Goal: Task Accomplishment & Management: Use online tool/utility

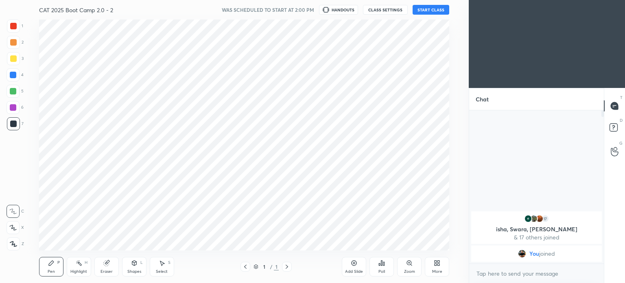
scroll to position [40456, 40251]
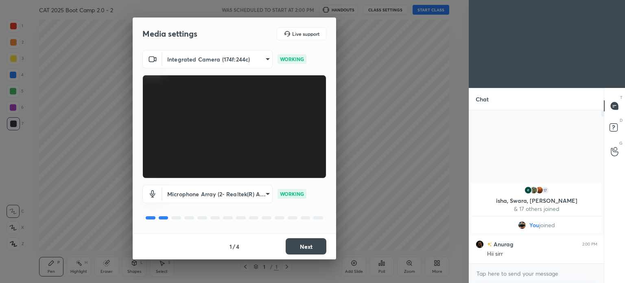
click at [260, 195] on body "1 2 3 4 5 6 7 C X Z C X Z E E Erase all H H CAT 2025 Boot Camp 2.0 - 2 WAS SCHE…" at bounding box center [312, 141] width 625 height 283
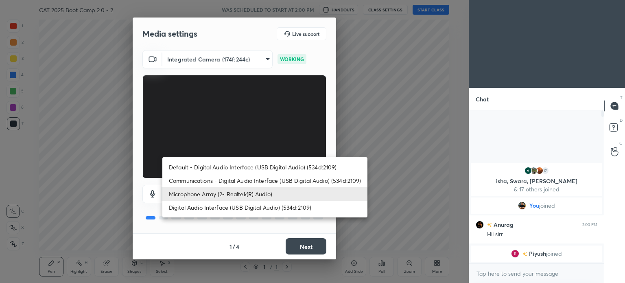
click at [239, 188] on li "Microphone Array (2- Realtek(R) Audio)" at bounding box center [264, 193] width 205 height 13
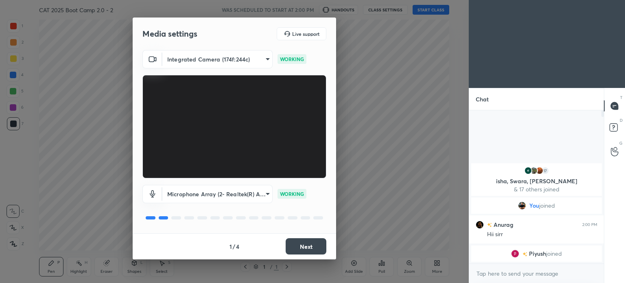
click at [289, 240] on button "Next" at bounding box center [306, 246] width 41 height 16
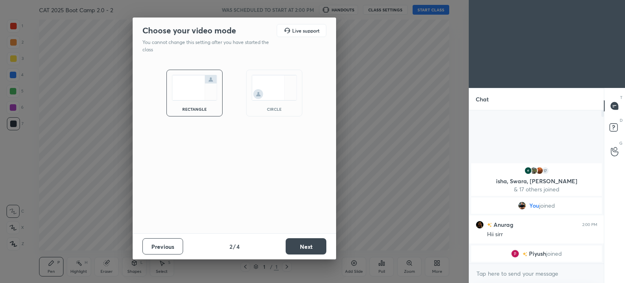
click at [296, 248] on button "Next" at bounding box center [306, 246] width 41 height 16
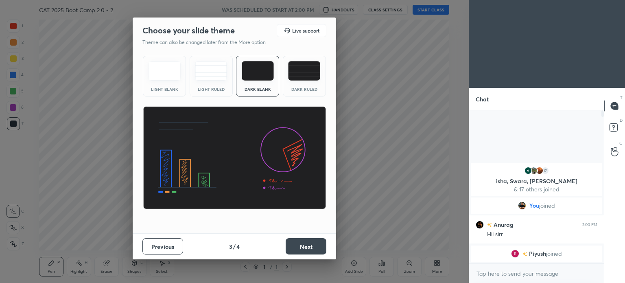
click at [293, 245] on button "Next" at bounding box center [306, 246] width 41 height 16
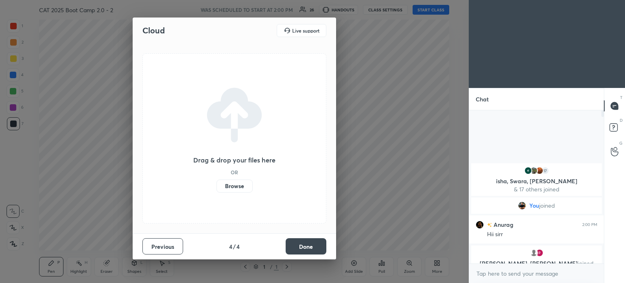
click at [225, 188] on label "Browse" at bounding box center [234, 185] width 36 height 13
click at [216, 188] on input "Browse" at bounding box center [216, 185] width 0 height 13
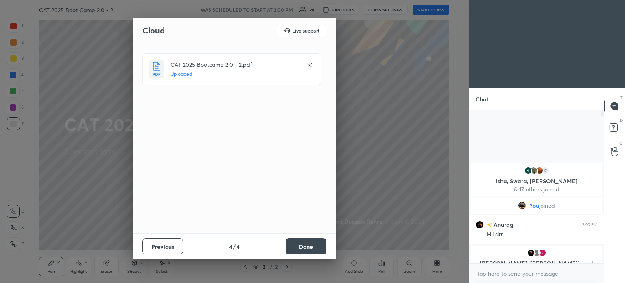
click at [308, 246] on button "Done" at bounding box center [306, 246] width 41 height 16
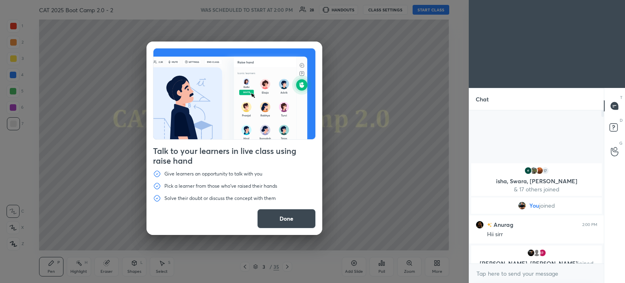
click at [435, 8] on div "Talk to your learners in live class using raise hand Give learners an opportuni…" at bounding box center [234, 141] width 469 height 283
click at [289, 224] on button "Done" at bounding box center [286, 219] width 59 height 20
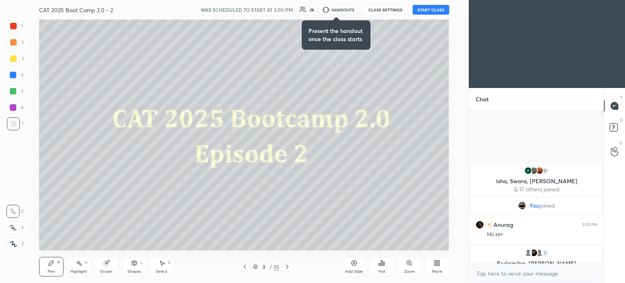
click at [435, 11] on button "START CLASS" at bounding box center [431, 10] width 37 height 10
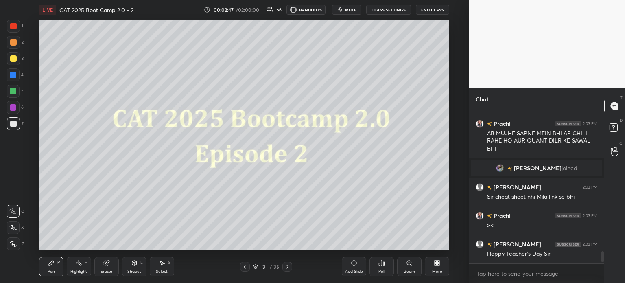
scroll to position [1763, 0]
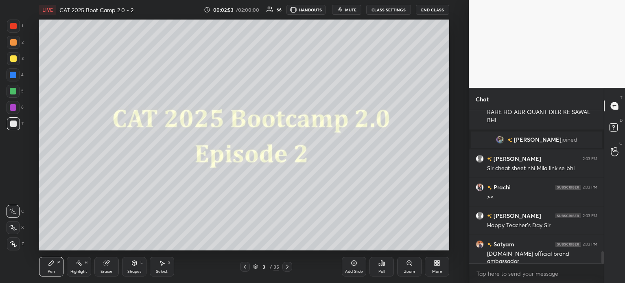
click at [105, 264] on icon at bounding box center [105, 262] width 5 height 5
click at [13, 242] on span "Erase all" at bounding box center [13, 244] width 12 height 6
click at [15, 31] on div at bounding box center [13, 26] width 13 height 13
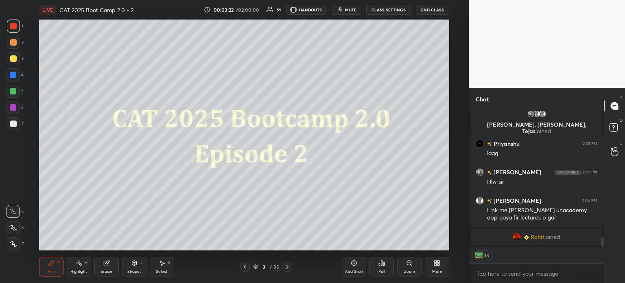
scroll to position [1757, 0]
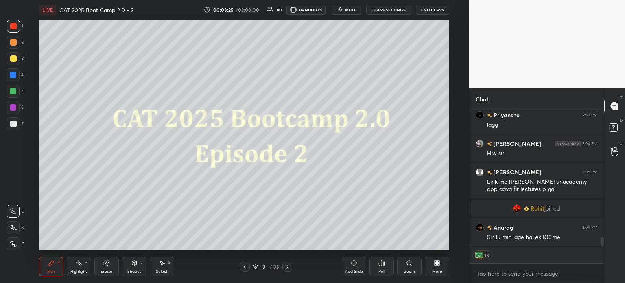
type textarea "x"
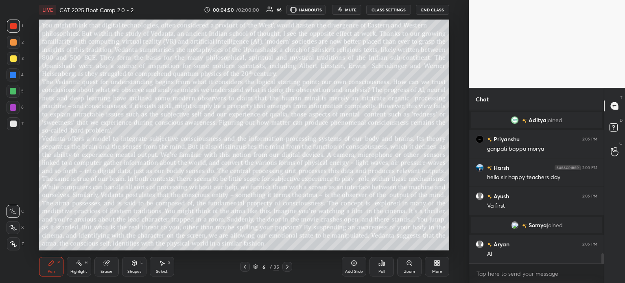
scroll to position [2133, 0]
click at [391, 9] on button "CLASS SETTINGS" at bounding box center [388, 10] width 45 height 10
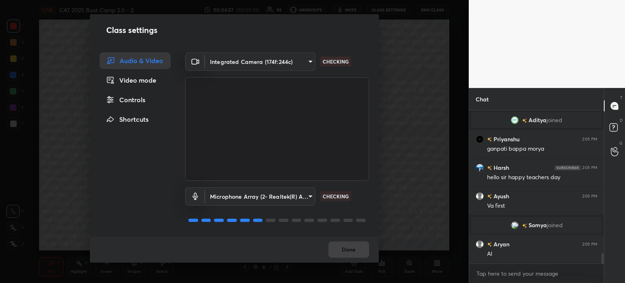
click at [144, 97] on div "Controls" at bounding box center [135, 100] width 71 height 16
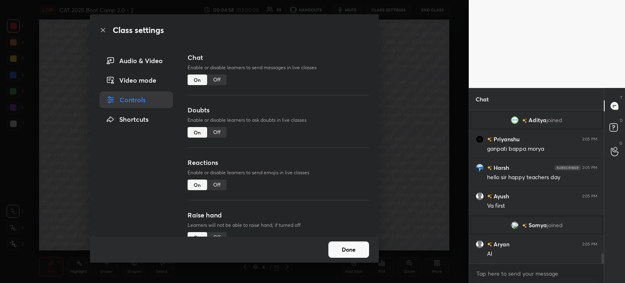
click at [220, 78] on div "Off" at bounding box center [217, 79] width 20 height 11
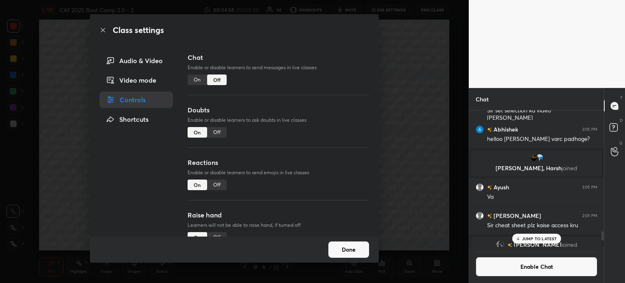
click at [215, 132] on div "Off" at bounding box center [217, 132] width 20 height 11
click at [345, 250] on button "Done" at bounding box center [348, 249] width 41 height 16
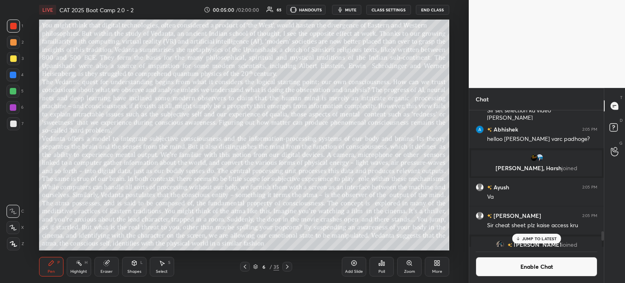
click at [540, 236] on p "JUMP TO LATEST" at bounding box center [539, 238] width 35 height 5
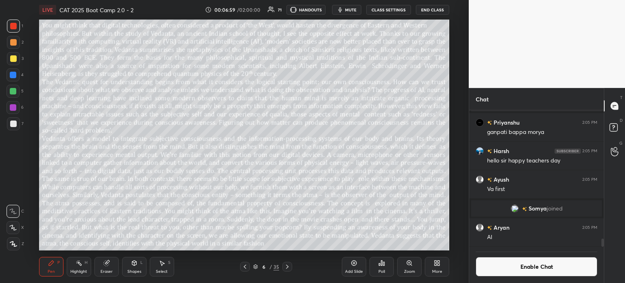
click at [351, 7] on span "mute" at bounding box center [350, 10] width 11 height 6
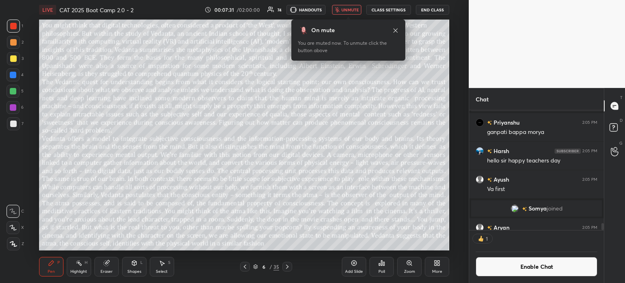
scroll to position [2, 2]
click at [378, 245] on div "Poll" at bounding box center [381, 267] width 24 height 46
click at [394, 31] on icon at bounding box center [395, 30] width 7 height 7
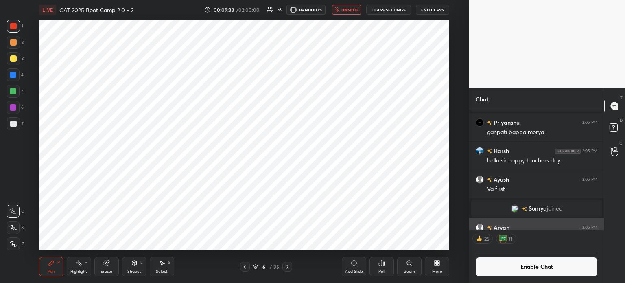
scroll to position [117, 132]
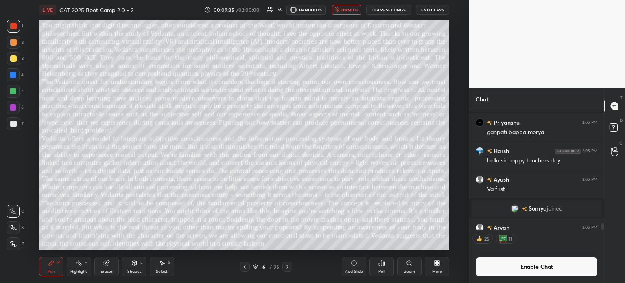
click at [506, 263] on button "Enable Chat" at bounding box center [537, 267] width 122 height 20
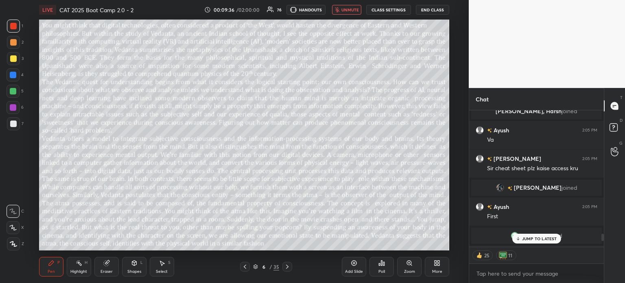
click at [349, 11] on span "unmute" at bounding box center [349, 10] width 17 height 6
click at [387, 9] on button "CLASS SETTINGS" at bounding box center [388, 10] width 45 height 10
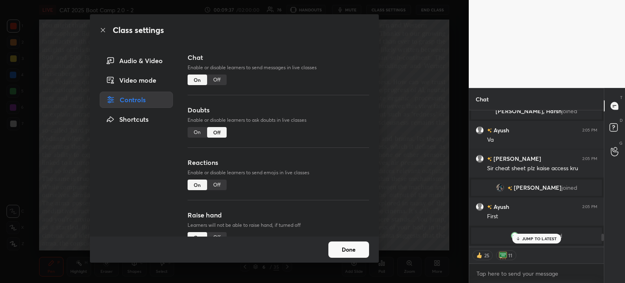
click at [197, 131] on div "On" at bounding box center [198, 132] width 20 height 11
click at [355, 250] on button "Done" at bounding box center [348, 249] width 41 height 16
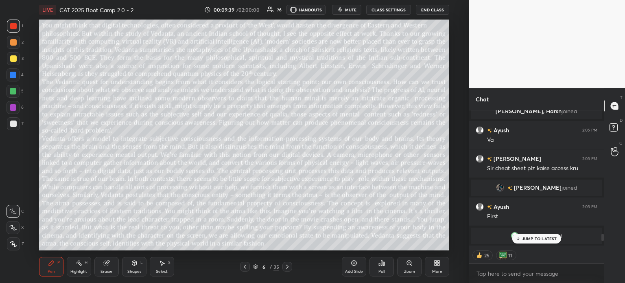
click at [535, 238] on p "JUMP TO LATEST" at bounding box center [539, 238] width 35 height 5
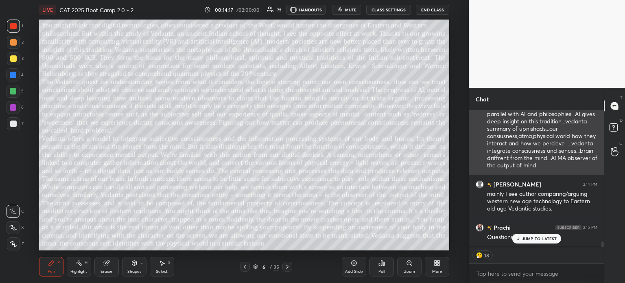
scroll to position [3473, 0]
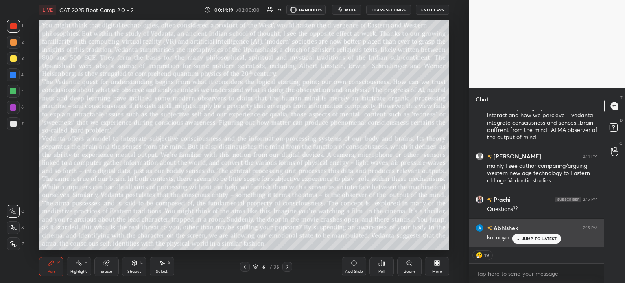
click at [526, 237] on p "JUMP TO LATEST" at bounding box center [539, 238] width 35 height 5
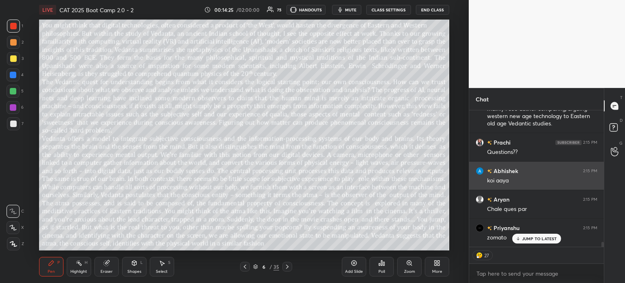
scroll to position [3550, 0]
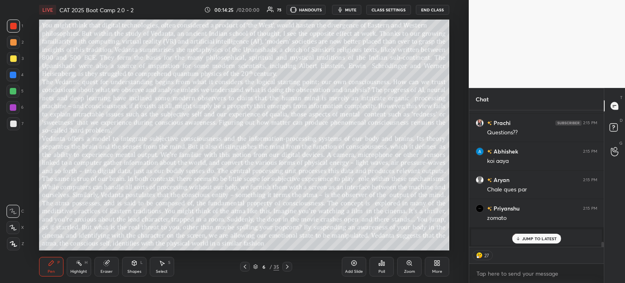
click at [528, 237] on p "JUMP TO LATEST" at bounding box center [539, 238] width 35 height 5
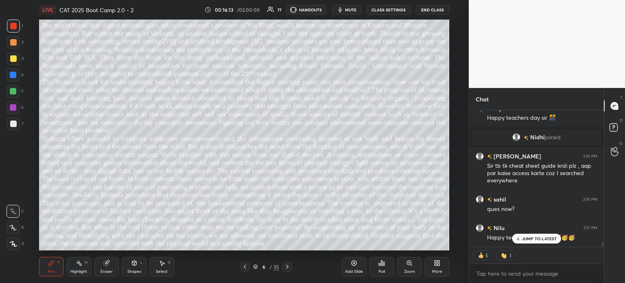
scroll to position [3596, 0]
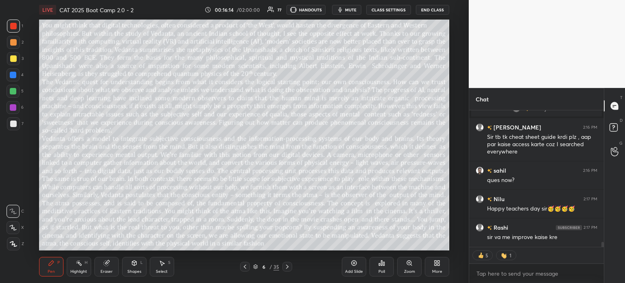
type textarea "x"
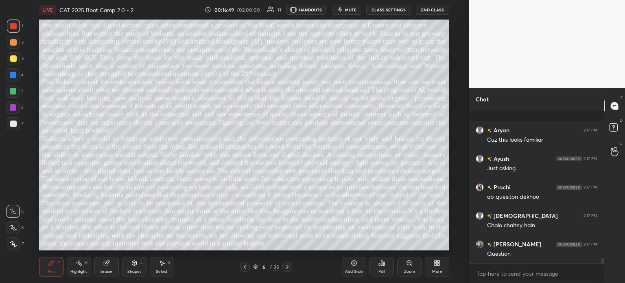
scroll to position [3958, 0]
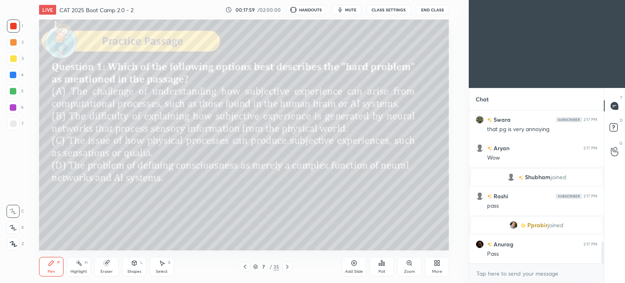
scroll to position [915, 0]
click at [436, 263] on icon at bounding box center [437, 263] width 7 height 7
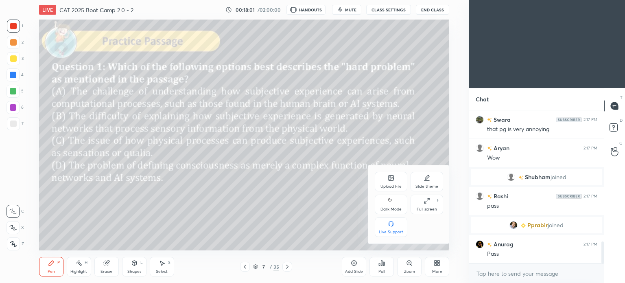
click at [391, 205] on icon at bounding box center [391, 201] width 7 height 10
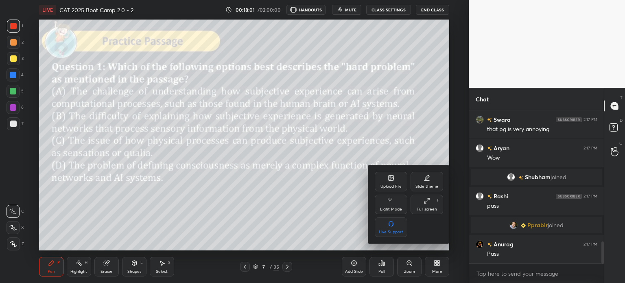
click at [439, 267] on div at bounding box center [312, 141] width 625 height 283
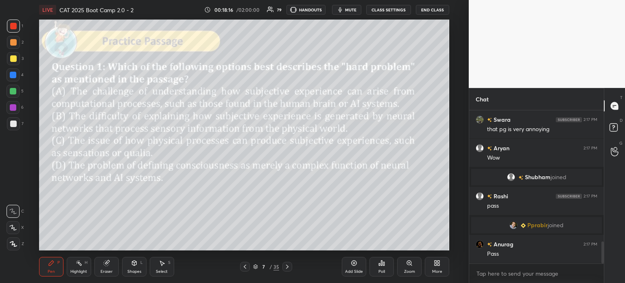
scroll to position [950, 0]
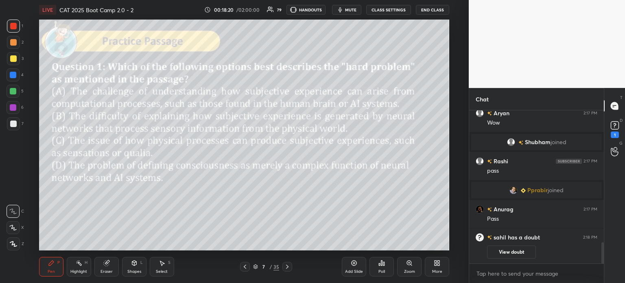
click at [616, 122] on rect at bounding box center [615, 126] width 8 height 8
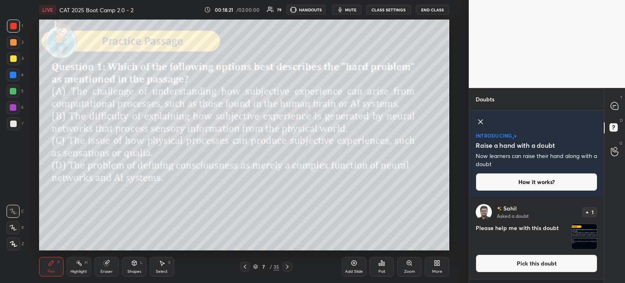
click at [478, 128] on div at bounding box center [481, 122] width 10 height 11
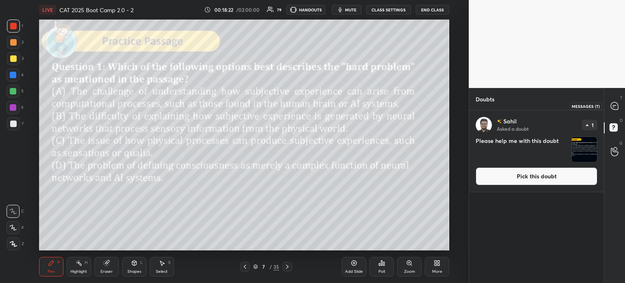
click at [615, 105] on icon at bounding box center [614, 105] width 7 height 7
type textarea "x"
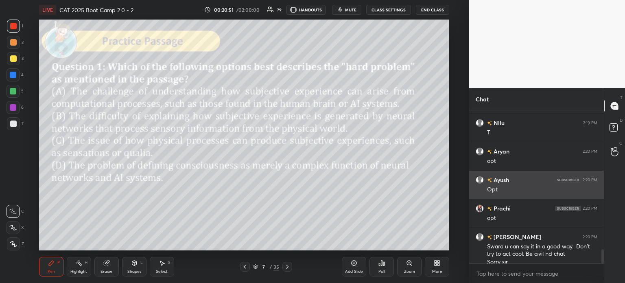
scroll to position [1478, 0]
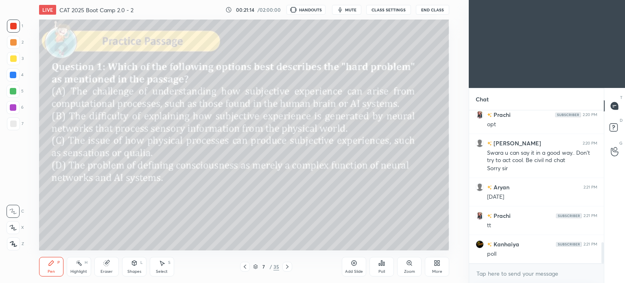
scroll to position [894, 0]
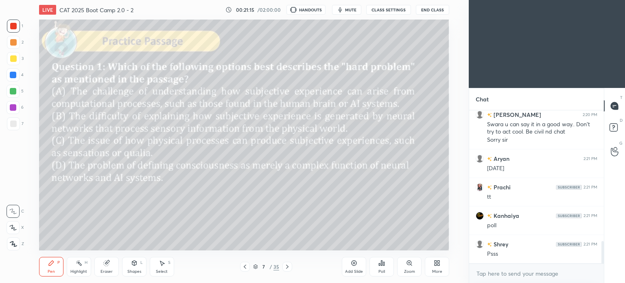
click at [443, 266] on div "More" at bounding box center [437, 267] width 24 height 20
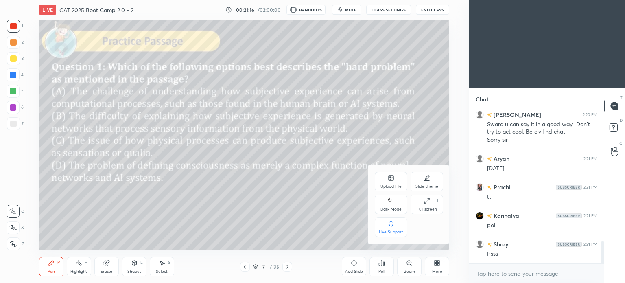
click at [391, 207] on div "Dark Mode" at bounding box center [390, 209] width 21 height 4
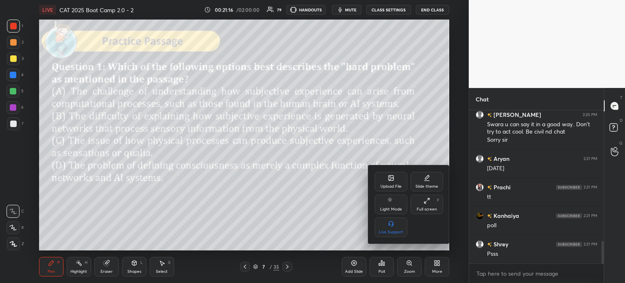
click at [435, 263] on div at bounding box center [312, 141] width 625 height 283
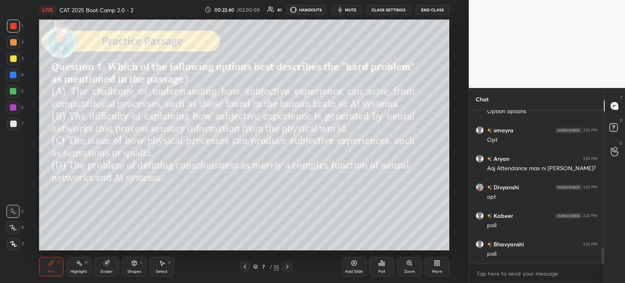
scroll to position [1366, 0]
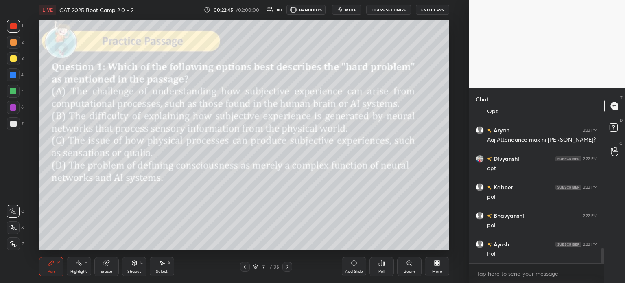
click at [104, 266] on div "Eraser" at bounding box center [106, 267] width 24 height 20
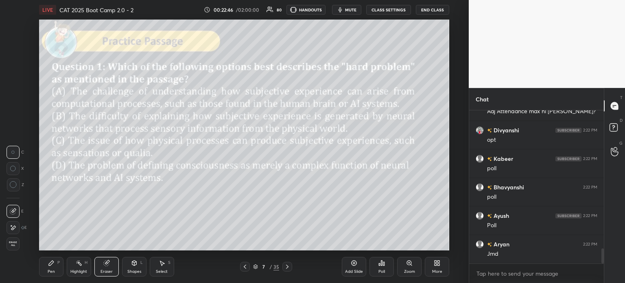
click at [15, 242] on span "Erase all" at bounding box center [13, 244] width 12 height 6
click at [380, 265] on icon at bounding box center [379, 264] width 1 height 2
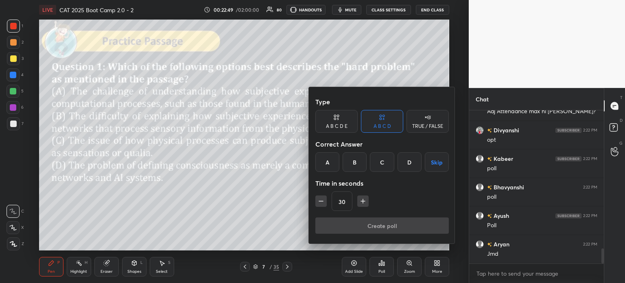
click at [380, 164] on div "C" at bounding box center [382, 162] width 24 height 20
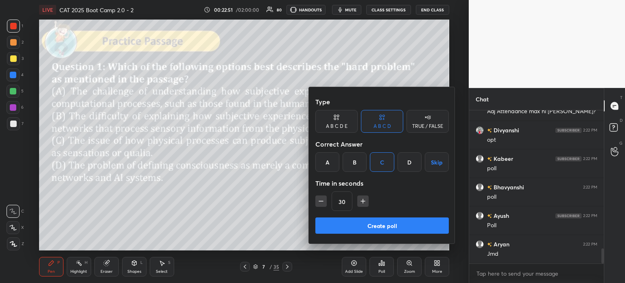
click at [405, 226] on button "Create poll" at bounding box center [381, 225] width 133 height 16
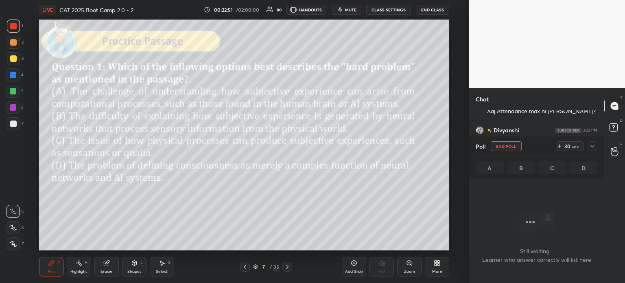
scroll to position [0, 0]
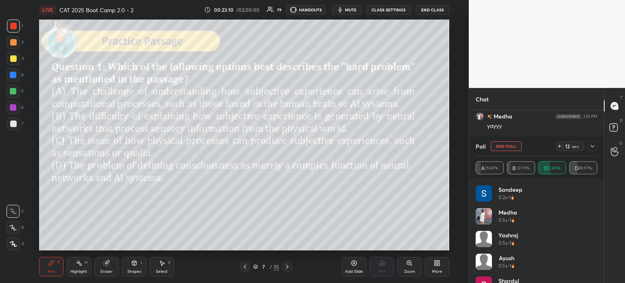
click at [353, 9] on span "mute" at bounding box center [350, 10] width 11 height 6
click at [352, 8] on span "unmute" at bounding box center [349, 10] width 17 height 6
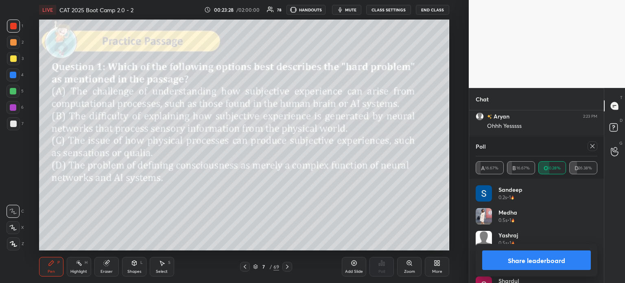
click at [500, 259] on button "Share leaderboard" at bounding box center [536, 260] width 109 height 20
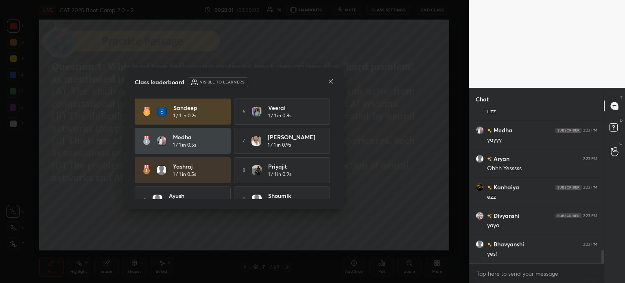
click at [328, 79] on icon at bounding box center [331, 81] width 7 height 7
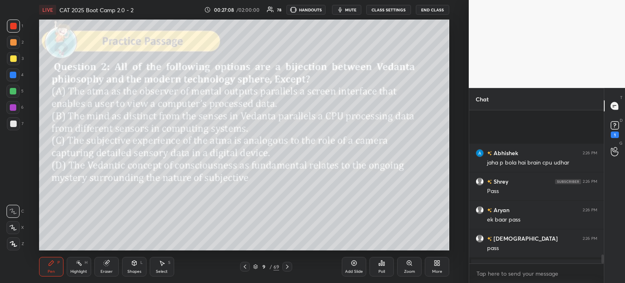
scroll to position [2459, 0]
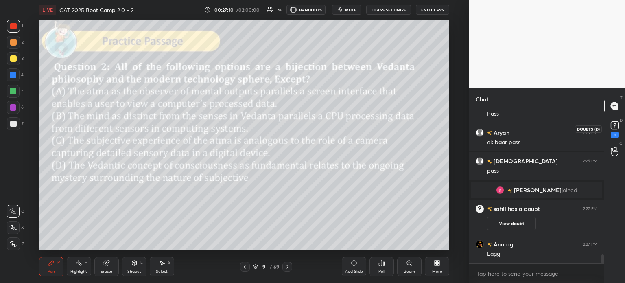
click at [616, 126] on rect at bounding box center [615, 126] width 8 height 8
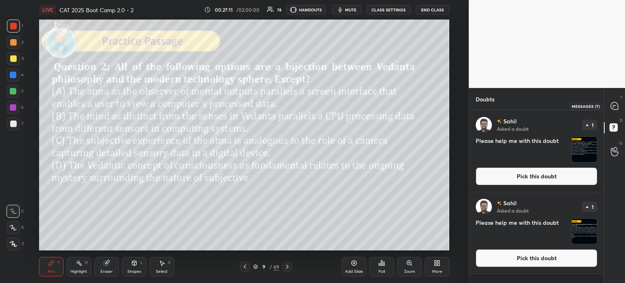
click at [613, 107] on icon at bounding box center [613, 107] width 1 height 0
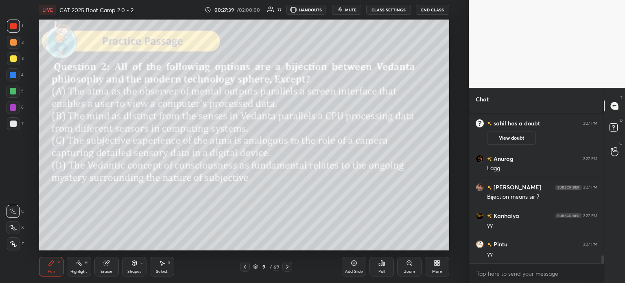
scroll to position [2710, 0]
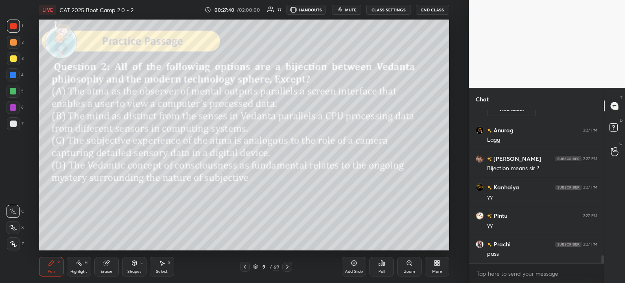
click at [267, 266] on div "9" at bounding box center [264, 266] width 8 height 5
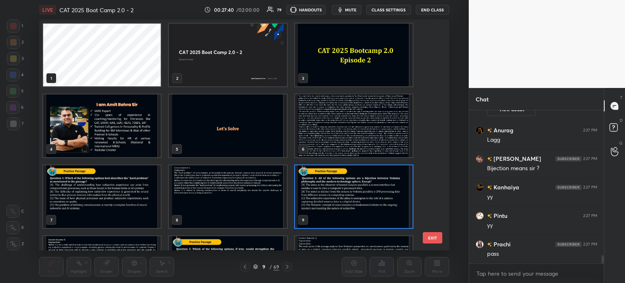
scroll to position [228, 406]
click at [315, 122] on img "grid" at bounding box center [354, 125] width 118 height 63
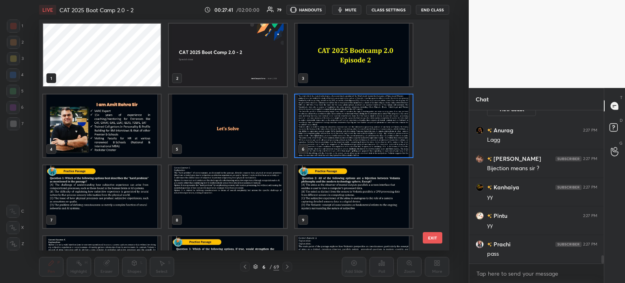
click at [320, 120] on img "grid" at bounding box center [354, 125] width 118 height 63
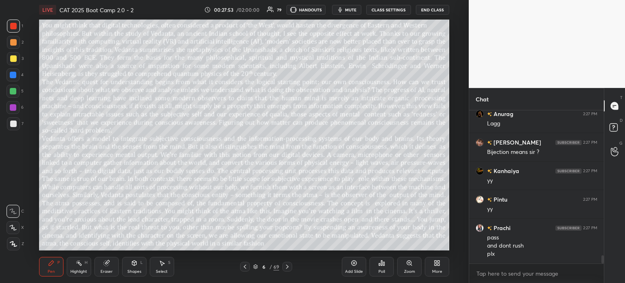
scroll to position [2762, 0]
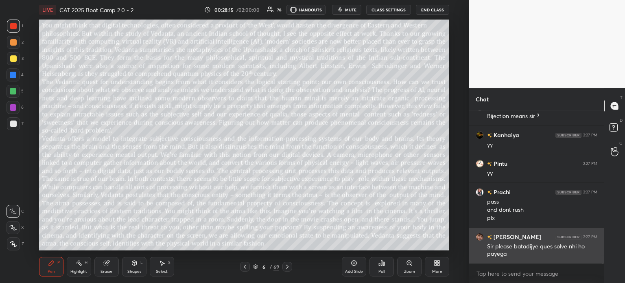
click at [477, 236] on img "grid" at bounding box center [480, 237] width 8 height 8
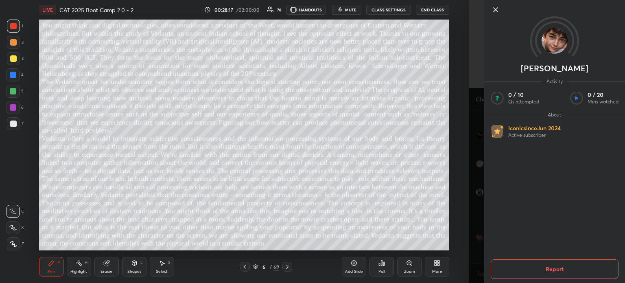
click at [492, 9] on icon at bounding box center [496, 10] width 10 height 10
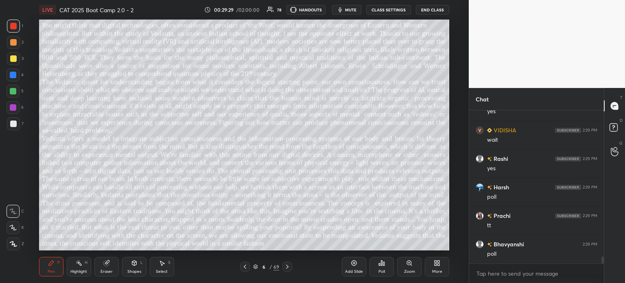
scroll to position [3196, 0]
click at [269, 267] on div "6 / 69" at bounding box center [266, 266] width 26 height 7
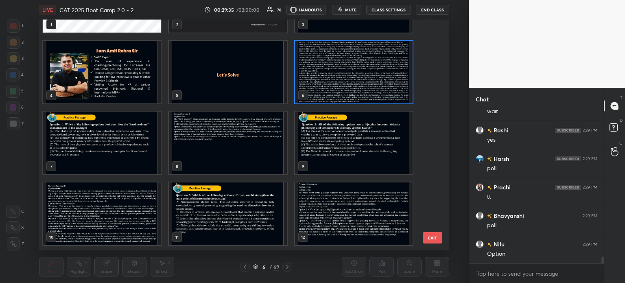
scroll to position [3225, 0]
click at [332, 139] on img "grid" at bounding box center [354, 142] width 118 height 63
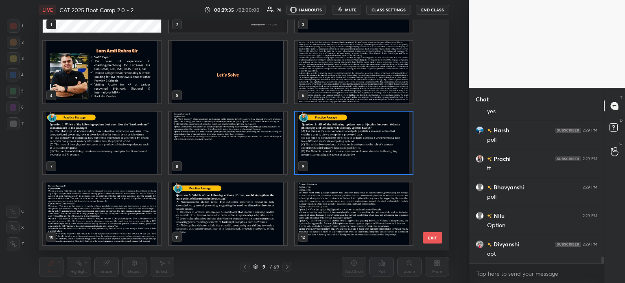
click at [332, 139] on img "grid" at bounding box center [354, 142] width 118 height 63
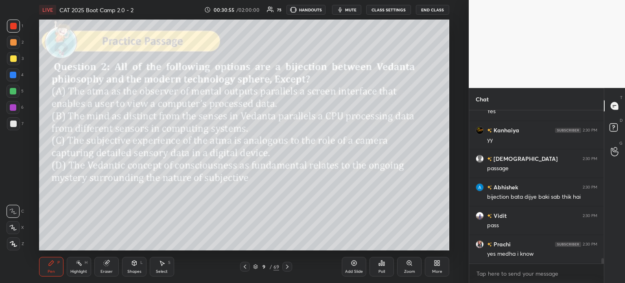
scroll to position [4265, 0]
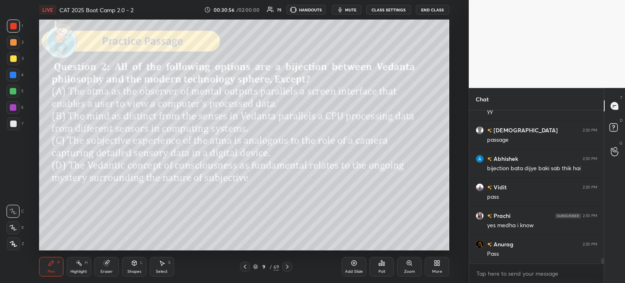
click at [266, 265] on div "9" at bounding box center [264, 266] width 8 height 5
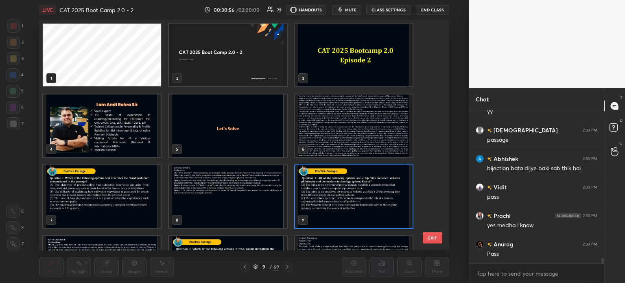
scroll to position [228, 406]
click at [319, 125] on img "grid" at bounding box center [354, 125] width 118 height 63
click at [325, 125] on img "grid" at bounding box center [354, 125] width 118 height 63
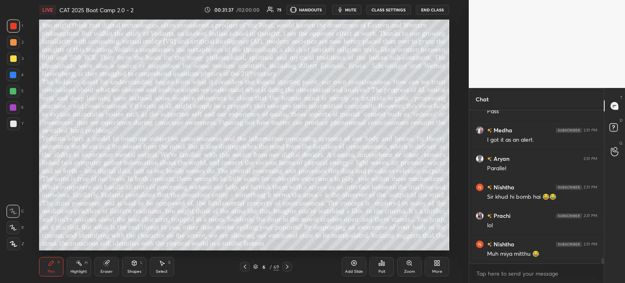
scroll to position [4436, 0]
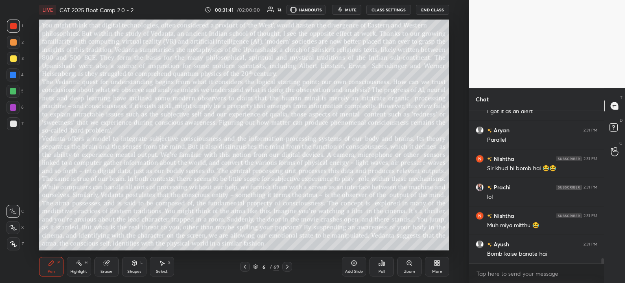
click at [108, 268] on div "Eraser" at bounding box center [106, 267] width 24 height 20
click at [10, 245] on span "Erase all" at bounding box center [13, 244] width 12 height 6
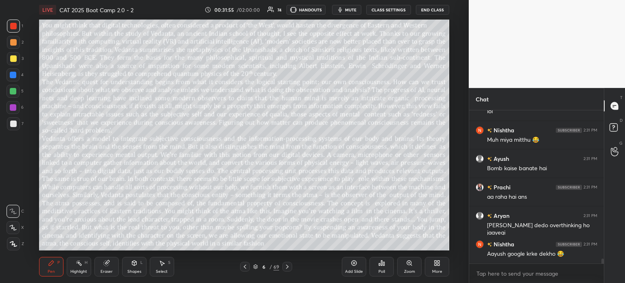
scroll to position [4550, 0]
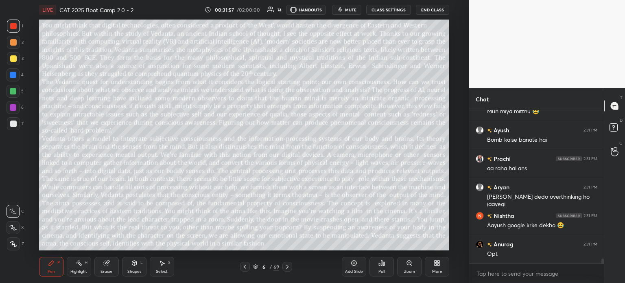
click at [264, 266] on div "6" at bounding box center [264, 266] width 8 height 5
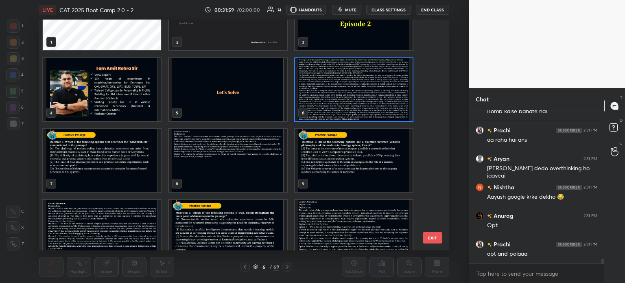
scroll to position [37, 0]
click at [330, 161] on img "grid" at bounding box center [354, 160] width 118 height 63
click at [336, 162] on img "grid" at bounding box center [354, 160] width 118 height 63
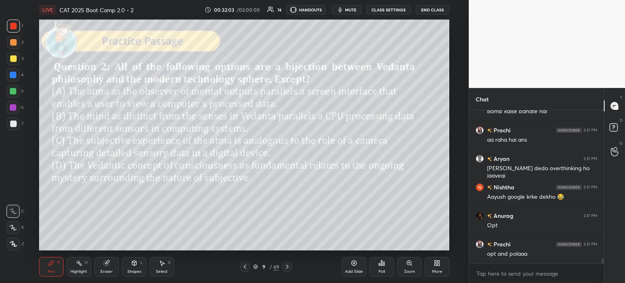
scroll to position [4598, 0]
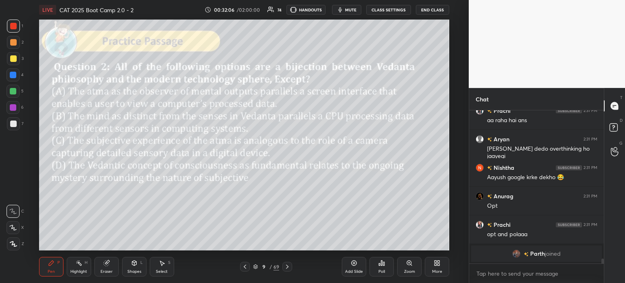
click at [378, 263] on div "Poll" at bounding box center [381, 267] width 24 height 20
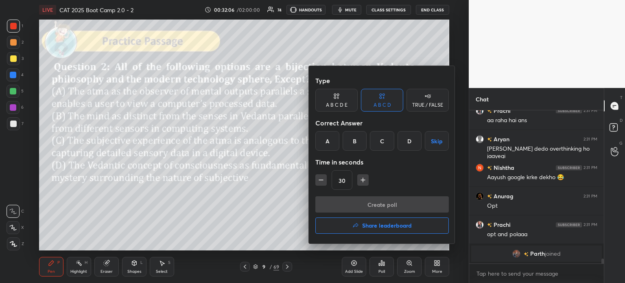
click at [379, 140] on div "C" at bounding box center [382, 141] width 24 height 20
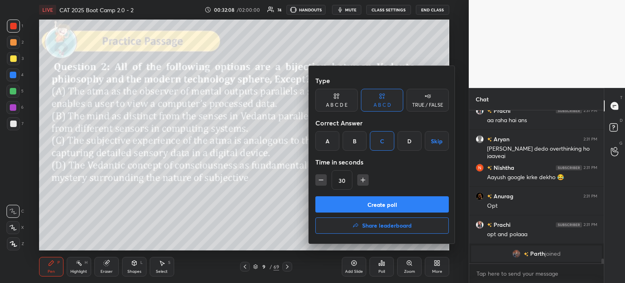
click at [392, 203] on button "Create poll" at bounding box center [381, 204] width 133 height 16
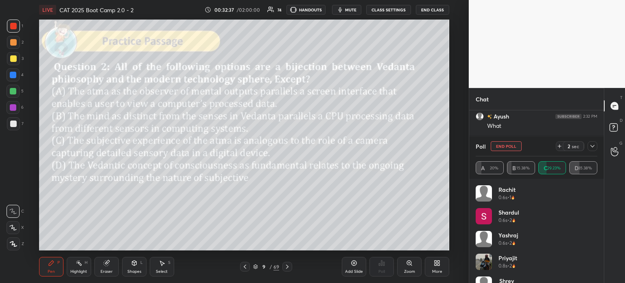
scroll to position [4079, 0]
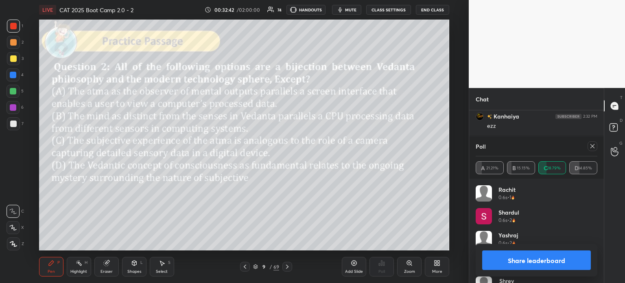
click at [515, 261] on button "Share leaderboard" at bounding box center [536, 260] width 109 height 20
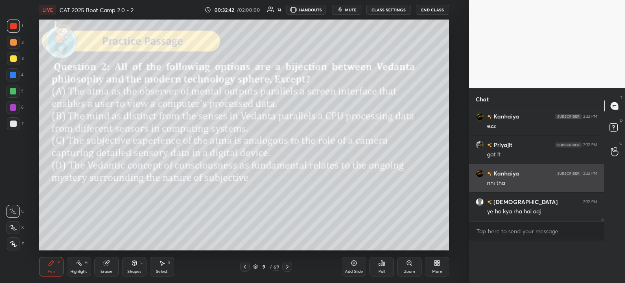
scroll to position [0, 0]
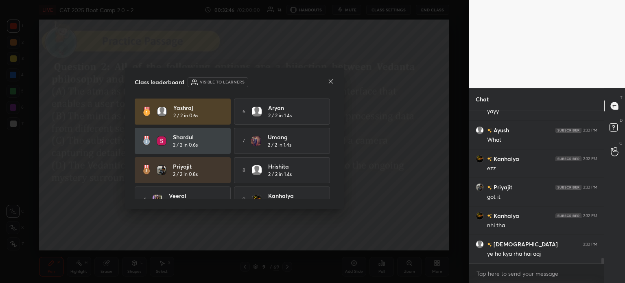
click at [329, 81] on icon at bounding box center [331, 81] width 7 height 7
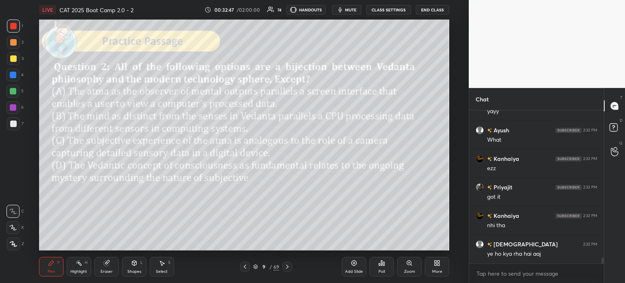
click at [104, 265] on icon at bounding box center [105, 262] width 5 height 5
click at [15, 244] on span "Erase all" at bounding box center [13, 244] width 12 height 6
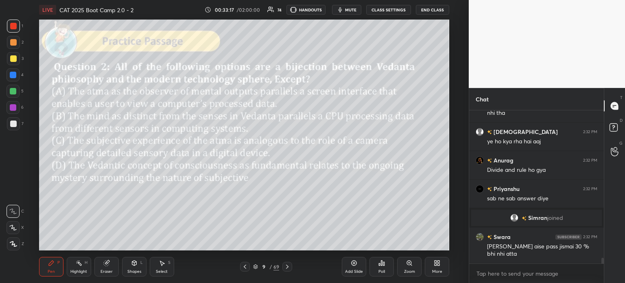
click at [265, 268] on div "9" at bounding box center [264, 266] width 8 height 5
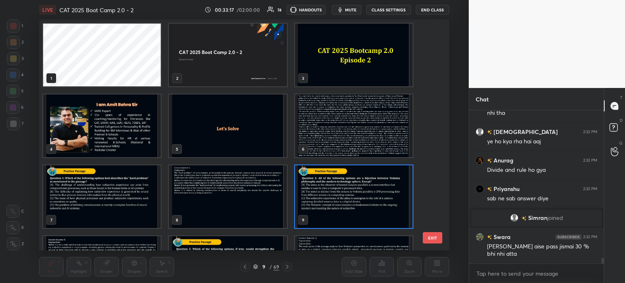
scroll to position [228, 406]
click at [318, 135] on img "grid" at bounding box center [354, 125] width 118 height 63
click at [325, 132] on img "grid" at bounding box center [354, 125] width 118 height 63
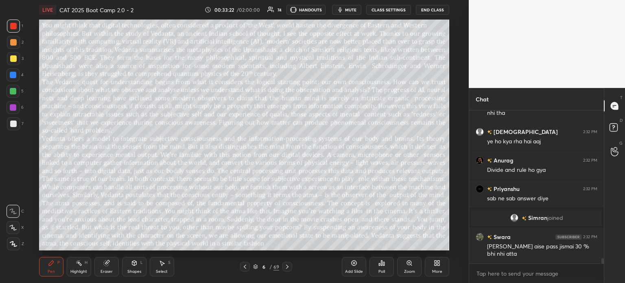
scroll to position [4113, 0]
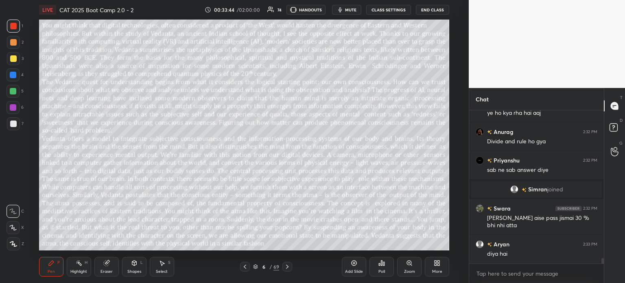
click at [269, 263] on div "6 / 69" at bounding box center [266, 266] width 26 height 7
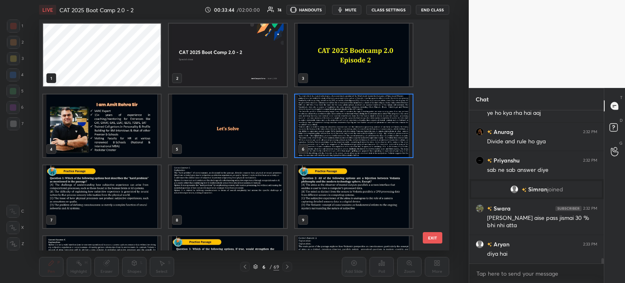
scroll to position [228, 406]
click at [325, 196] on img "grid" at bounding box center [354, 196] width 118 height 63
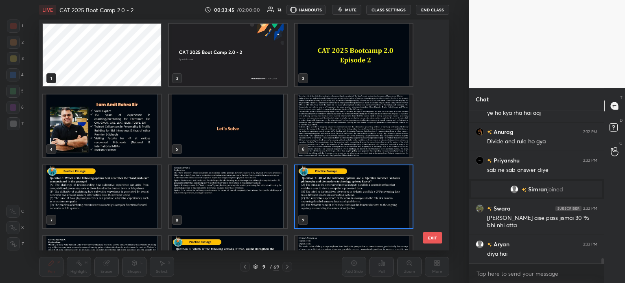
click at [330, 195] on img "grid" at bounding box center [354, 196] width 118 height 63
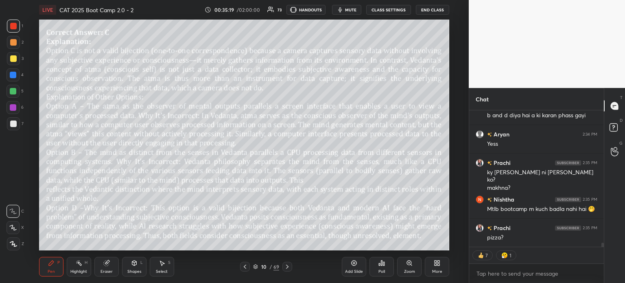
scroll to position [4337, 0]
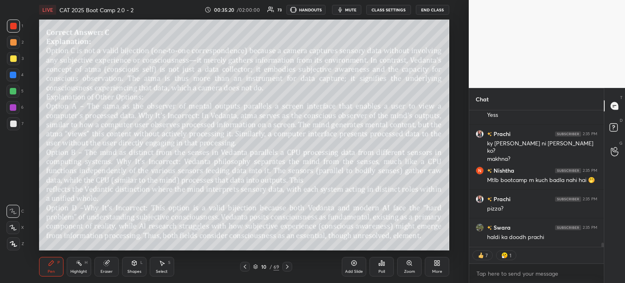
click at [350, 8] on span "mute" at bounding box center [350, 10] width 11 height 6
type textarea "x"
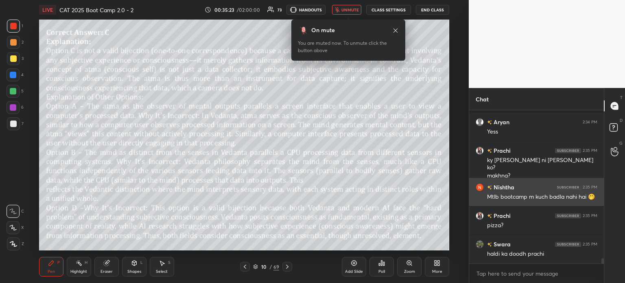
scroll to position [4363, 0]
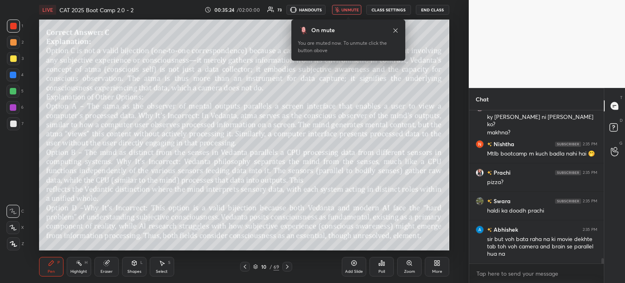
click at [352, 8] on span "unmute" at bounding box center [349, 10] width 17 height 6
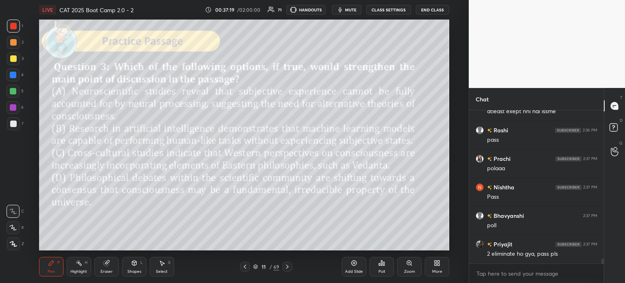
scroll to position [4762, 0]
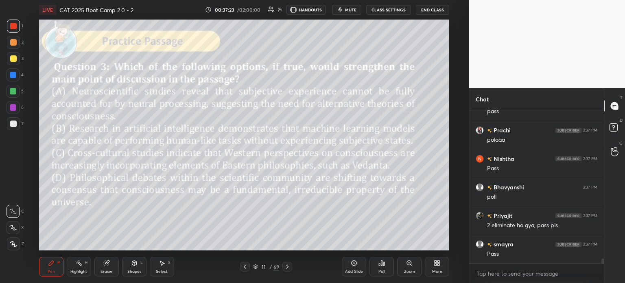
click at [268, 266] on div "11 / 69" at bounding box center [266, 266] width 26 height 7
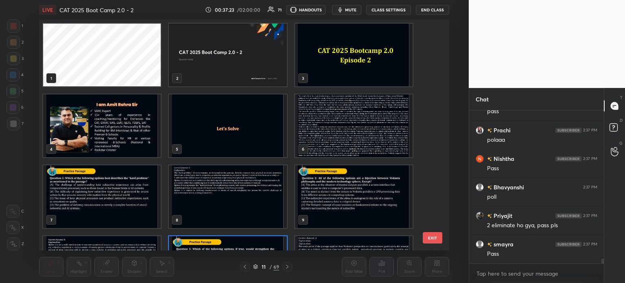
scroll to position [228, 406]
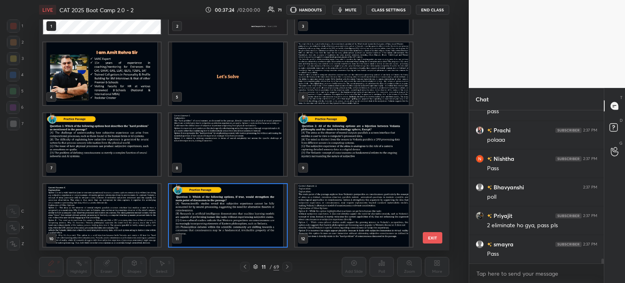
click at [325, 70] on img "grid" at bounding box center [354, 73] width 118 height 63
click at [328, 73] on img "grid" at bounding box center [354, 73] width 118 height 63
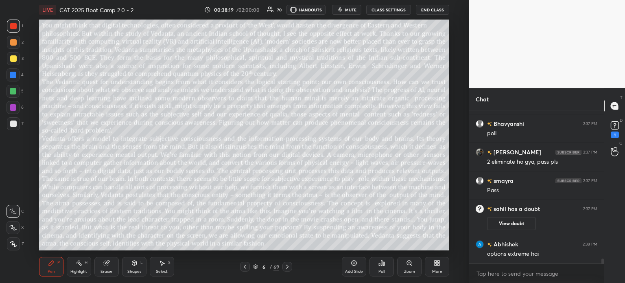
scroll to position [4690, 0]
click at [107, 265] on icon at bounding box center [105, 262] width 5 height 5
click at [13, 242] on span "Erase all" at bounding box center [13, 244] width 12 height 6
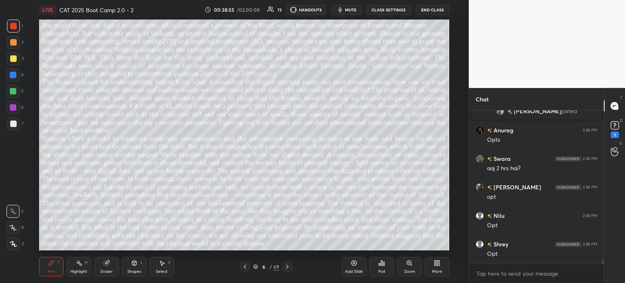
scroll to position [4864, 0]
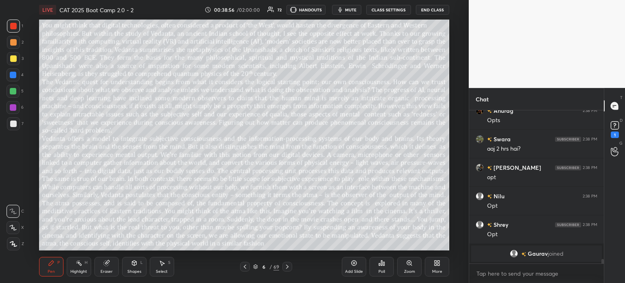
click at [266, 266] on div "6" at bounding box center [264, 266] width 8 height 5
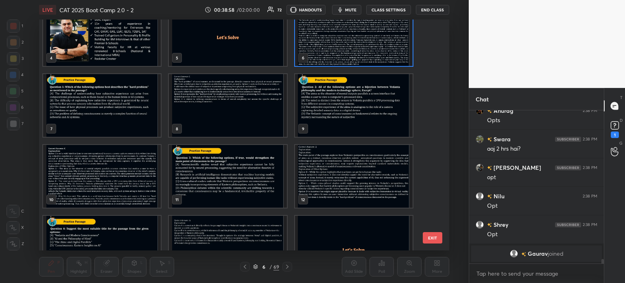
scroll to position [93, 0]
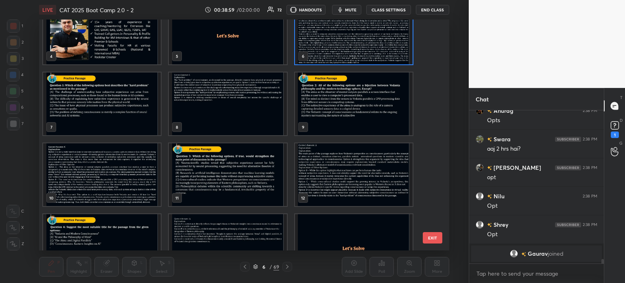
click at [247, 173] on img "grid" at bounding box center [228, 174] width 118 height 63
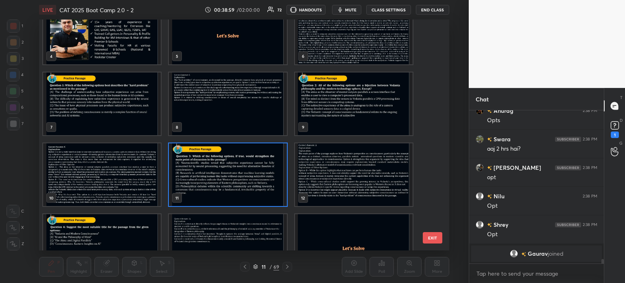
click at [249, 173] on img "grid" at bounding box center [228, 174] width 118 height 63
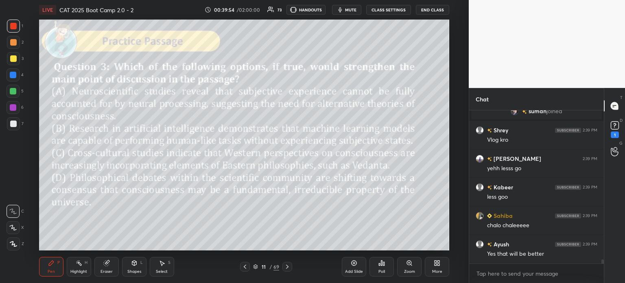
scroll to position [5369, 0]
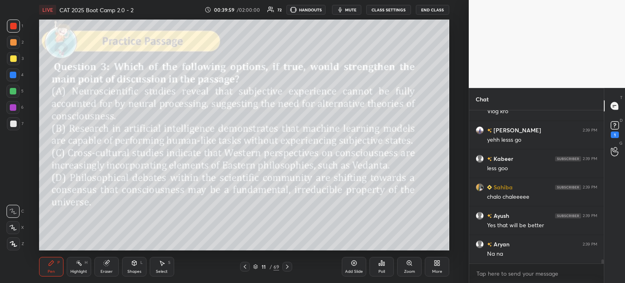
click at [377, 266] on div "Poll" at bounding box center [381, 267] width 24 height 20
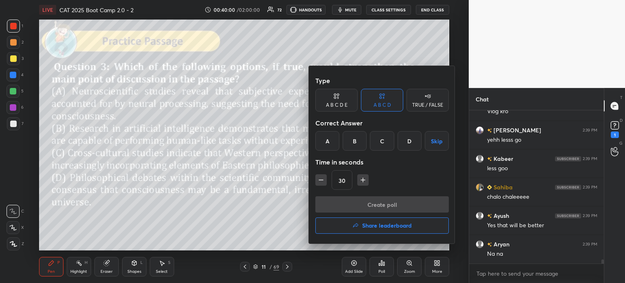
click at [329, 141] on div "A" at bounding box center [327, 141] width 24 height 20
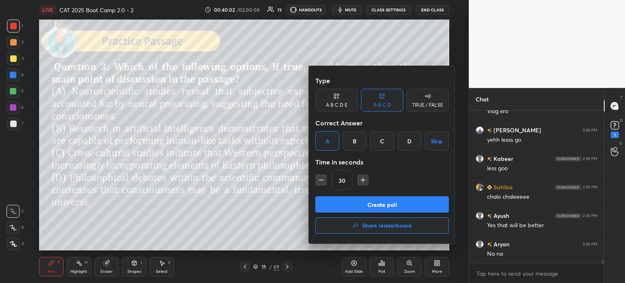
click at [408, 206] on button "Create poll" at bounding box center [381, 204] width 133 height 16
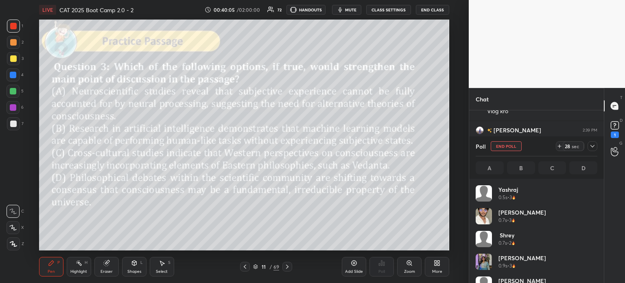
scroll to position [2, 2]
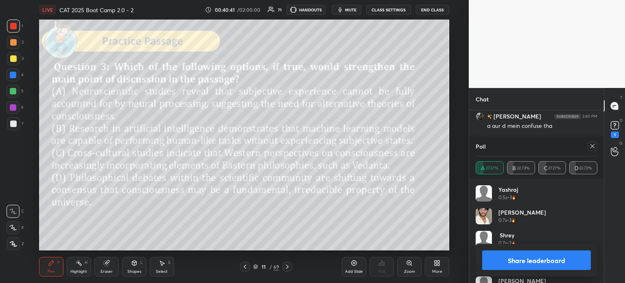
click at [517, 260] on button "Share leaderboard" at bounding box center [536, 260] width 109 height 20
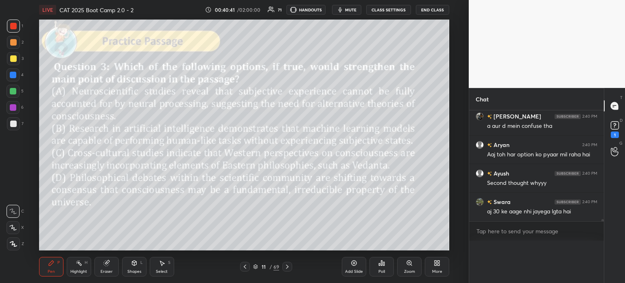
scroll to position [0, 0]
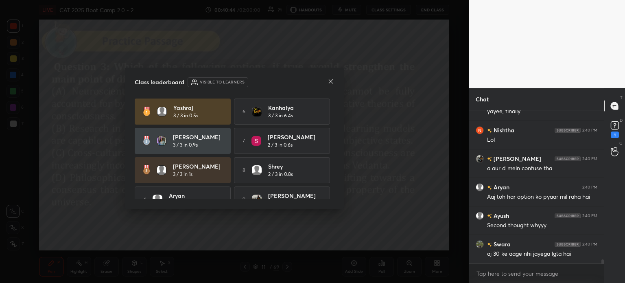
click at [329, 81] on icon at bounding box center [331, 81] width 7 height 7
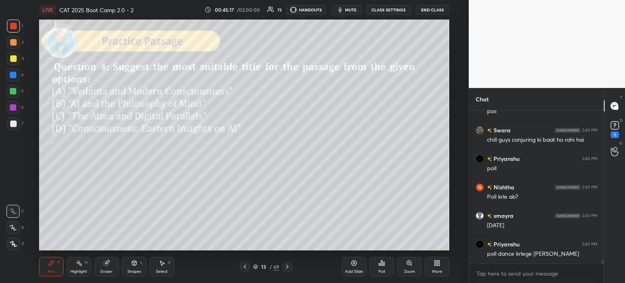
scroll to position [7223, 0]
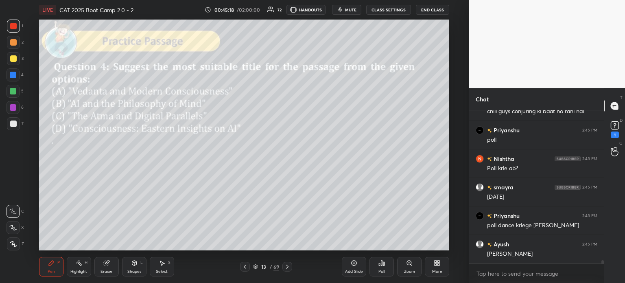
click at [378, 265] on icon at bounding box center [381, 263] width 7 height 7
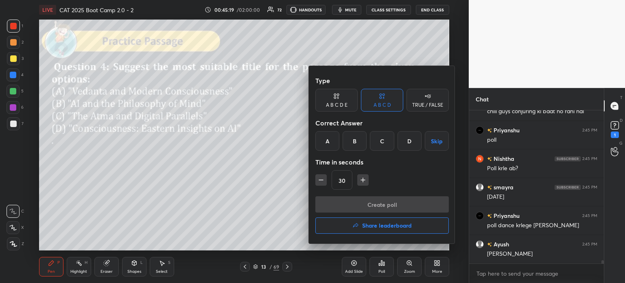
click at [327, 144] on div "A" at bounding box center [327, 141] width 24 height 20
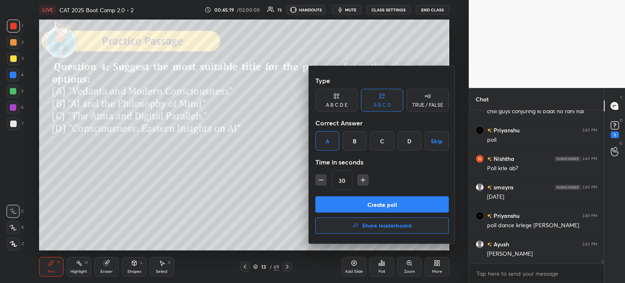
scroll to position [7251, 0]
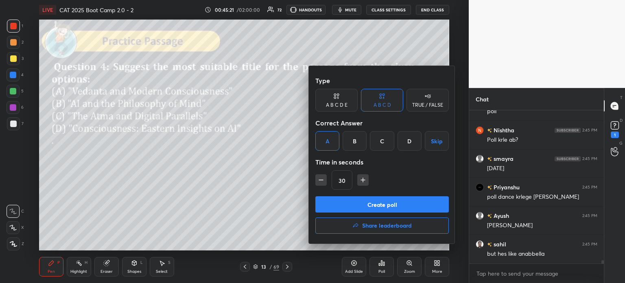
click at [392, 205] on button "Create poll" at bounding box center [381, 204] width 133 height 16
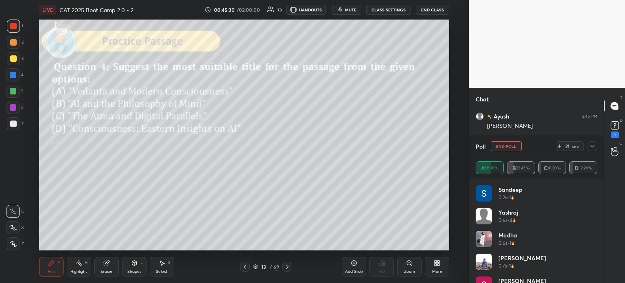
scroll to position [7379, 0]
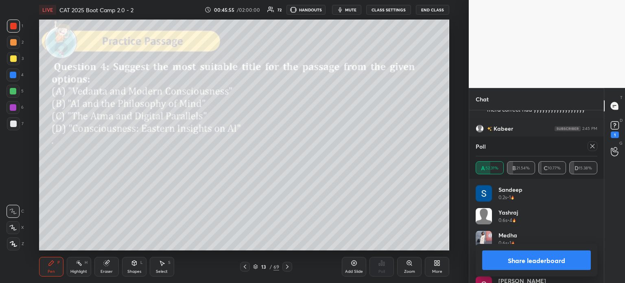
click at [511, 257] on button "Share leaderboard" at bounding box center [536, 260] width 109 height 20
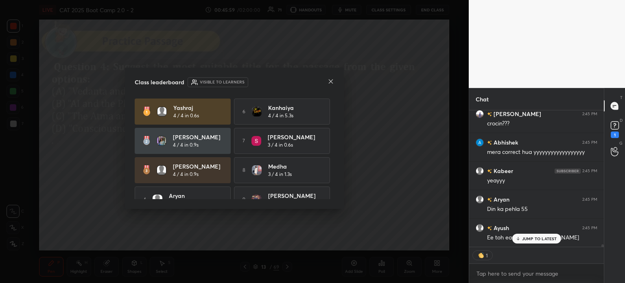
click at [328, 84] on icon at bounding box center [331, 81] width 7 height 7
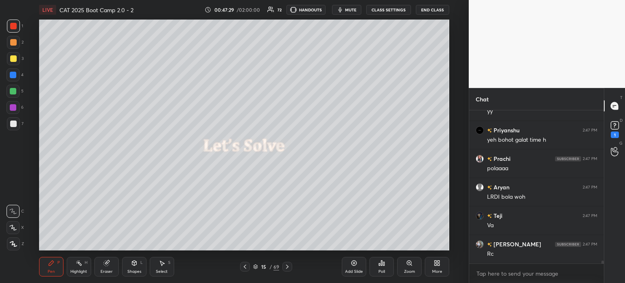
scroll to position [8504, 0]
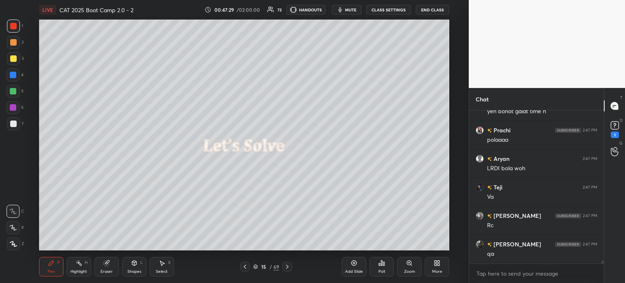
click at [379, 262] on icon at bounding box center [381, 263] width 7 height 7
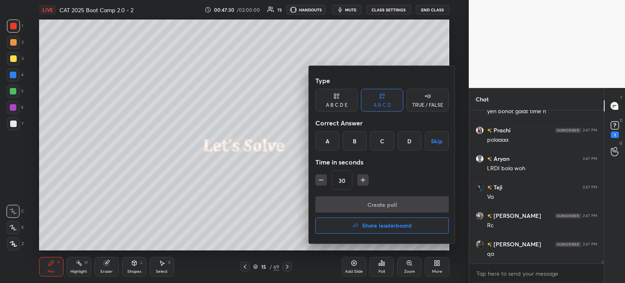
scroll to position [8533, 0]
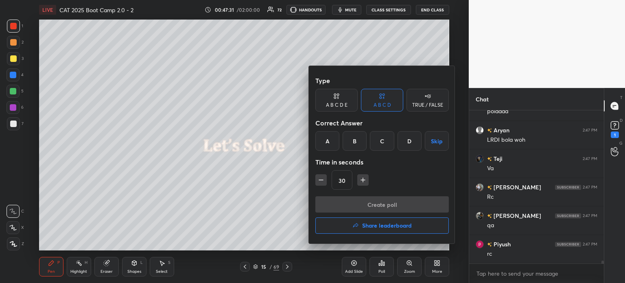
click at [424, 99] on icon at bounding box center [427, 96] width 7 height 8
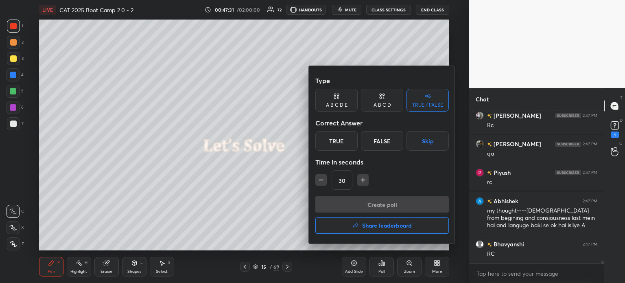
click at [428, 140] on button "Skip" at bounding box center [427, 141] width 42 height 20
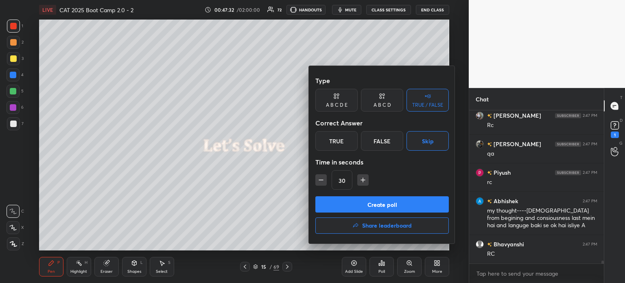
scroll to position [8633, 0]
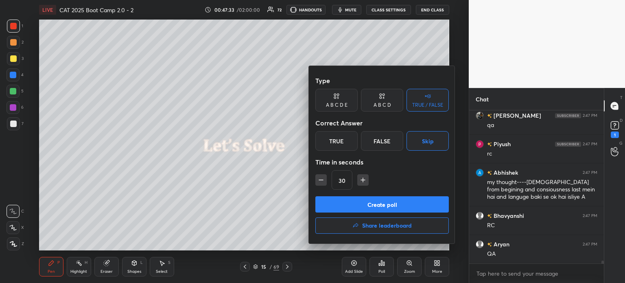
click at [389, 203] on button "Create poll" at bounding box center [381, 204] width 133 height 16
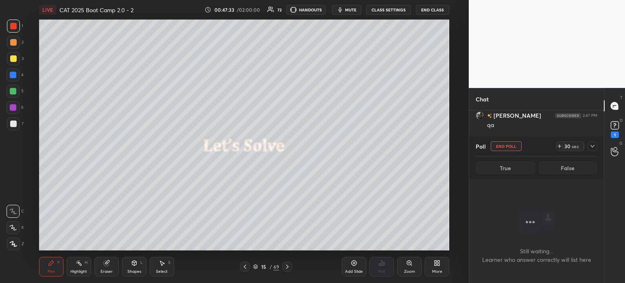
scroll to position [2, 2]
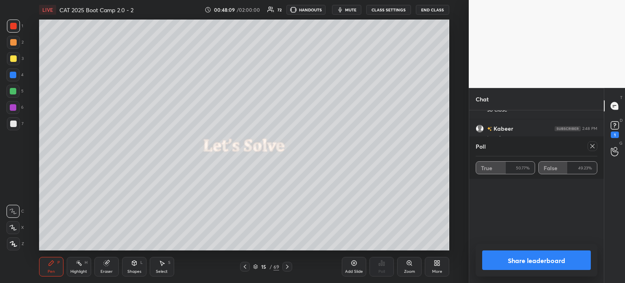
click at [590, 144] on icon at bounding box center [592, 146] width 7 height 7
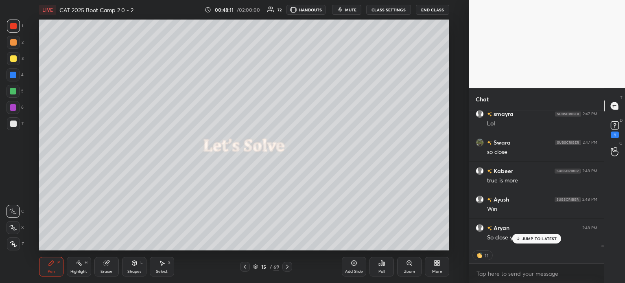
click at [542, 238] on p "JUMP TO LATEST" at bounding box center [539, 238] width 35 height 5
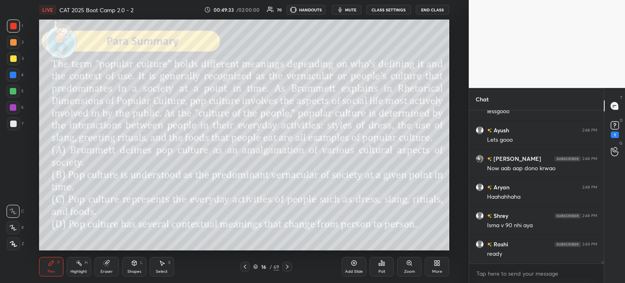
scroll to position [9617, 0]
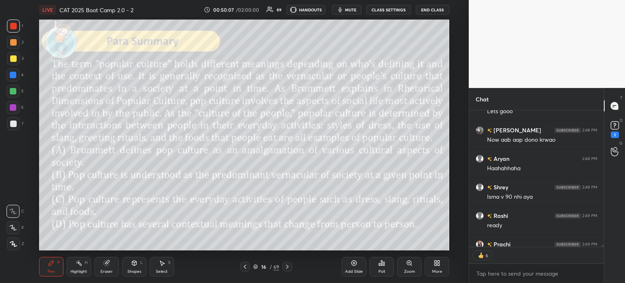
type textarea "x"
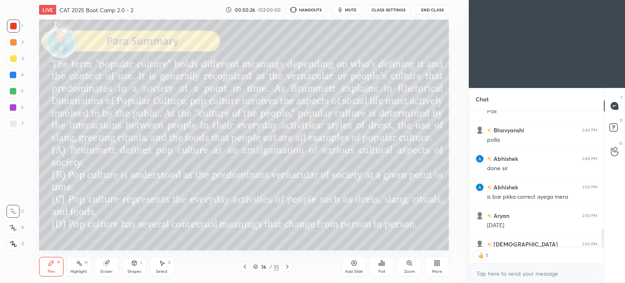
click at [439, 270] on div "More" at bounding box center [437, 271] width 10 height 4
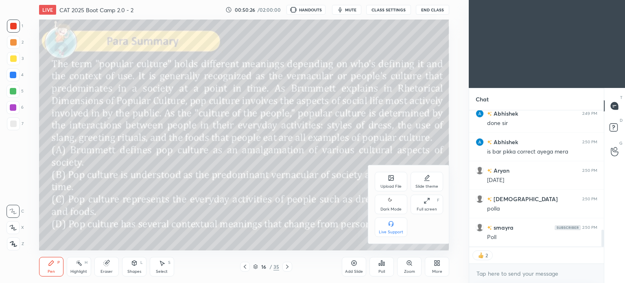
scroll to position [953, 0]
click at [392, 209] on div "Dark Mode" at bounding box center [390, 209] width 21 height 4
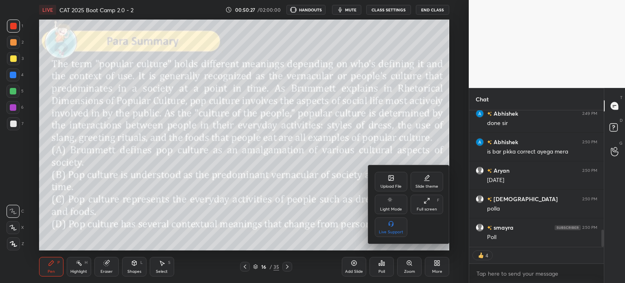
click at [436, 260] on div at bounding box center [312, 141] width 625 height 283
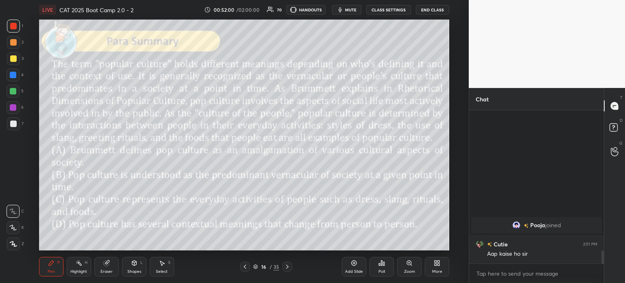
scroll to position [1514, 0]
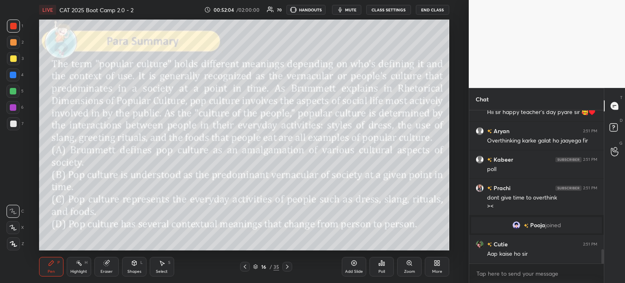
click at [384, 262] on icon at bounding box center [383, 264] width 1 height 4
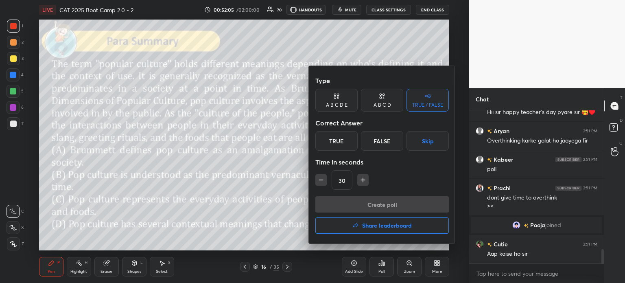
click at [377, 101] on div "A B C D" at bounding box center [382, 100] width 42 height 23
click at [358, 143] on div "B" at bounding box center [355, 141] width 24 height 20
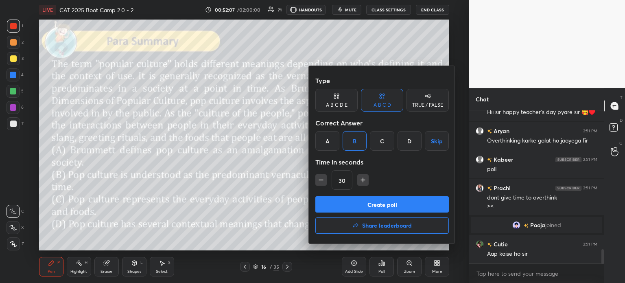
click at [401, 205] on button "Create poll" at bounding box center [381, 204] width 133 height 16
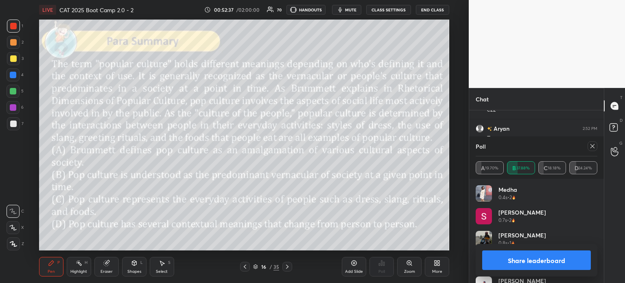
scroll to position [1886, 0]
click at [511, 260] on button "Share leaderboard" at bounding box center [536, 260] width 109 height 20
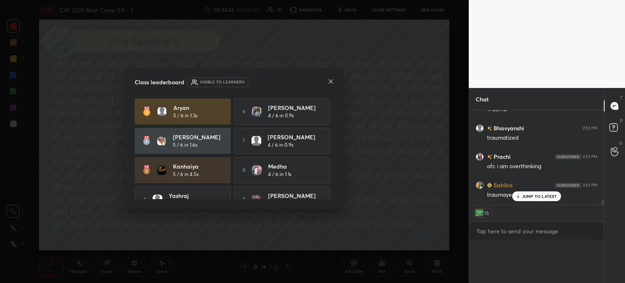
scroll to position [0, 2]
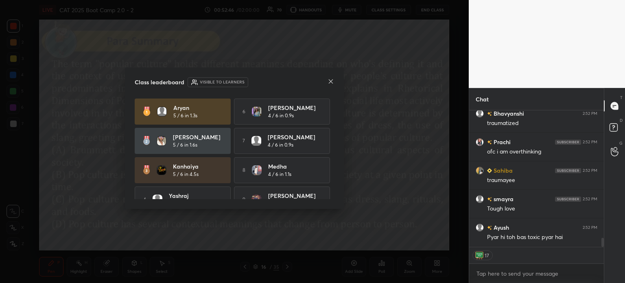
click at [330, 81] on icon at bounding box center [331, 81] width 7 height 7
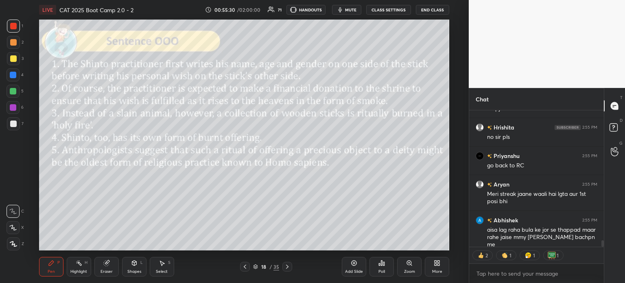
scroll to position [2783, 0]
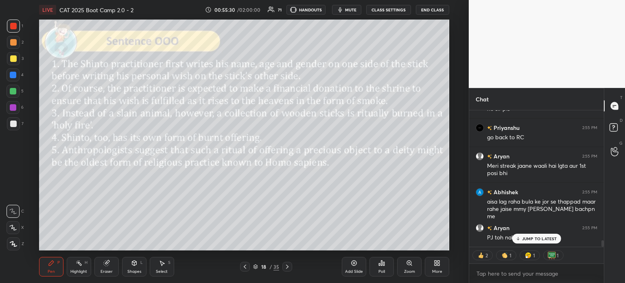
type textarea "x"
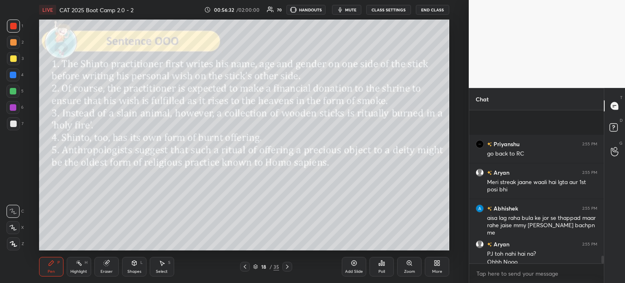
scroll to position [2832, 0]
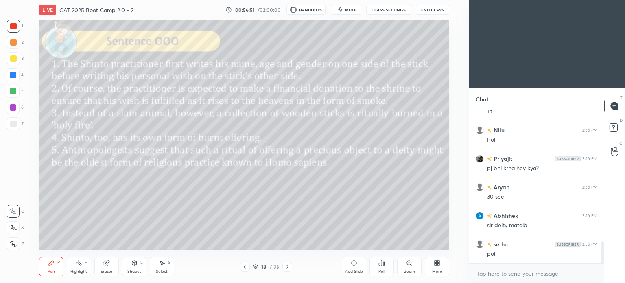
scroll to position [903, 0]
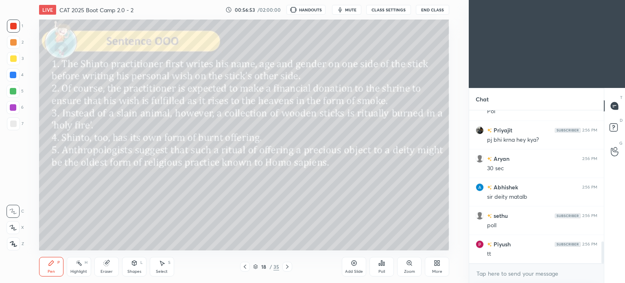
click at [439, 268] on div "More" at bounding box center [437, 267] width 24 height 20
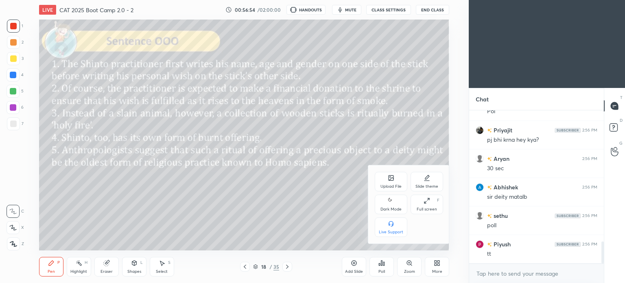
click at [391, 207] on div "Dark Mode" at bounding box center [390, 209] width 21 height 4
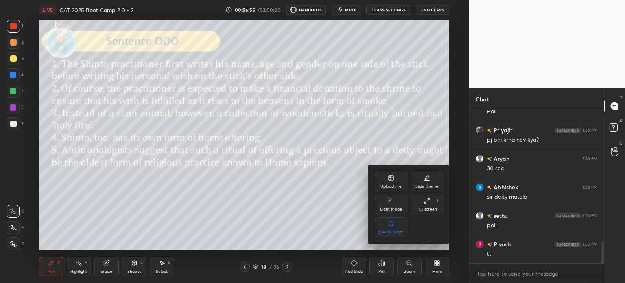
click at [433, 262] on div at bounding box center [312, 141] width 625 height 283
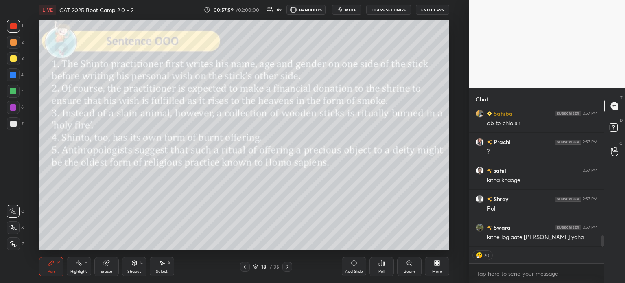
scroll to position [1505, 0]
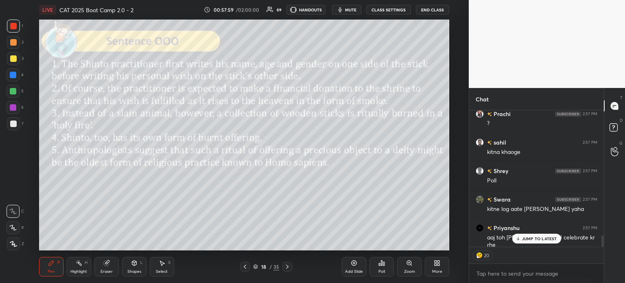
click at [382, 266] on icon at bounding box center [381, 263] width 7 height 7
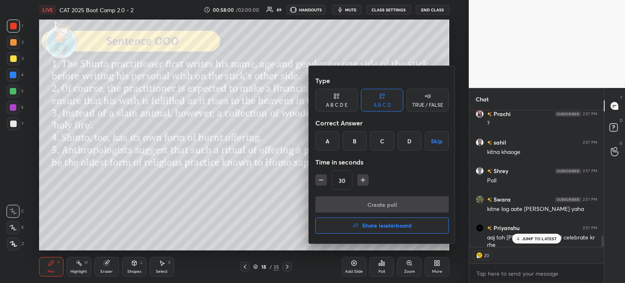
click at [327, 92] on div "A B C D E" at bounding box center [336, 100] width 42 height 23
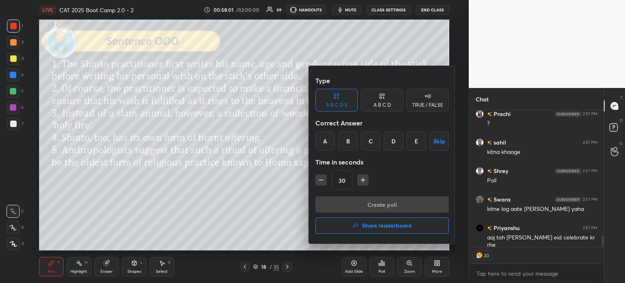
scroll to position [1534, 0]
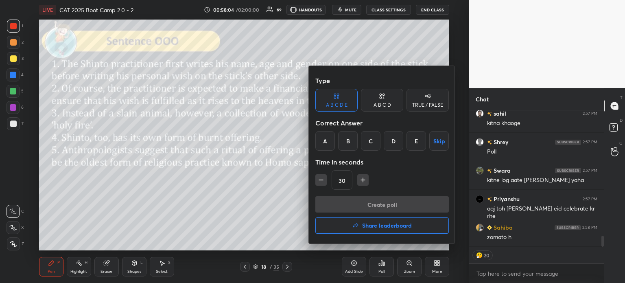
click at [411, 142] on div "E" at bounding box center [416, 141] width 20 height 20
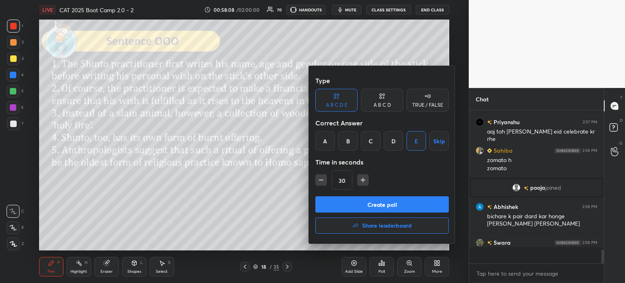
scroll to position [2, 2]
click at [399, 200] on button "Create poll" at bounding box center [381, 204] width 133 height 16
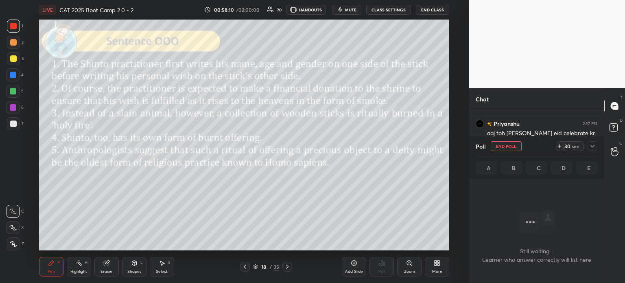
scroll to position [2, 2]
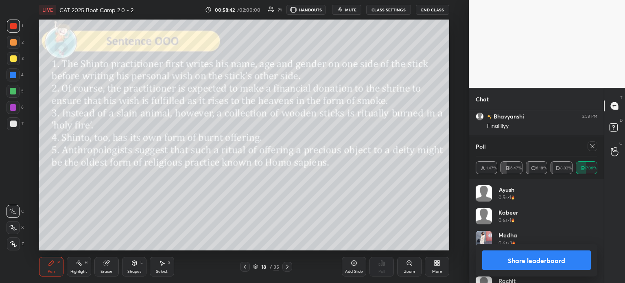
click at [526, 260] on button "Share leaderboard" at bounding box center [536, 260] width 109 height 20
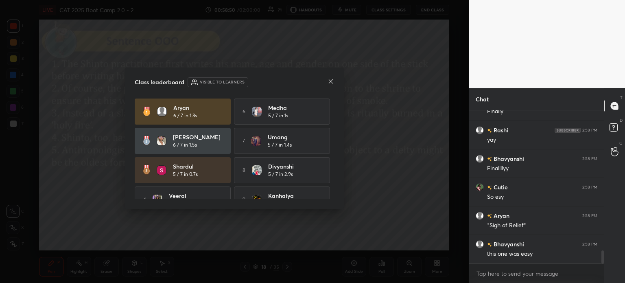
click at [330, 79] on icon at bounding box center [331, 81] width 7 height 7
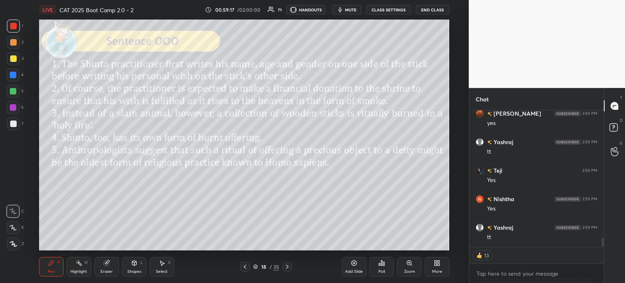
click at [382, 266] on icon at bounding box center [381, 263] width 7 height 7
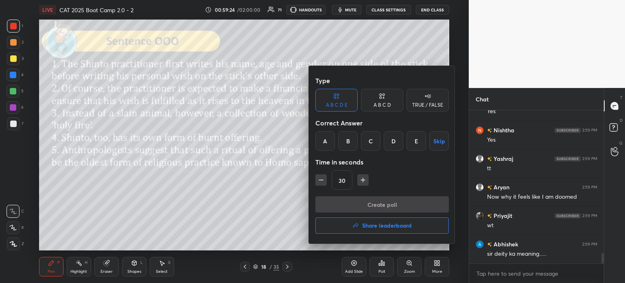
click at [280, 202] on div at bounding box center [312, 141] width 625 height 283
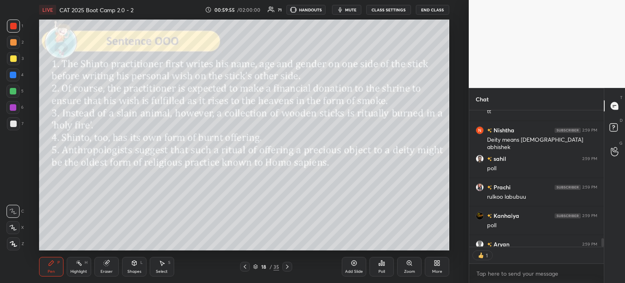
type textarea "x"
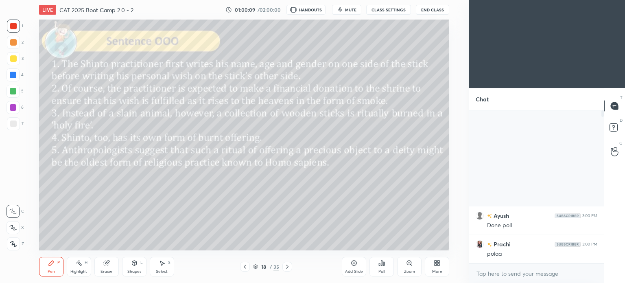
scroll to position [40456, 40251]
click at [434, 264] on icon at bounding box center [437, 263] width 7 height 7
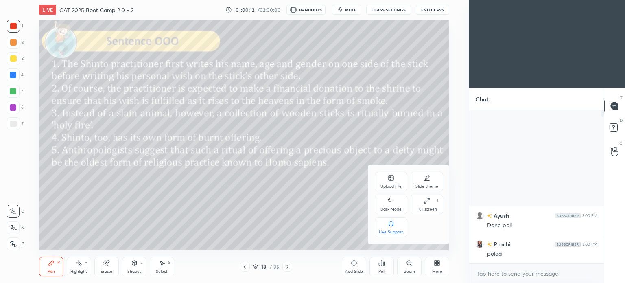
click at [395, 209] on div "Dark Mode" at bounding box center [390, 209] width 21 height 4
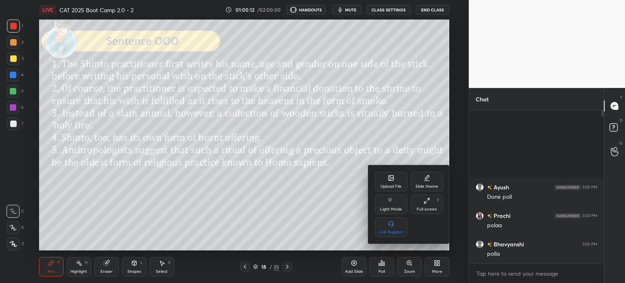
click at [436, 266] on div at bounding box center [312, 141] width 625 height 283
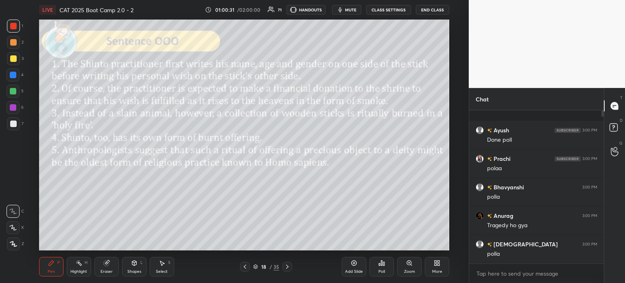
click at [379, 263] on icon at bounding box center [379, 264] width 1 height 2
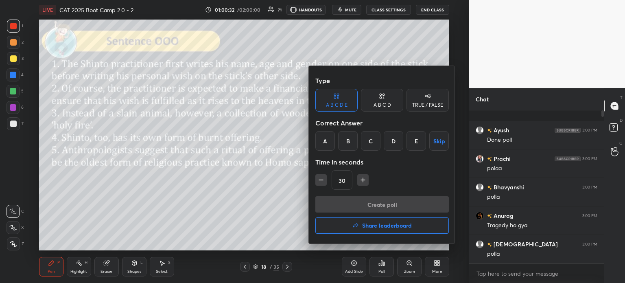
click at [393, 142] on div "D" at bounding box center [394, 141] width 20 height 20
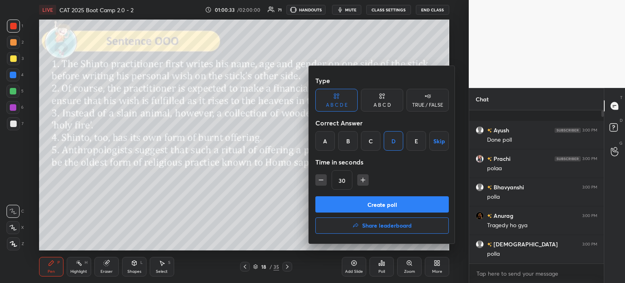
click at [378, 107] on div "A B C D" at bounding box center [382, 105] width 17 height 5
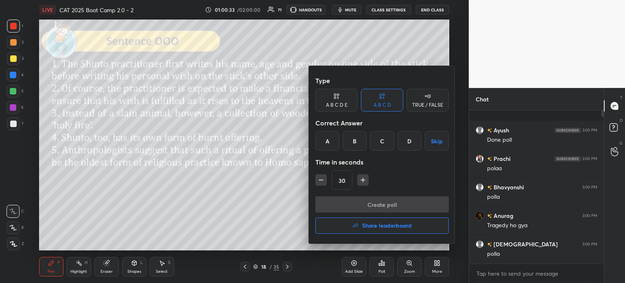
click at [382, 140] on div "C" at bounding box center [382, 141] width 24 height 20
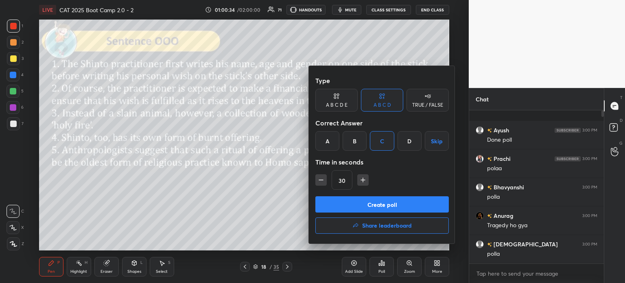
click at [414, 143] on div "D" at bounding box center [410, 141] width 24 height 20
click at [401, 205] on button "Create poll" at bounding box center [381, 204] width 133 height 16
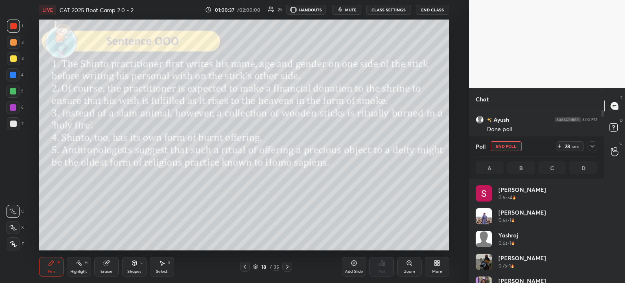
scroll to position [95, 119]
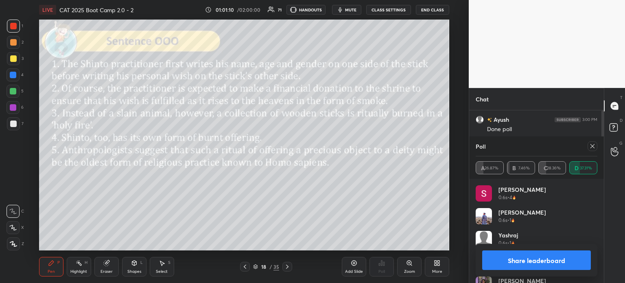
click at [508, 260] on button "Share leaderboard" at bounding box center [536, 260] width 109 height 20
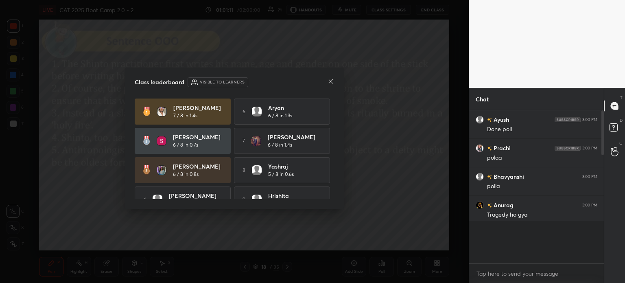
scroll to position [158, 132]
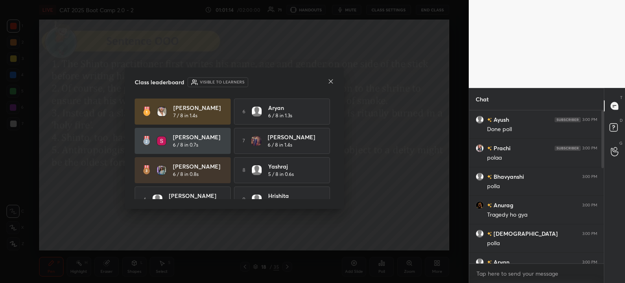
click at [330, 83] on icon at bounding box center [331, 81] width 7 height 7
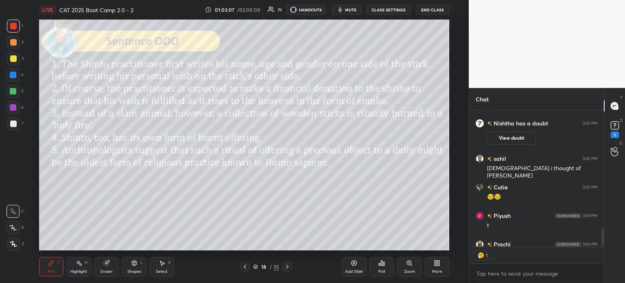
scroll to position [2, 2]
click at [106, 266] on icon at bounding box center [105, 262] width 5 height 5
click at [14, 245] on span "Erase all" at bounding box center [13, 244] width 12 height 6
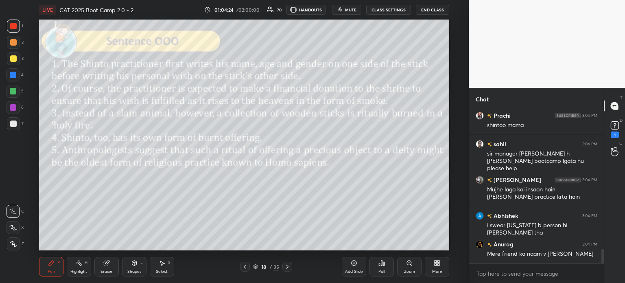
scroll to position [1495, 0]
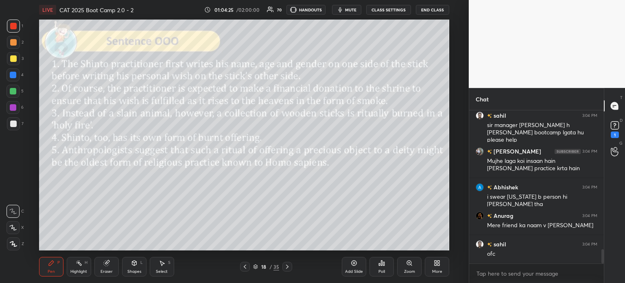
click at [379, 267] on div "Poll" at bounding box center [381, 267] width 24 height 20
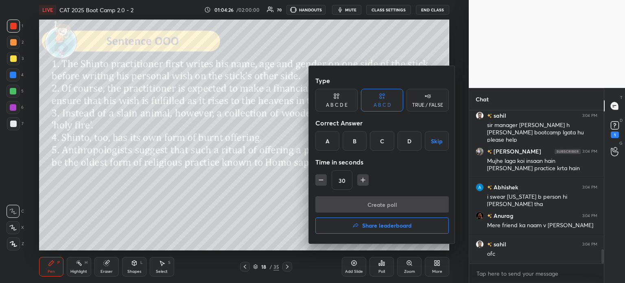
click at [385, 146] on div "C" at bounding box center [382, 141] width 24 height 20
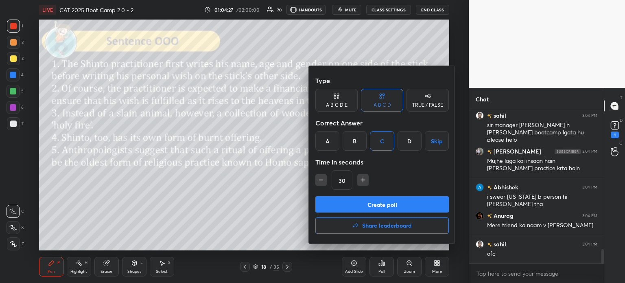
scroll to position [1523, 0]
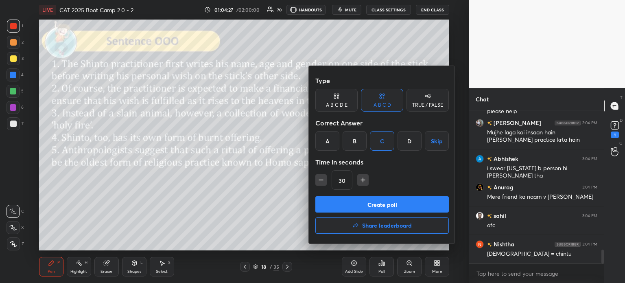
click at [381, 201] on button "Create poll" at bounding box center [381, 204] width 133 height 16
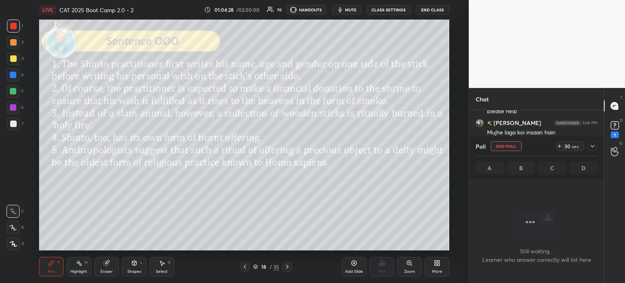
scroll to position [108, 132]
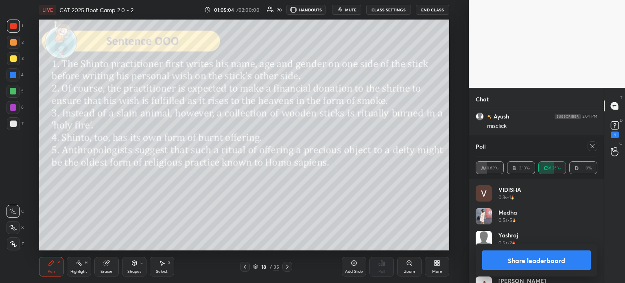
click at [507, 264] on button "Share leaderboard" at bounding box center [536, 260] width 109 height 20
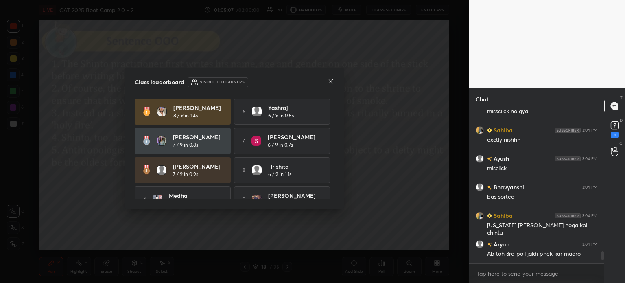
click at [331, 81] on icon at bounding box center [331, 81] width 7 height 7
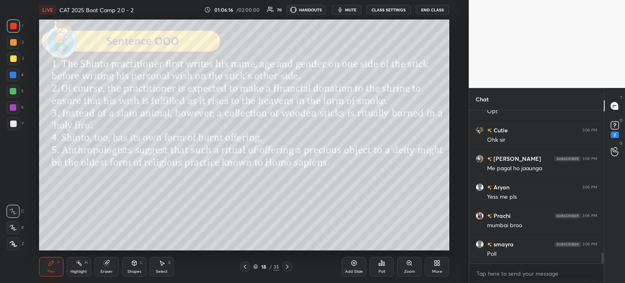
scroll to position [2017, 0]
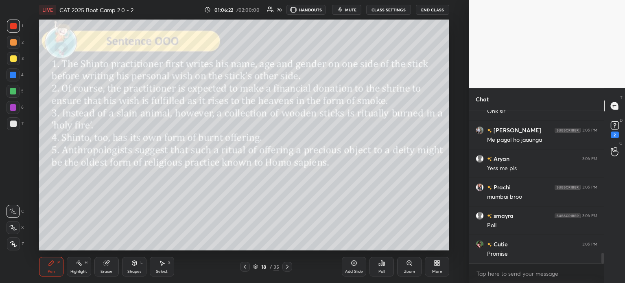
click at [378, 264] on div "Poll" at bounding box center [381, 267] width 24 height 20
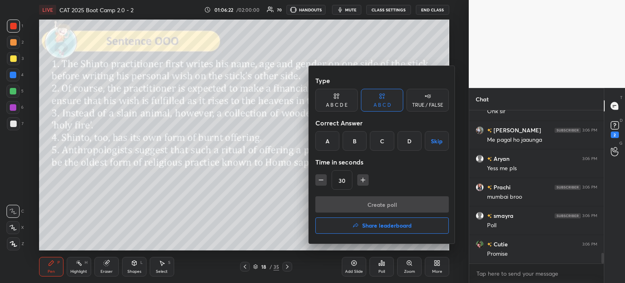
click at [324, 144] on div "A" at bounding box center [327, 141] width 24 height 20
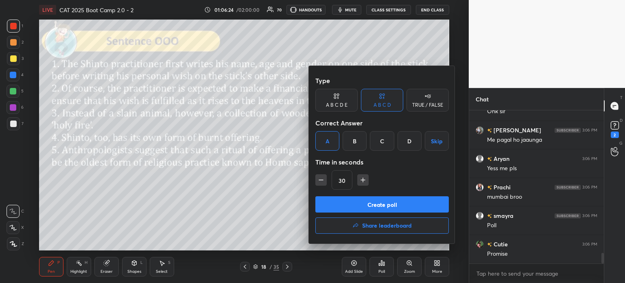
click at [406, 205] on button "Create poll" at bounding box center [381, 204] width 133 height 16
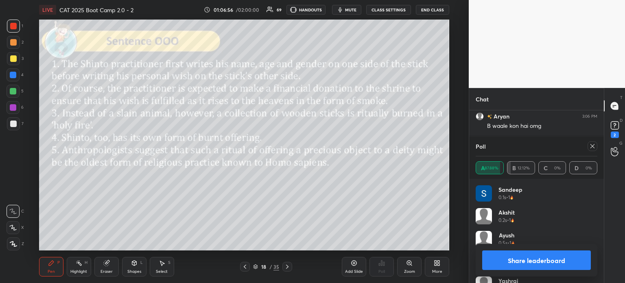
scroll to position [2373, 0]
click at [505, 261] on button "Share leaderboard" at bounding box center [536, 260] width 109 height 20
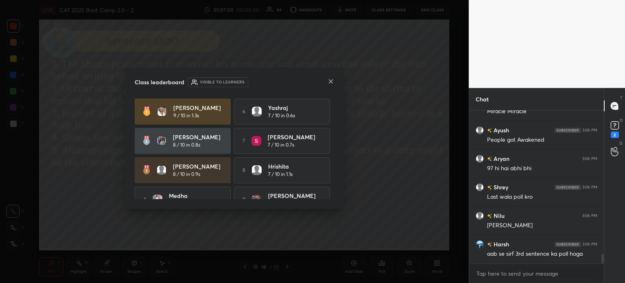
click at [332, 84] on icon at bounding box center [331, 81] width 7 height 7
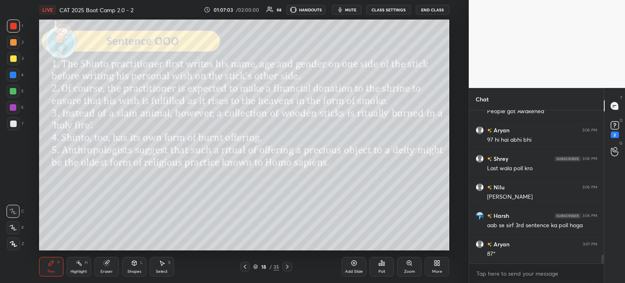
click at [354, 260] on icon at bounding box center [354, 263] width 7 height 7
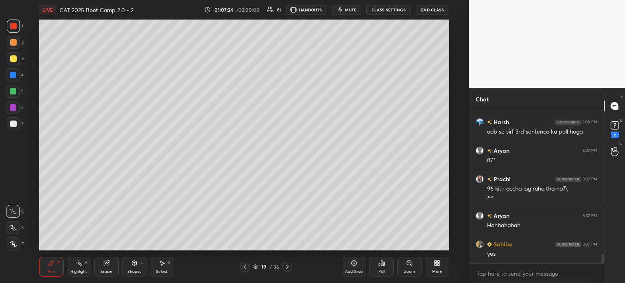
click at [451, 121] on div "Setting up your live class Poll for secs No correct answer Start poll" at bounding box center [244, 135] width 436 height 231
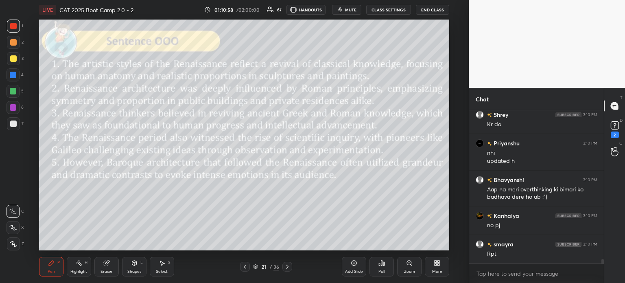
scroll to position [5062, 0]
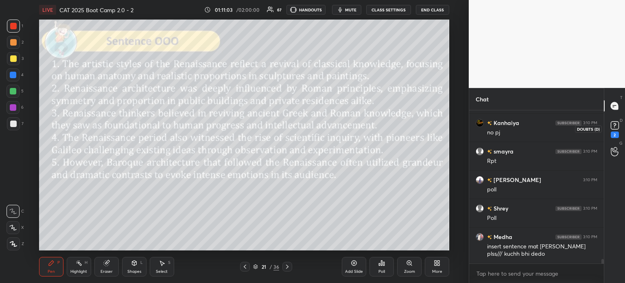
click at [609, 125] on icon at bounding box center [615, 125] width 12 height 12
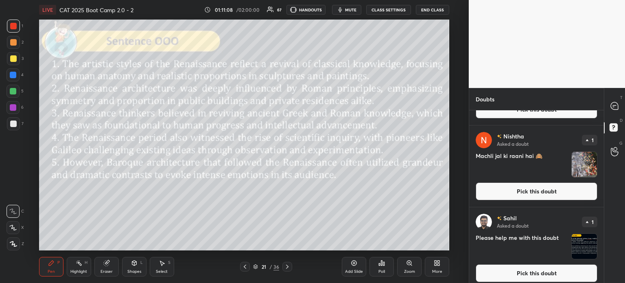
scroll to position [55, 0]
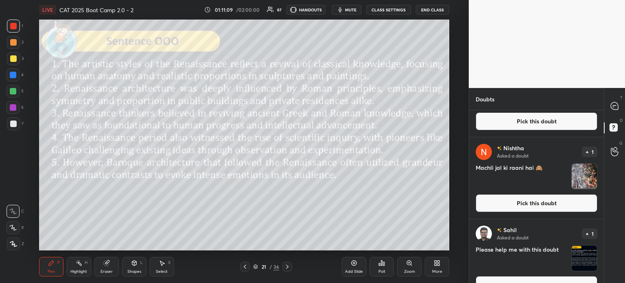
click at [588, 178] on img "grid" at bounding box center [584, 176] width 25 height 25
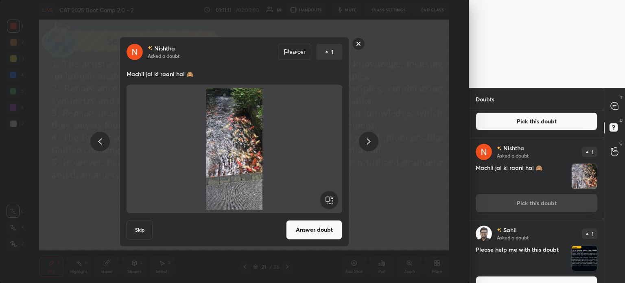
click at [358, 43] on rect at bounding box center [358, 43] width 13 height 13
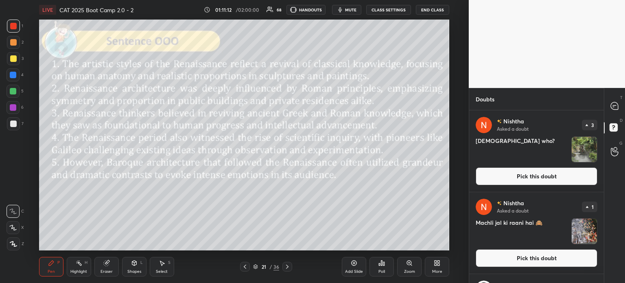
click at [620, 102] on div at bounding box center [615, 105] width 16 height 15
type textarea "x"
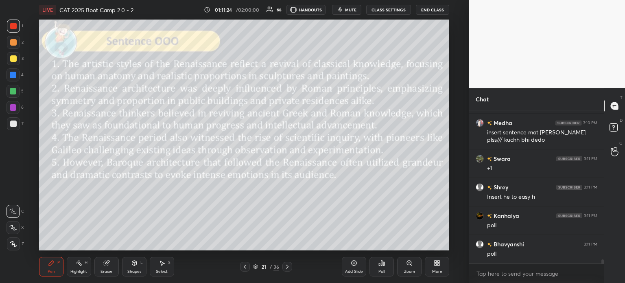
scroll to position [5367, 0]
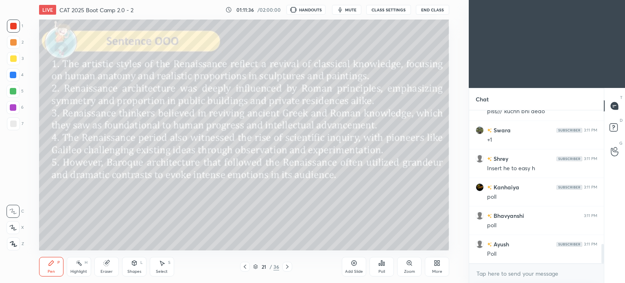
scroll to position [40456, 40251]
click at [438, 266] on div "More" at bounding box center [437, 267] width 24 height 20
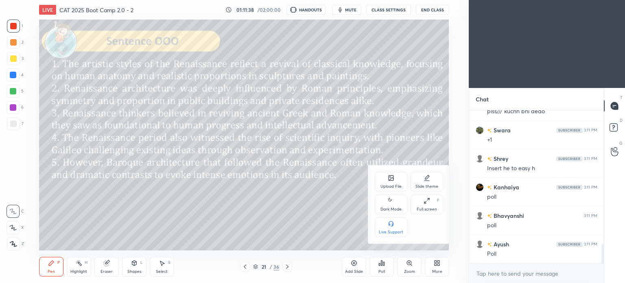
click at [393, 205] on icon at bounding box center [391, 201] width 7 height 10
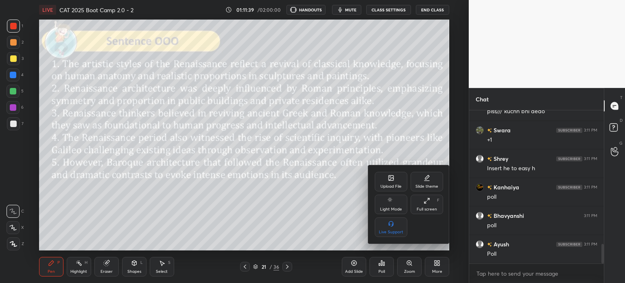
click at [440, 261] on div at bounding box center [312, 141] width 625 height 283
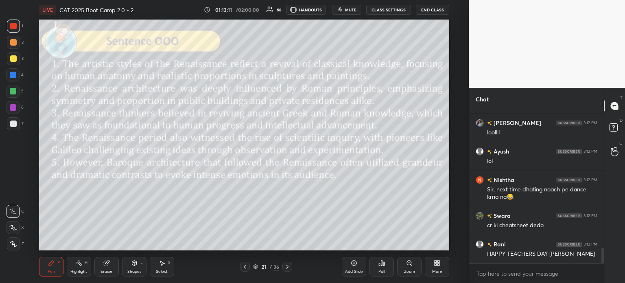
scroll to position [1333, 0]
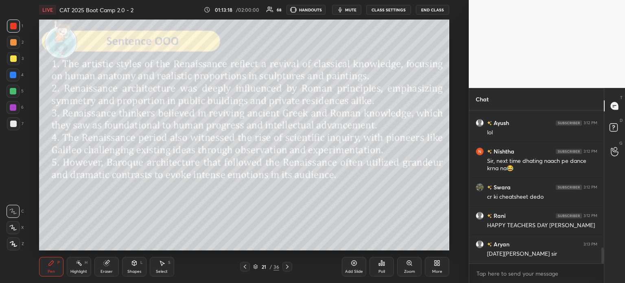
click at [377, 268] on div "Poll" at bounding box center [381, 267] width 24 height 20
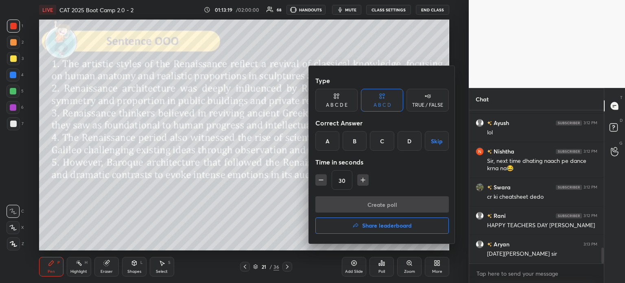
click at [341, 98] on div "A B C D E" at bounding box center [336, 100] width 42 height 23
click at [418, 141] on div "E" at bounding box center [416, 141] width 20 height 20
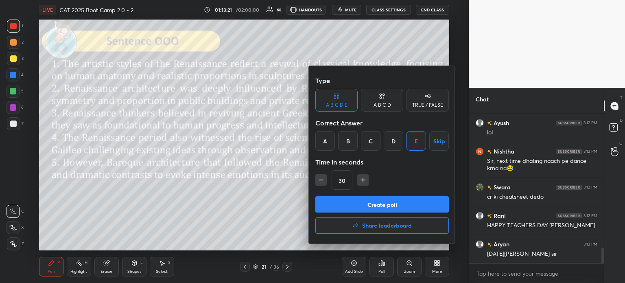
scroll to position [1361, 0]
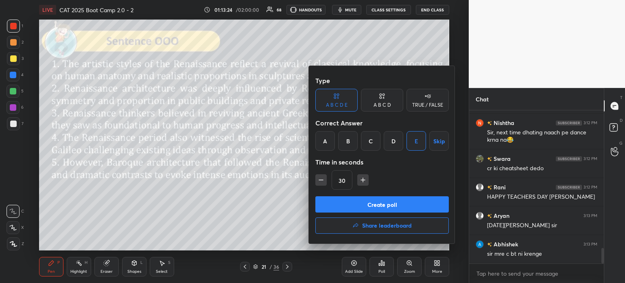
click at [404, 204] on button "Create poll" at bounding box center [381, 204] width 133 height 16
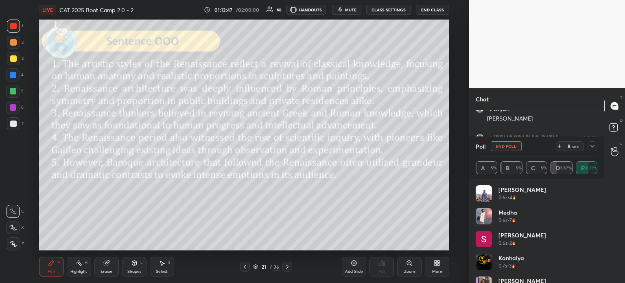
scroll to position [1589, 0]
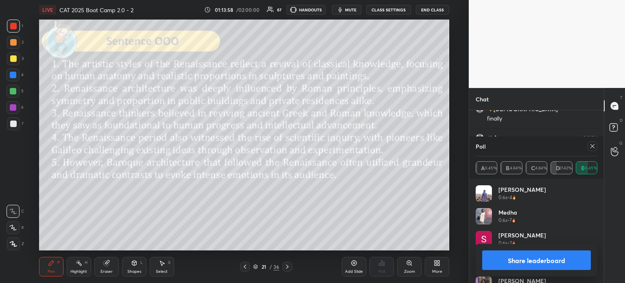
click at [507, 260] on button "Share leaderboard" at bounding box center [536, 260] width 109 height 20
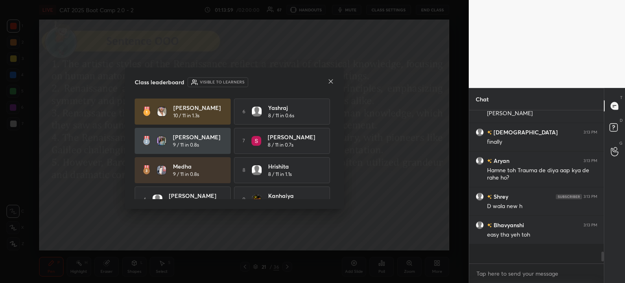
scroll to position [0, 0]
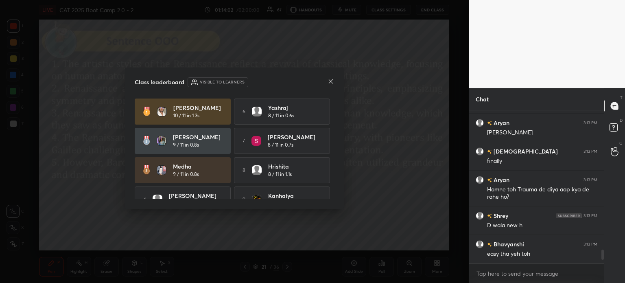
click at [328, 81] on icon at bounding box center [331, 81] width 7 height 7
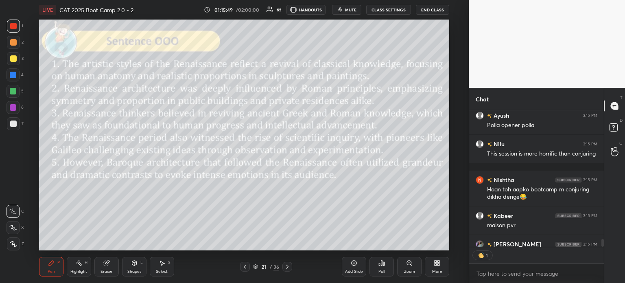
scroll to position [2, 2]
click at [108, 263] on icon at bounding box center [105, 262] width 5 height 5
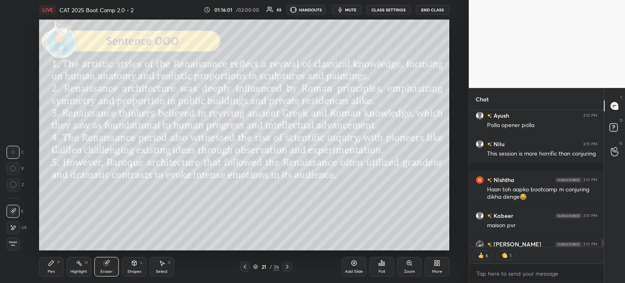
click at [14, 241] on span "Erase all" at bounding box center [13, 244] width 12 height 6
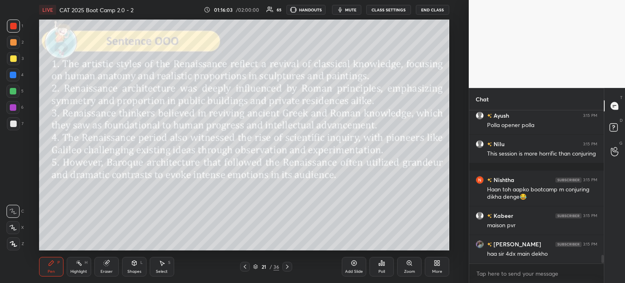
scroll to position [151, 132]
click at [378, 265] on icon at bounding box center [381, 263] width 7 height 7
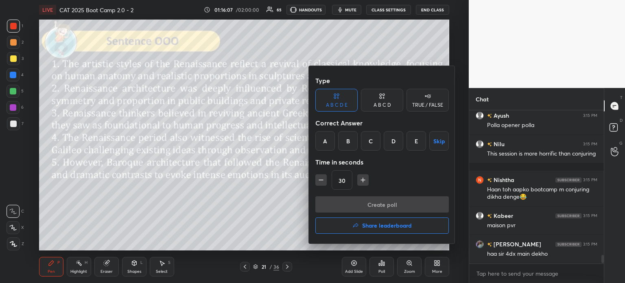
click at [387, 99] on div "A B C D" at bounding box center [382, 100] width 42 height 23
click at [328, 140] on div "A" at bounding box center [327, 141] width 24 height 20
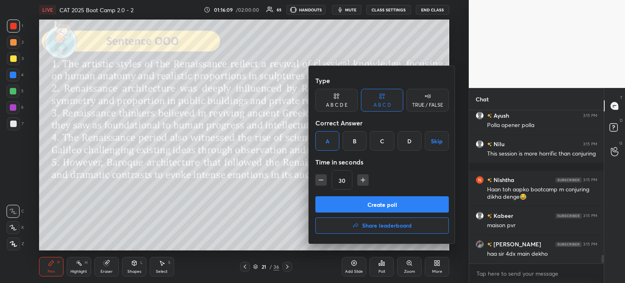
click at [395, 206] on button "Create poll" at bounding box center [381, 204] width 133 height 16
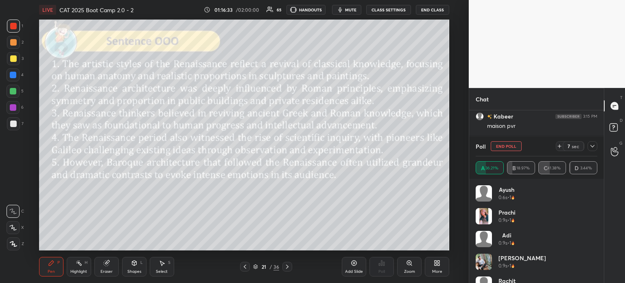
scroll to position [2651, 0]
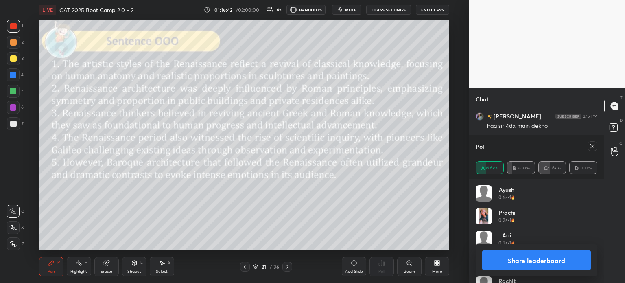
click at [503, 260] on button "Share leaderboard" at bounding box center [536, 260] width 109 height 20
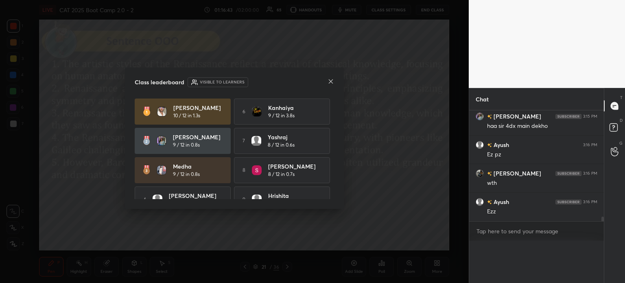
scroll to position [2, 2]
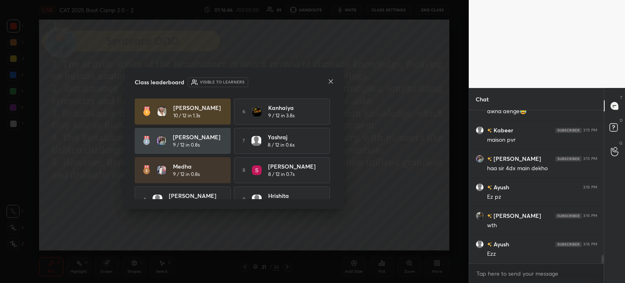
click at [329, 80] on icon at bounding box center [331, 81] width 4 height 4
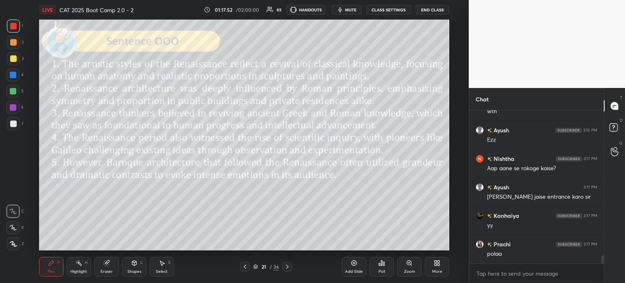
scroll to position [2751, 0]
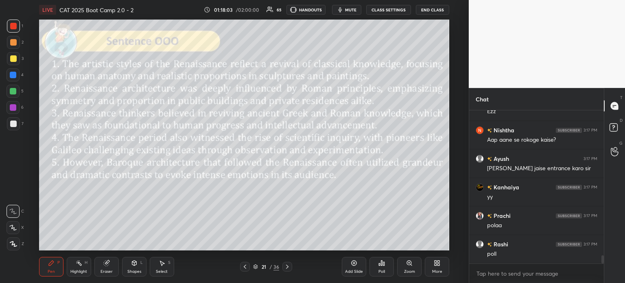
click at [102, 269] on div "Eraser" at bounding box center [106, 271] width 12 height 4
click at [3, 243] on div "1 2 3 4 5 6 7 C X Z C X Z E E Erase all H H" at bounding box center [13, 135] width 26 height 231
click at [12, 243] on span "Erase all" at bounding box center [13, 244] width 12 height 6
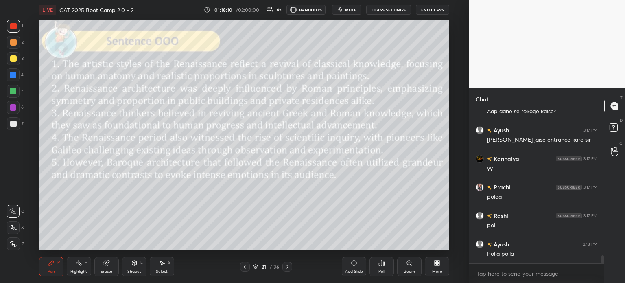
click at [381, 261] on icon at bounding box center [381, 262] width 1 height 5
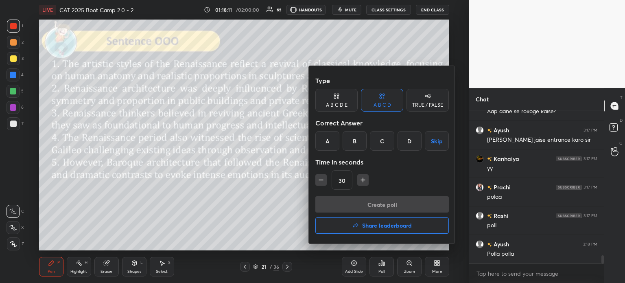
click at [352, 138] on div "B" at bounding box center [355, 141] width 24 height 20
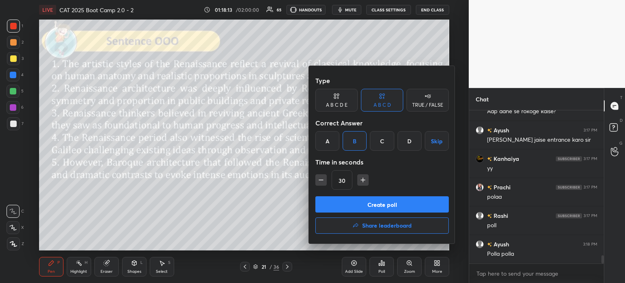
click at [401, 205] on button "Create poll" at bounding box center [381, 204] width 133 height 16
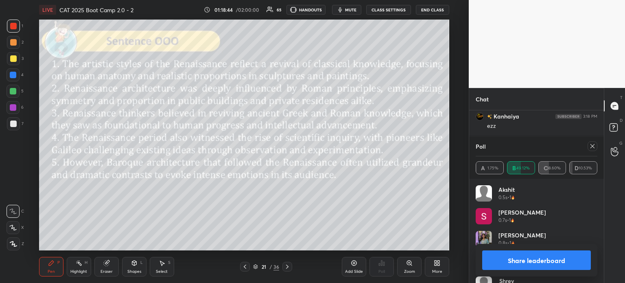
scroll to position [3001, 0]
click at [527, 258] on button "Share leaderboard" at bounding box center [536, 260] width 109 height 20
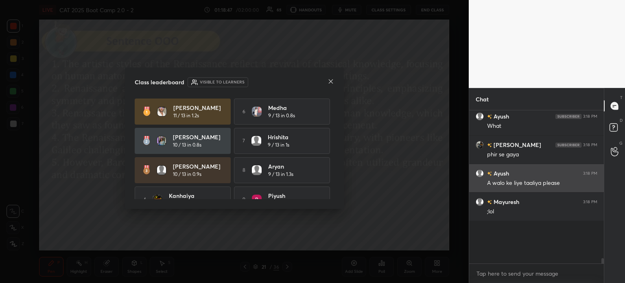
scroll to position [2, 2]
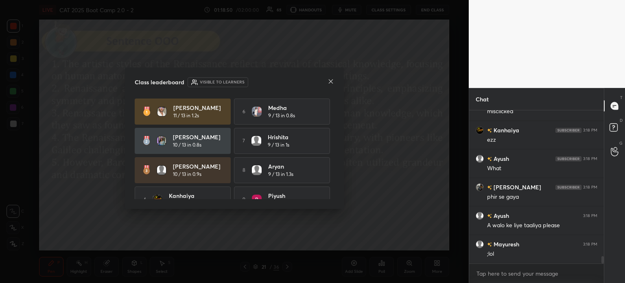
click at [329, 84] on icon at bounding box center [331, 81] width 7 height 7
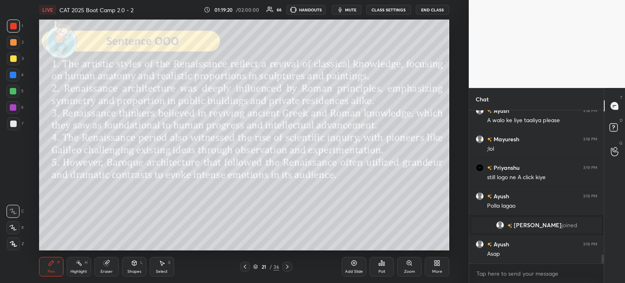
scroll to position [2450, 0]
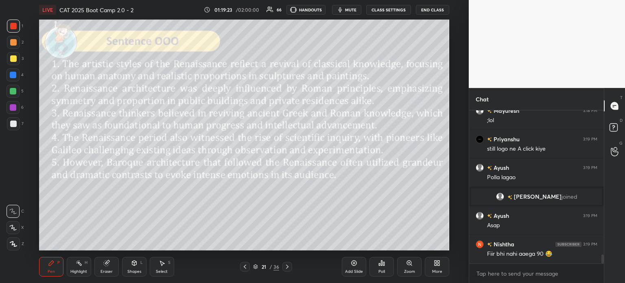
click at [379, 263] on icon at bounding box center [379, 264] width 1 height 2
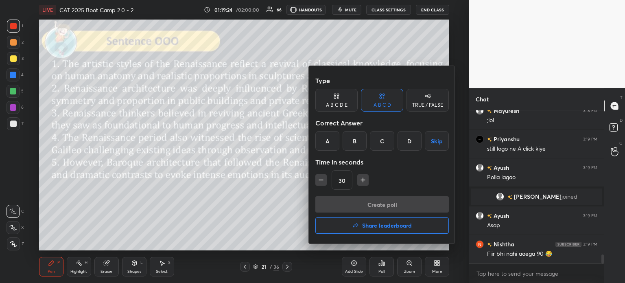
click at [383, 140] on div "C" at bounding box center [382, 141] width 24 height 20
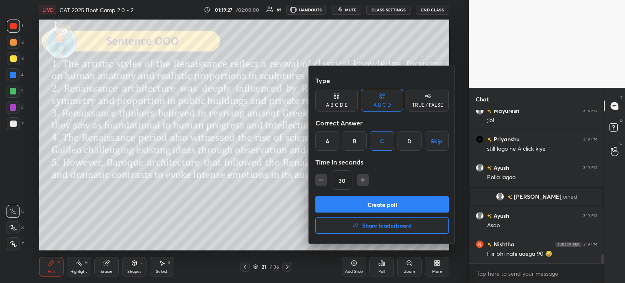
click at [390, 204] on button "Create poll" at bounding box center [381, 204] width 133 height 16
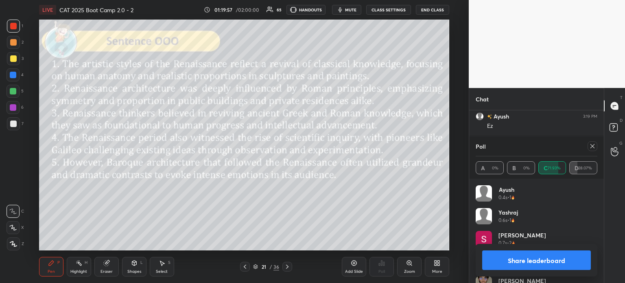
scroll to position [2635, 0]
click at [505, 260] on button "Share leaderboard" at bounding box center [536, 260] width 109 height 20
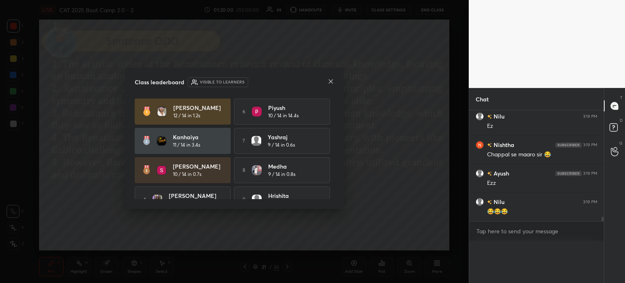
scroll to position [138, 132]
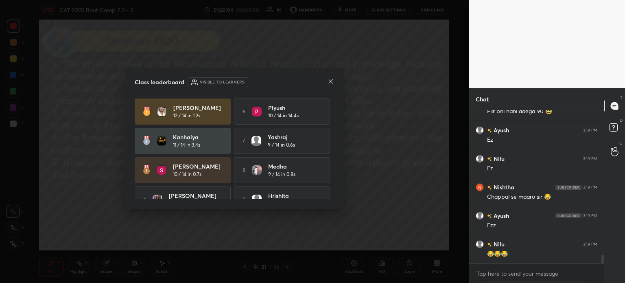
click at [329, 81] on icon at bounding box center [331, 81] width 7 height 7
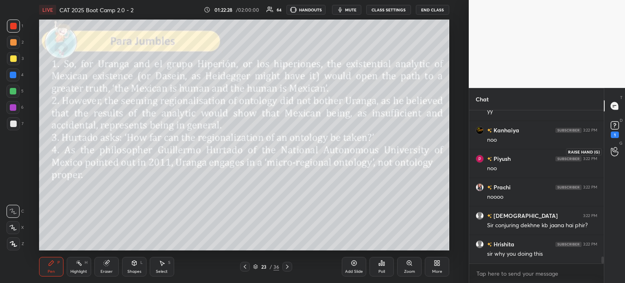
scroll to position [3204, 0]
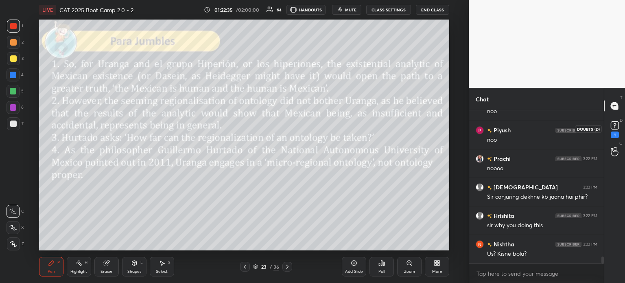
click at [614, 127] on rect at bounding box center [615, 126] width 8 height 8
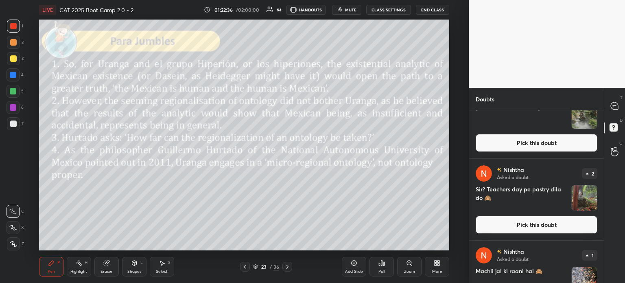
scroll to position [34, 0]
click at [581, 199] on img "grid" at bounding box center [584, 197] width 25 height 25
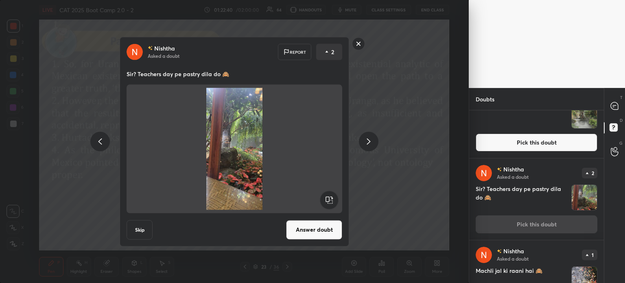
click at [359, 45] on rect at bounding box center [358, 43] width 13 height 13
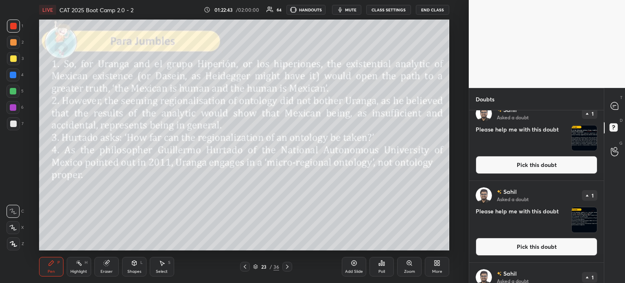
scroll to position [259, 0]
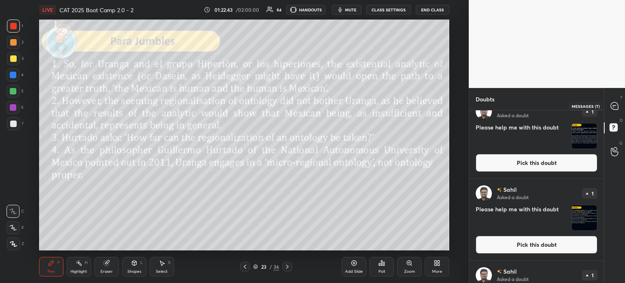
click at [612, 106] on icon at bounding box center [614, 105] width 7 height 7
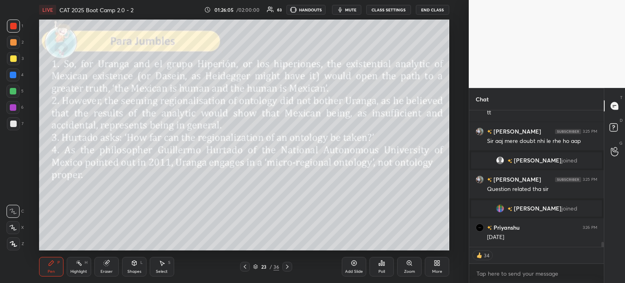
scroll to position [3602, 0]
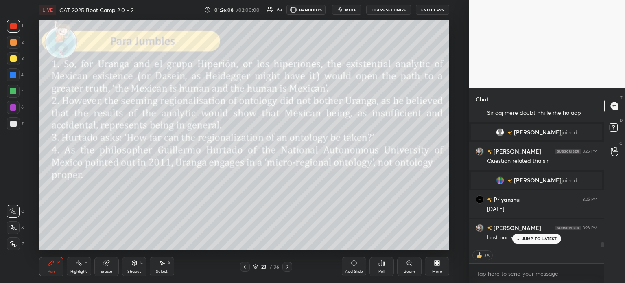
click at [534, 237] on p "JUMP TO LATEST" at bounding box center [539, 238] width 35 height 5
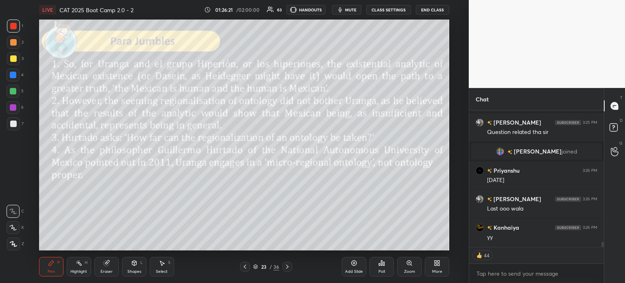
scroll to position [3659, 0]
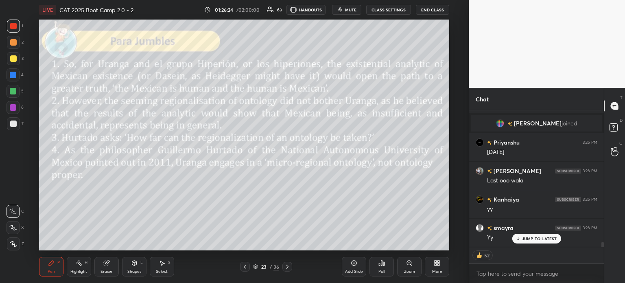
click at [380, 265] on icon at bounding box center [379, 264] width 1 height 2
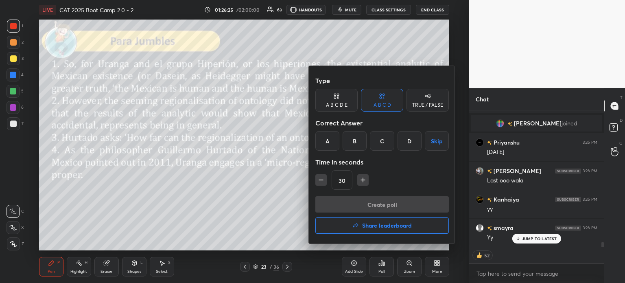
click at [411, 142] on div "D" at bounding box center [410, 141] width 24 height 20
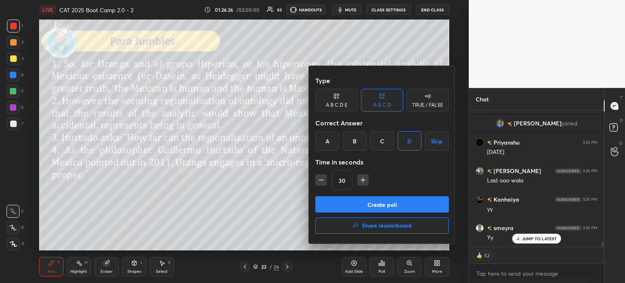
click at [387, 208] on button "Create poll" at bounding box center [381, 204] width 133 height 16
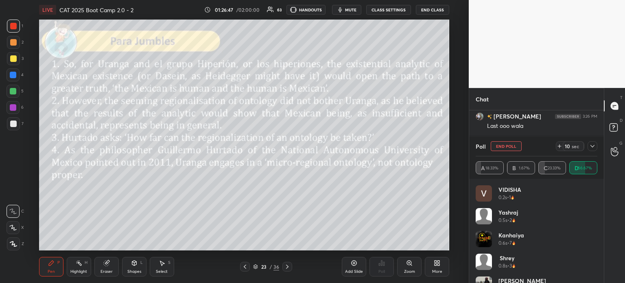
scroll to position [3742, 0]
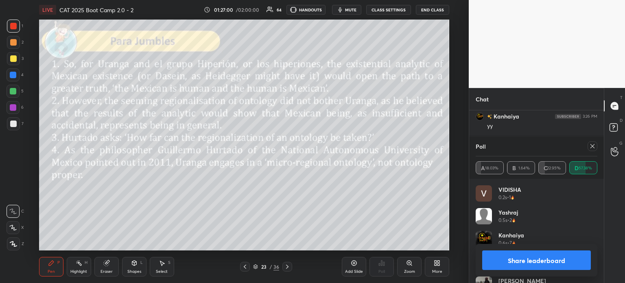
click at [510, 257] on button "Share leaderboard" at bounding box center [536, 260] width 109 height 20
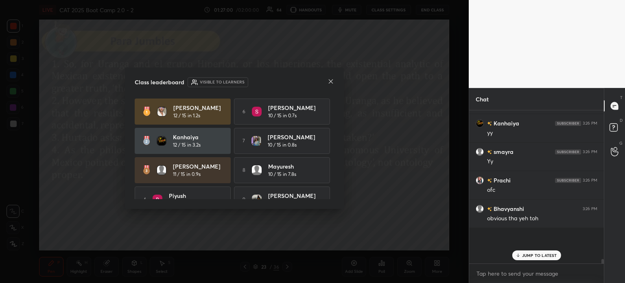
scroll to position [2, 2]
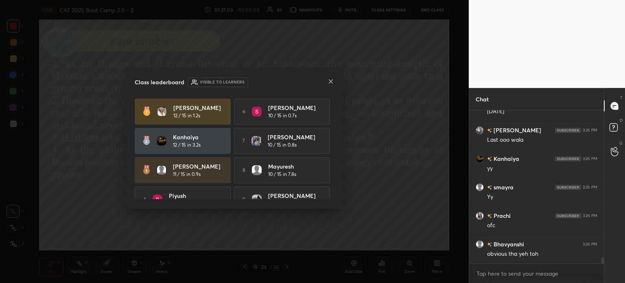
click at [330, 82] on icon at bounding box center [331, 81] width 7 height 7
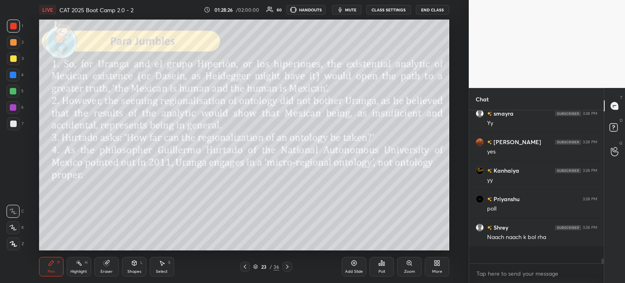
scroll to position [4056, 0]
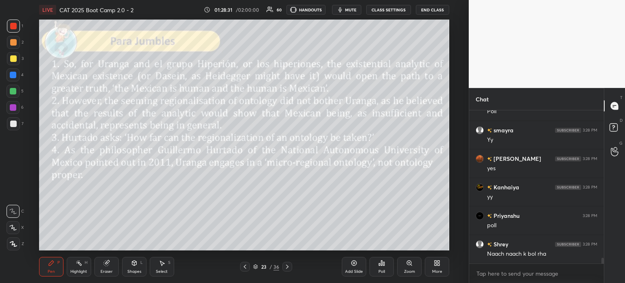
click at [383, 265] on icon at bounding box center [383, 264] width 1 height 4
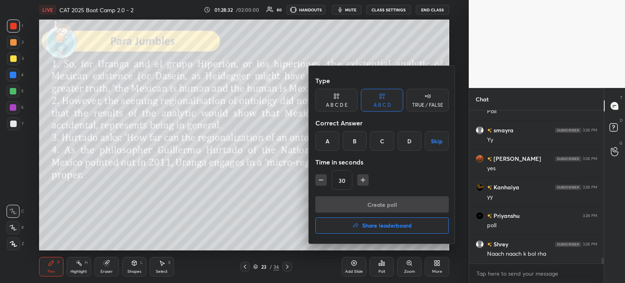
click at [376, 138] on div "C" at bounding box center [382, 141] width 24 height 20
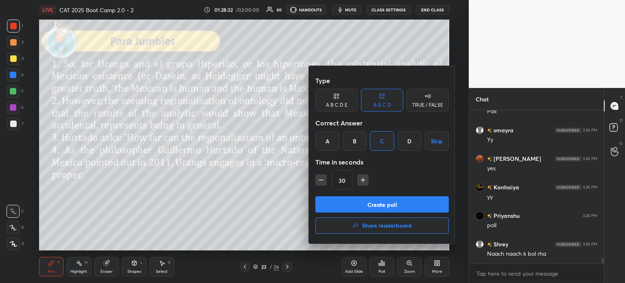
scroll to position [4085, 0]
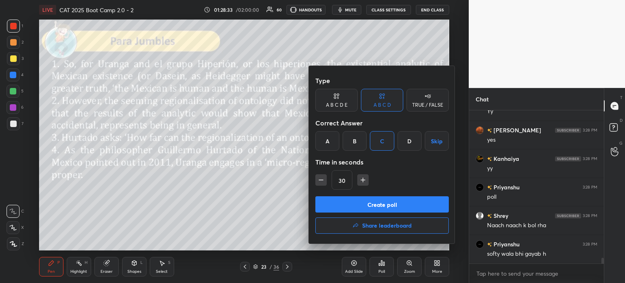
click at [380, 206] on button "Create poll" at bounding box center [381, 204] width 133 height 16
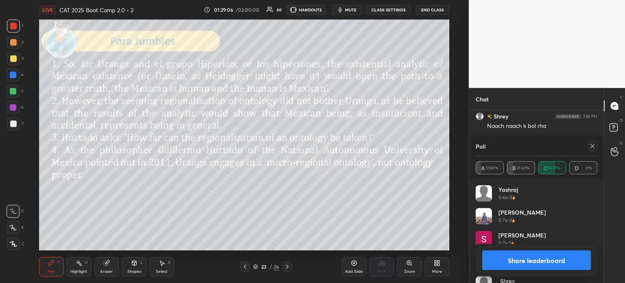
scroll to position [4213, 0]
click at [513, 261] on button "Share leaderboard" at bounding box center [536, 260] width 109 height 20
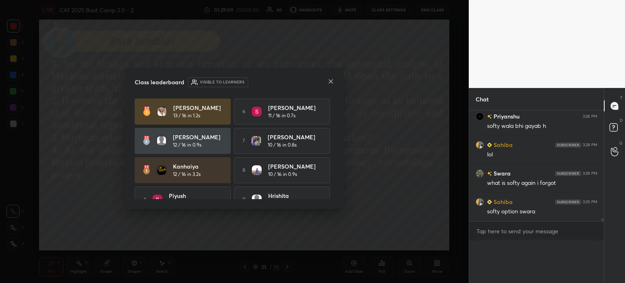
scroll to position [4183, 0]
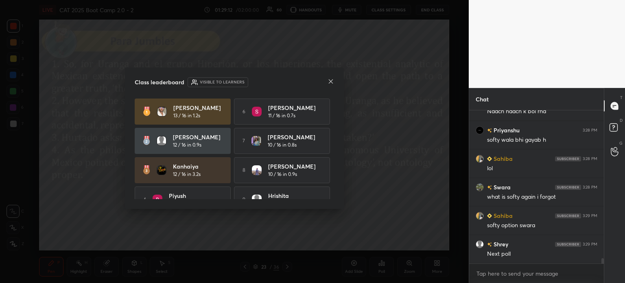
click at [332, 81] on icon at bounding box center [331, 81] width 7 height 7
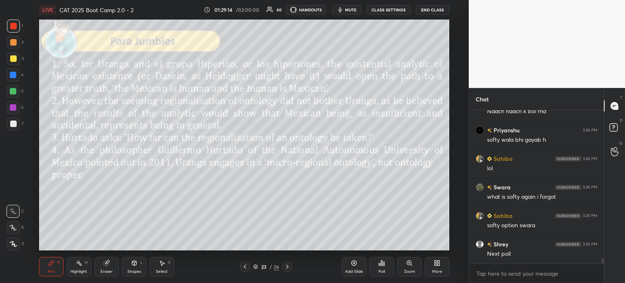
click at [99, 263] on div "Eraser" at bounding box center [106, 267] width 24 height 20
click at [16, 241] on span "Erase all" at bounding box center [13, 244] width 12 height 6
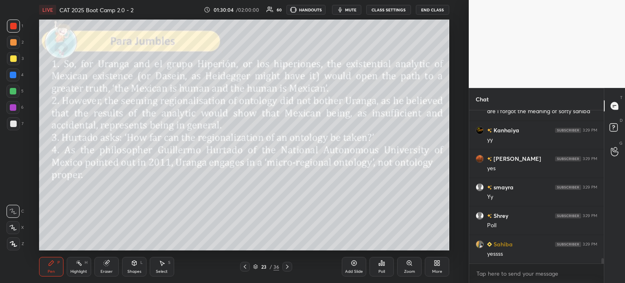
scroll to position [134, 132]
click at [386, 262] on div "Poll" at bounding box center [381, 267] width 24 height 20
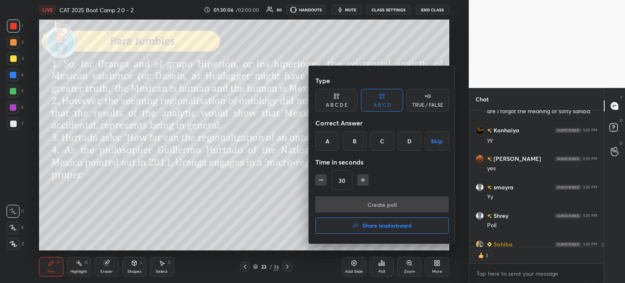
click at [352, 141] on div "B" at bounding box center [355, 141] width 24 height 20
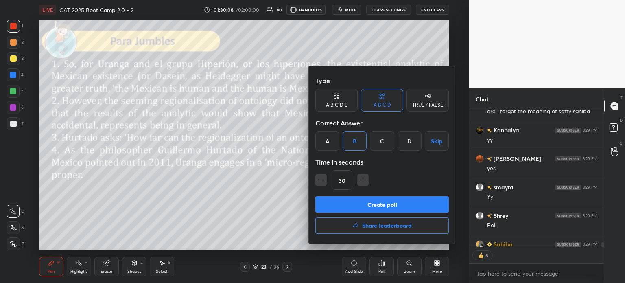
click at [392, 207] on button "Create poll" at bounding box center [381, 204] width 133 height 16
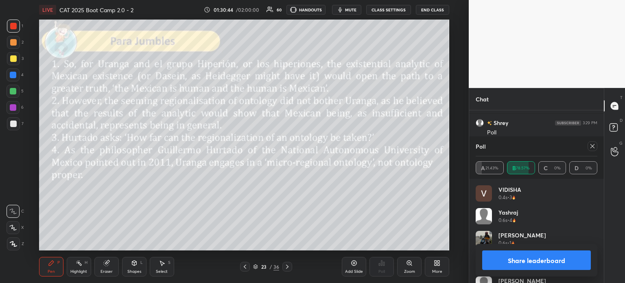
scroll to position [4491, 0]
click at [506, 256] on button "Share leaderboard" at bounding box center [536, 260] width 109 height 20
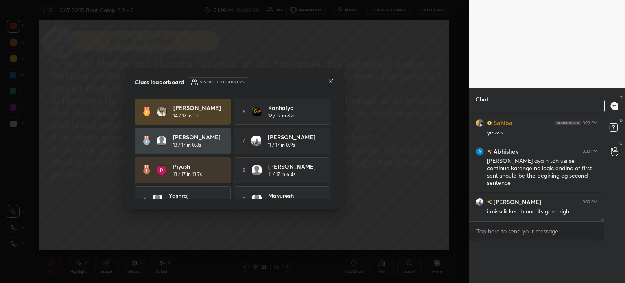
scroll to position [0, 2]
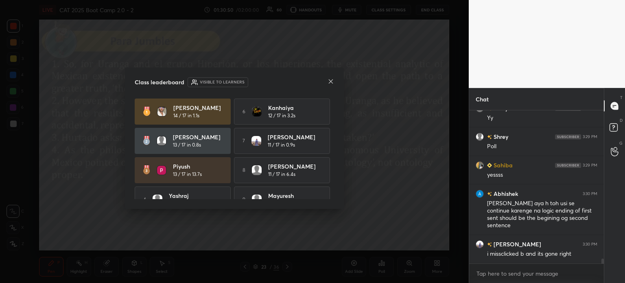
click at [330, 80] on icon at bounding box center [331, 81] width 7 height 7
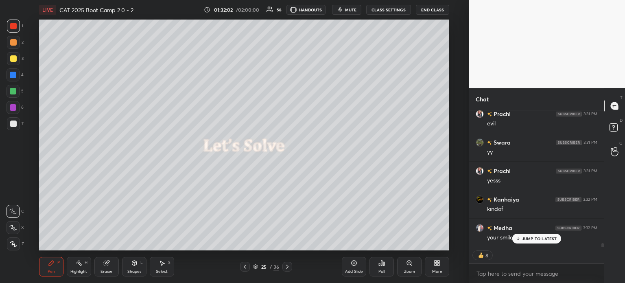
scroll to position [4957, 0]
type textarea "x"
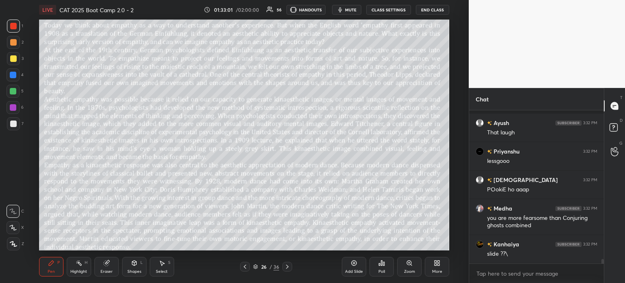
scroll to position [5269, 0]
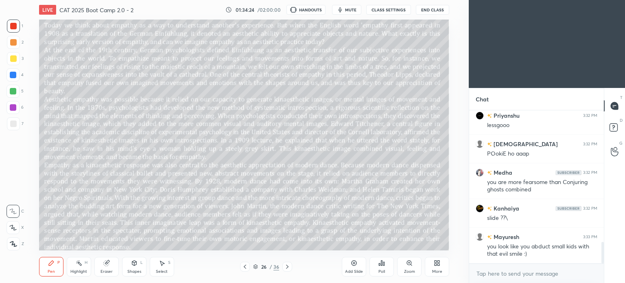
scroll to position [40456, 40251]
click at [438, 265] on icon at bounding box center [439, 264] width 2 height 2
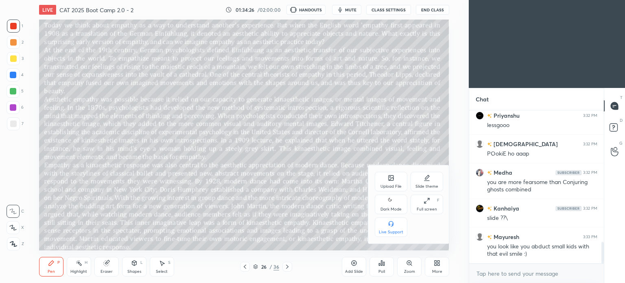
click at [394, 209] on div "Dark Mode" at bounding box center [390, 209] width 21 height 4
type textarea "x"
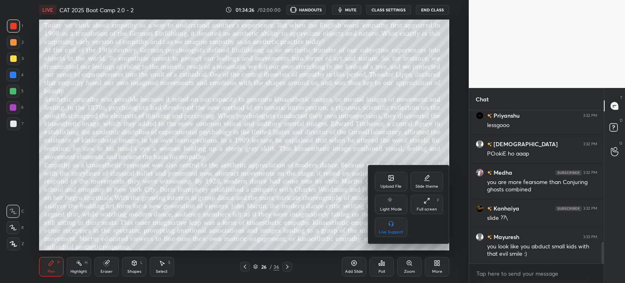
click at [437, 261] on div at bounding box center [312, 141] width 625 height 283
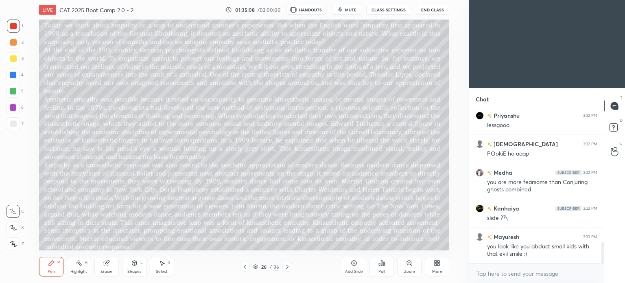
scroll to position [40456, 40251]
click at [441, 268] on div "More" at bounding box center [437, 267] width 24 height 20
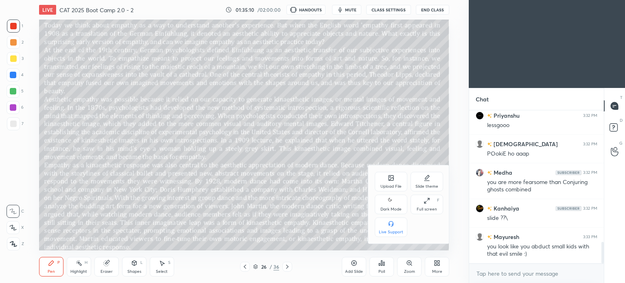
click at [391, 203] on icon at bounding box center [391, 201] width 7 height 10
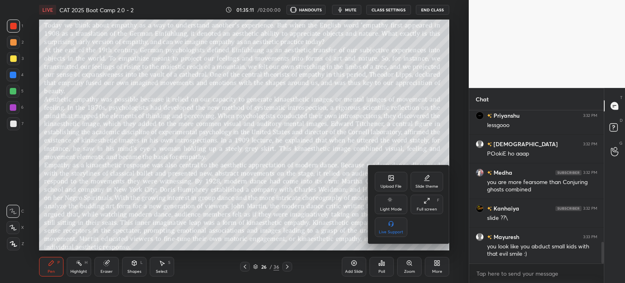
click at [438, 261] on div at bounding box center [312, 141] width 625 height 283
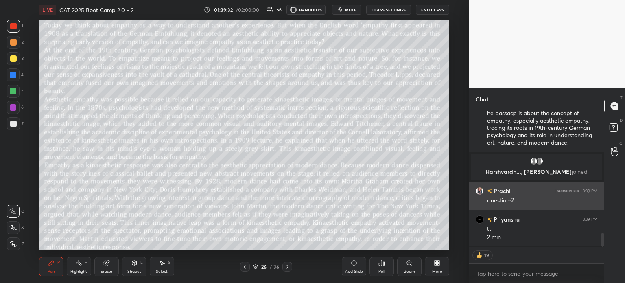
scroll to position [1217, 0]
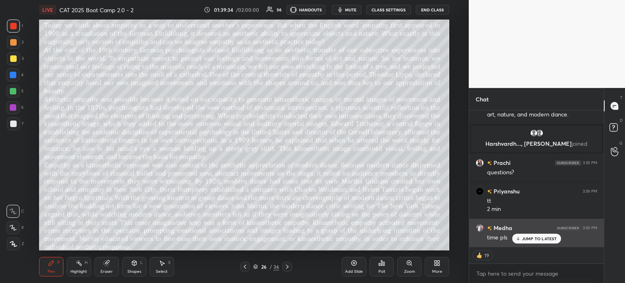
click at [536, 237] on p "JUMP TO LATEST" at bounding box center [539, 238] width 35 height 5
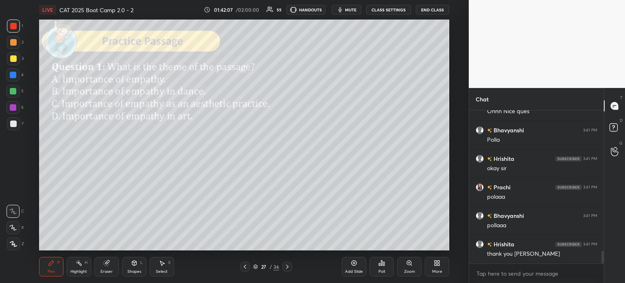
scroll to position [1703, 0]
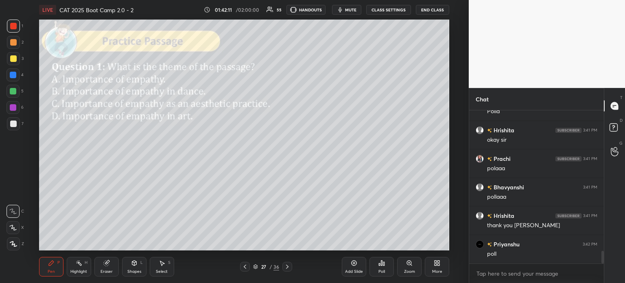
click at [380, 264] on icon at bounding box center [379, 264] width 1 height 2
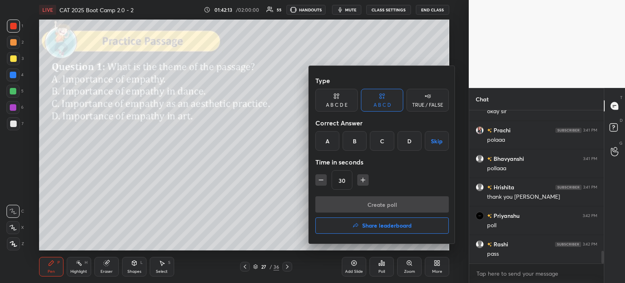
click at [275, 163] on div at bounding box center [312, 141] width 625 height 283
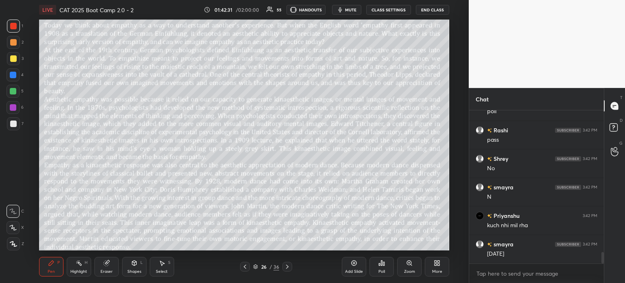
scroll to position [1874, 0]
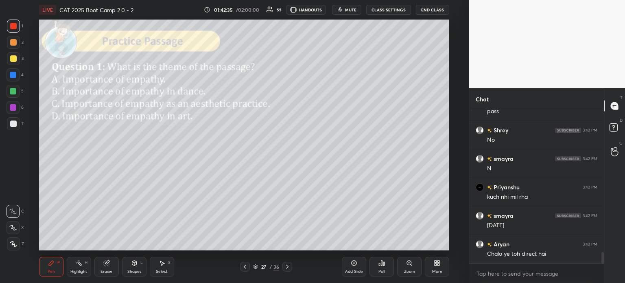
click at [378, 265] on div "Poll" at bounding box center [381, 267] width 24 height 20
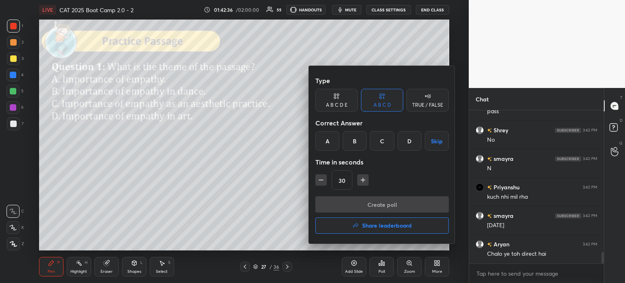
click at [381, 138] on div "C" at bounding box center [382, 141] width 24 height 20
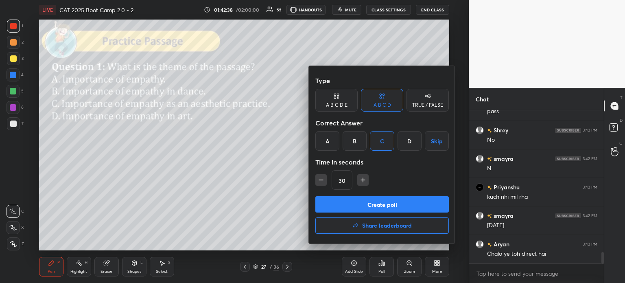
click at [387, 207] on button "Create poll" at bounding box center [381, 204] width 133 height 16
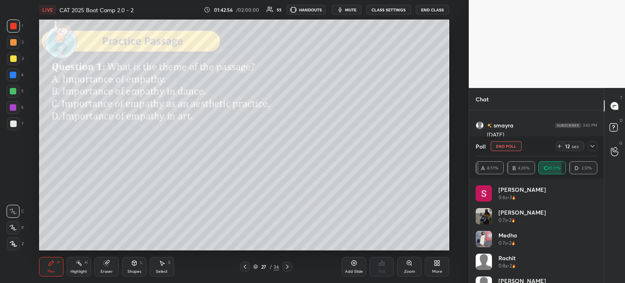
scroll to position [1731, 0]
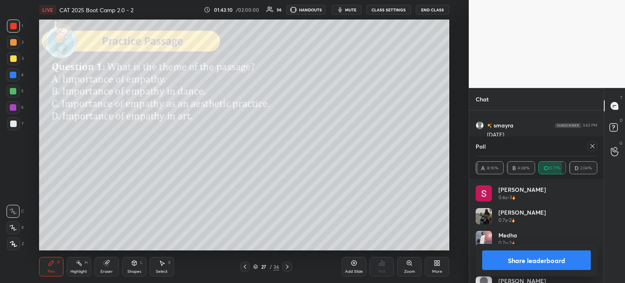
click at [514, 260] on button "Share leaderboard" at bounding box center [536, 260] width 109 height 20
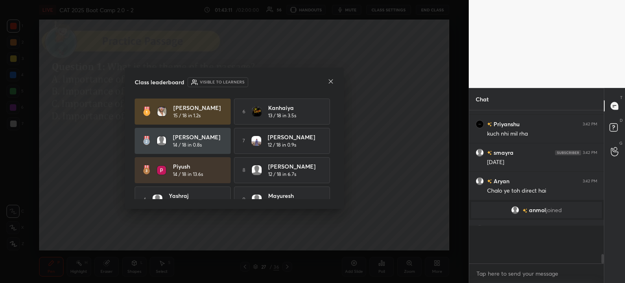
scroll to position [0, 0]
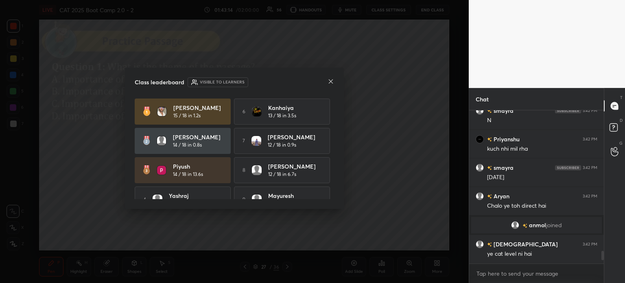
click at [330, 80] on icon at bounding box center [331, 81] width 7 height 7
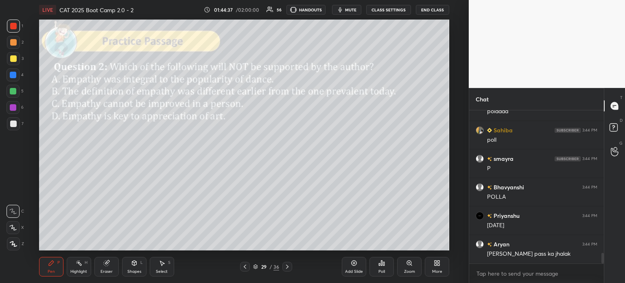
scroll to position [2123, 0]
click at [267, 264] on div "29" at bounding box center [264, 266] width 8 height 5
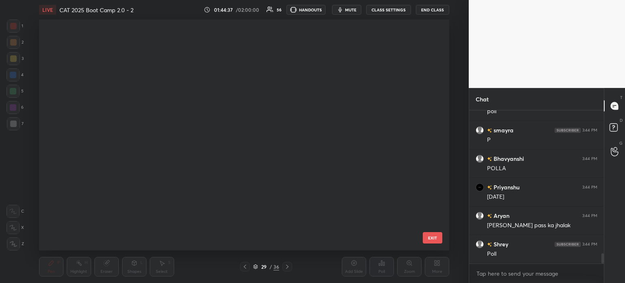
scroll to position [228, 406]
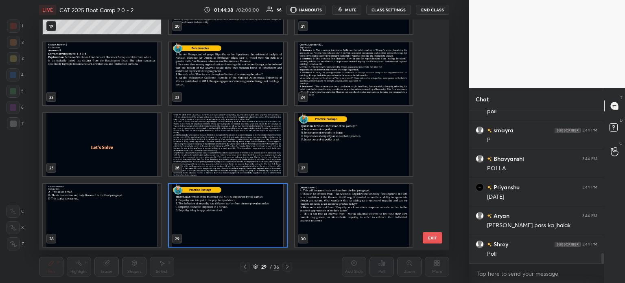
click at [232, 143] on img "grid" at bounding box center [228, 144] width 118 height 63
click at [236, 141] on img "grid" at bounding box center [228, 144] width 118 height 63
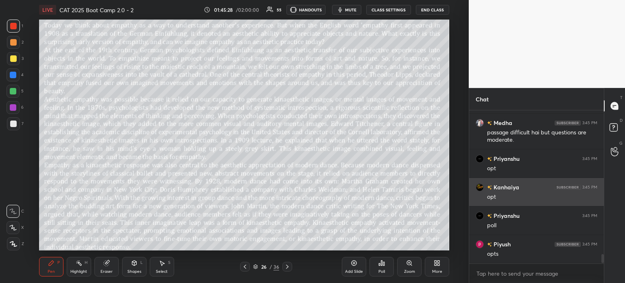
scroll to position [2415, 0]
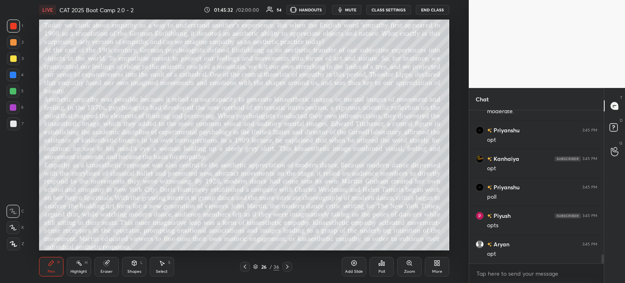
click at [266, 266] on div "26" at bounding box center [264, 266] width 8 height 5
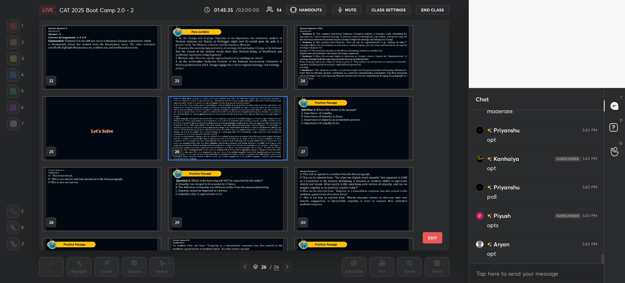
scroll to position [2444, 0]
click at [259, 192] on img "grid" at bounding box center [228, 199] width 118 height 63
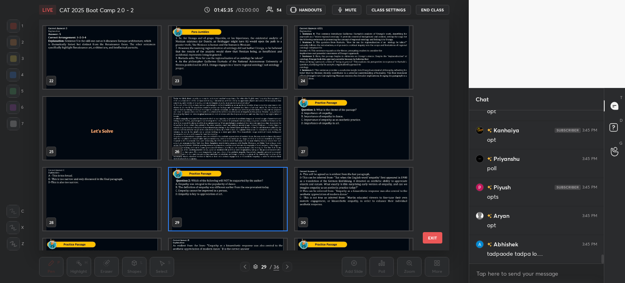
click at [259, 190] on img "grid" at bounding box center [228, 199] width 118 height 63
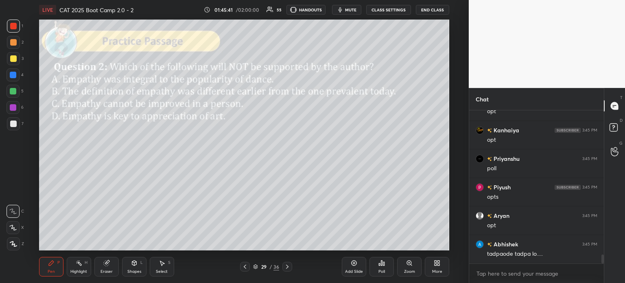
click at [382, 263] on icon at bounding box center [381, 262] width 1 height 5
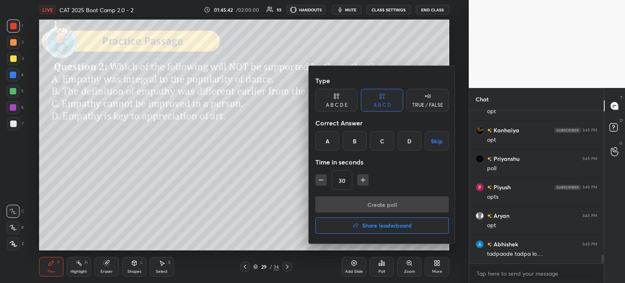
click at [379, 144] on div "C" at bounding box center [382, 141] width 24 height 20
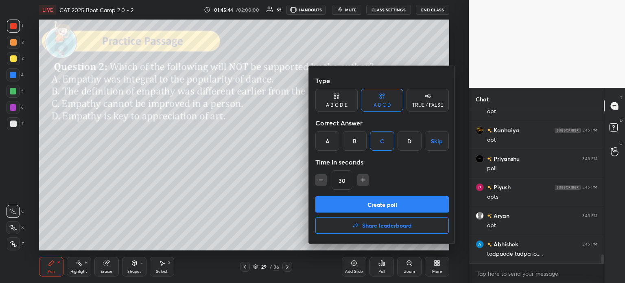
click at [392, 208] on button "Create poll" at bounding box center [381, 204] width 133 height 16
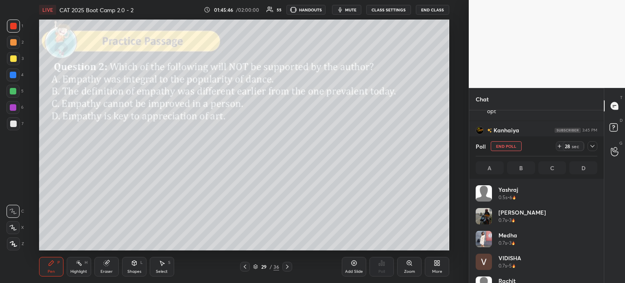
scroll to position [95, 119]
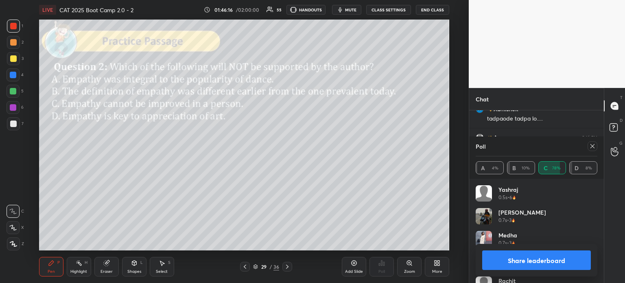
click at [513, 260] on button "Share leaderboard" at bounding box center [536, 260] width 109 height 20
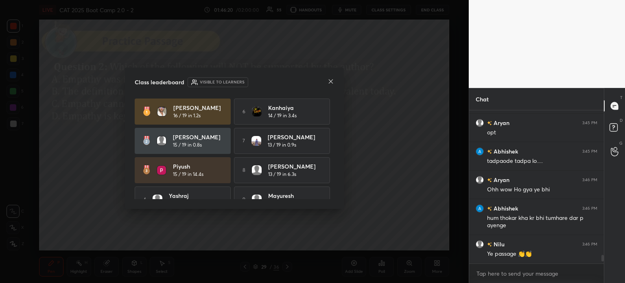
click at [330, 80] on icon at bounding box center [331, 81] width 7 height 7
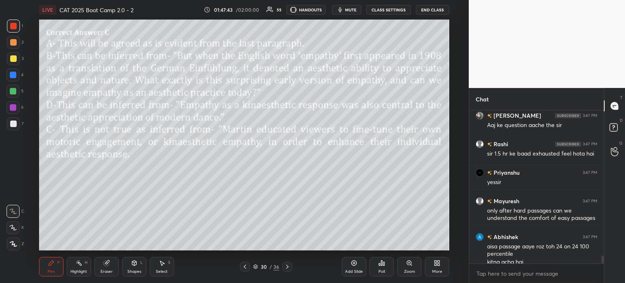
scroll to position [2831, 0]
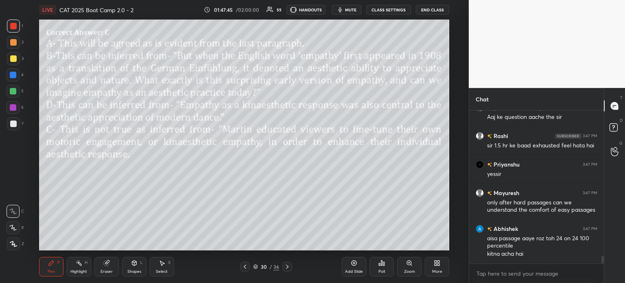
click at [353, 267] on div "Add Slide" at bounding box center [354, 267] width 24 height 20
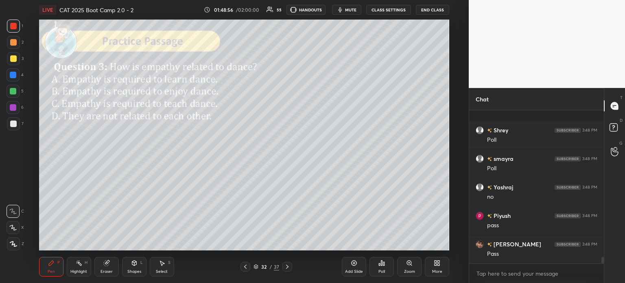
scroll to position [3550, 0]
click at [267, 269] on div "32 / 37" at bounding box center [266, 266] width 26 height 7
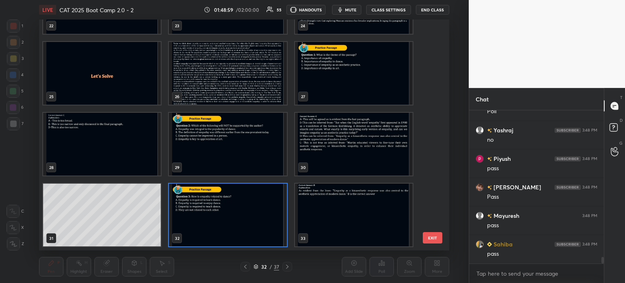
scroll to position [3579, 0]
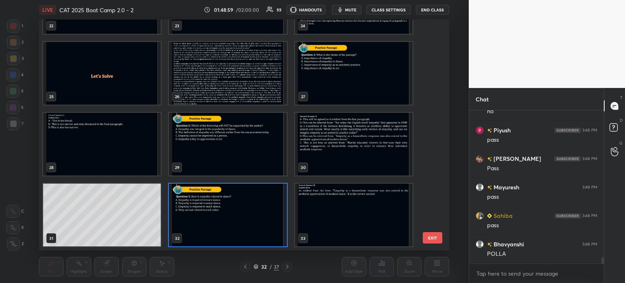
click at [226, 86] on img "grid" at bounding box center [228, 73] width 118 height 63
click at [228, 87] on img "grid" at bounding box center [228, 73] width 118 height 63
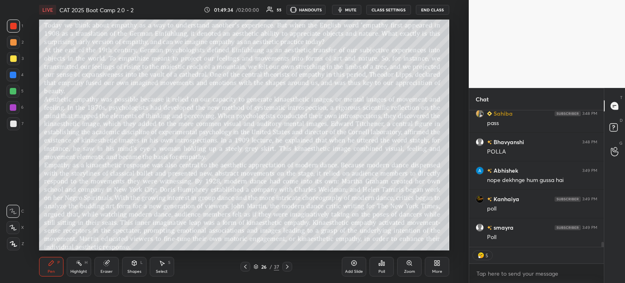
scroll to position [3709, 0]
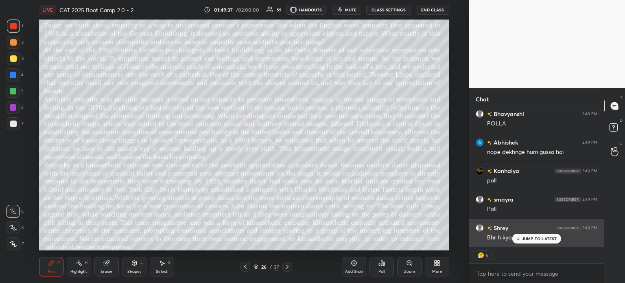
click at [531, 236] on p "JUMP TO LATEST" at bounding box center [539, 238] width 35 height 5
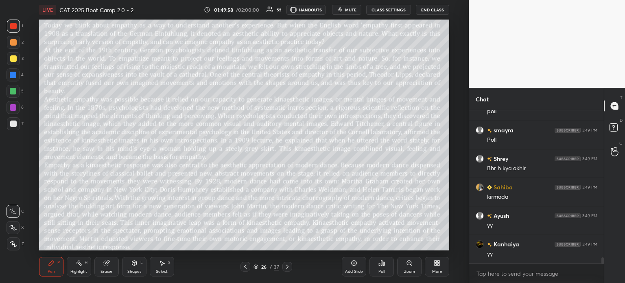
scroll to position [3807, 0]
click at [262, 264] on div "26" at bounding box center [264, 266] width 8 height 5
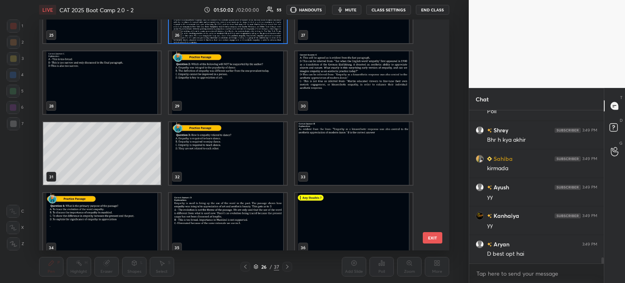
scroll to position [611, 0]
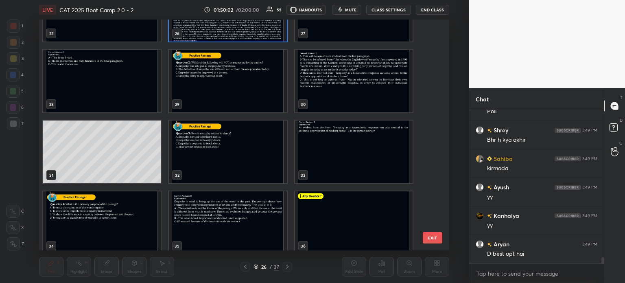
click at [247, 152] on img "grid" at bounding box center [228, 151] width 118 height 63
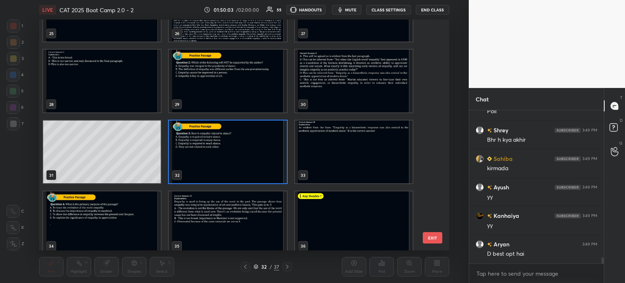
click at [249, 153] on img "grid" at bounding box center [228, 151] width 118 height 63
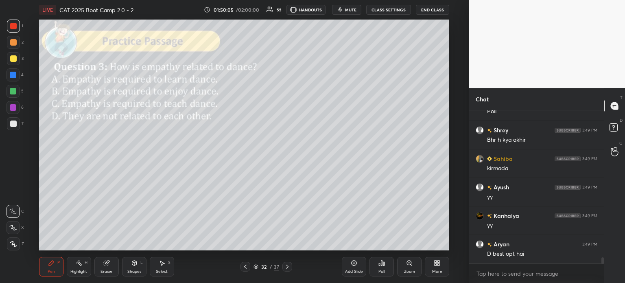
click at [379, 264] on icon at bounding box center [379, 264] width 1 height 2
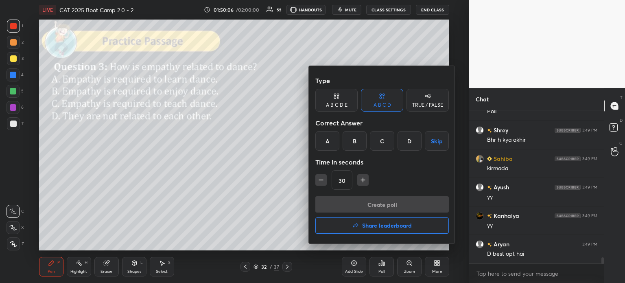
click at [356, 142] on div "B" at bounding box center [355, 141] width 24 height 20
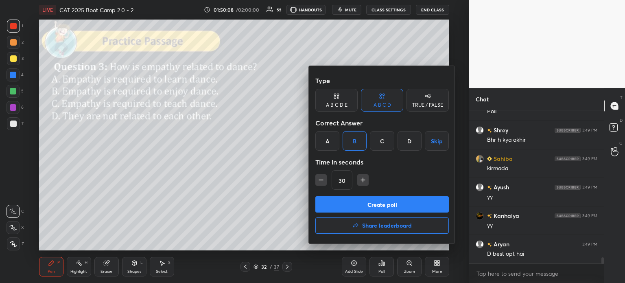
click at [398, 206] on button "Create poll" at bounding box center [381, 204] width 133 height 16
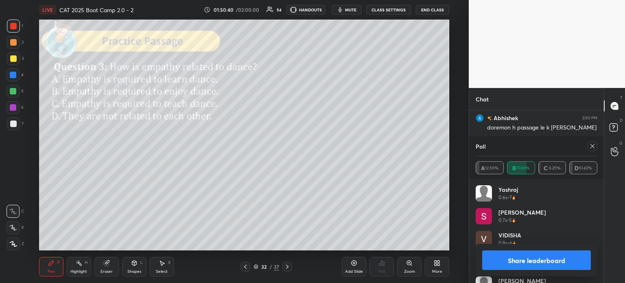
scroll to position [3285, 0]
click at [509, 260] on button "Share leaderboard" at bounding box center [536, 260] width 109 height 20
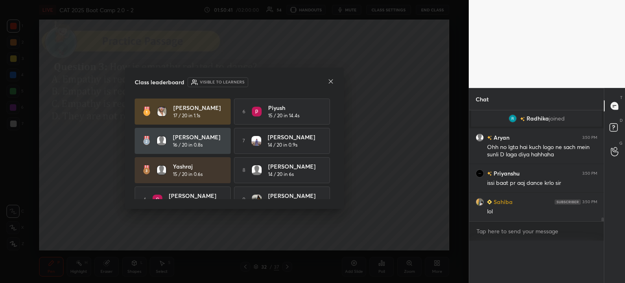
scroll to position [2, 2]
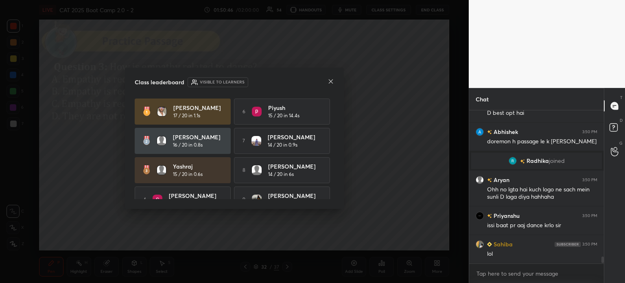
click at [330, 81] on icon at bounding box center [331, 81] width 7 height 7
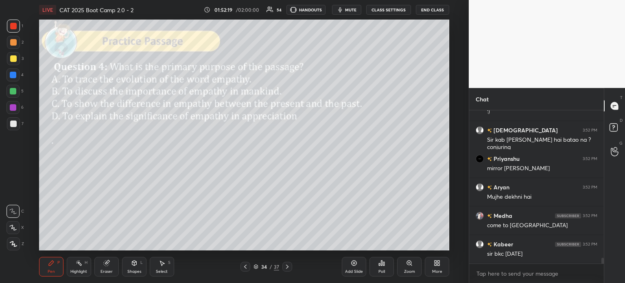
scroll to position [4029, 0]
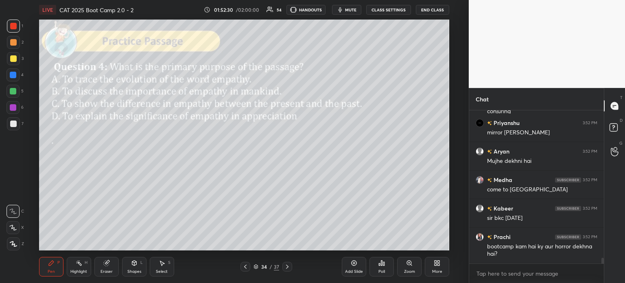
click at [384, 268] on div "Poll" at bounding box center [381, 267] width 24 height 20
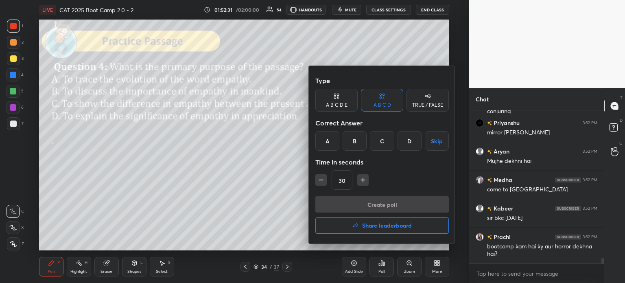
click at [407, 144] on div "D" at bounding box center [410, 141] width 24 height 20
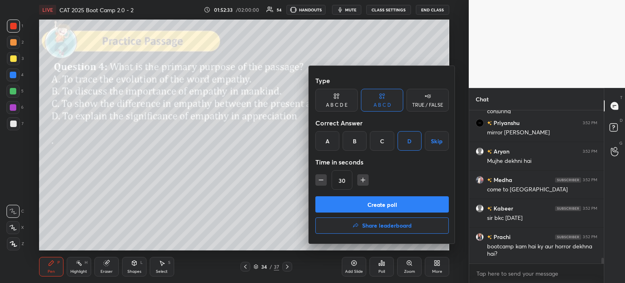
click at [383, 207] on button "Create poll" at bounding box center [381, 204] width 133 height 16
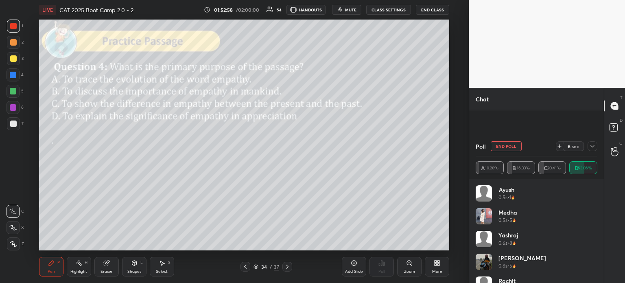
scroll to position [4257, 0]
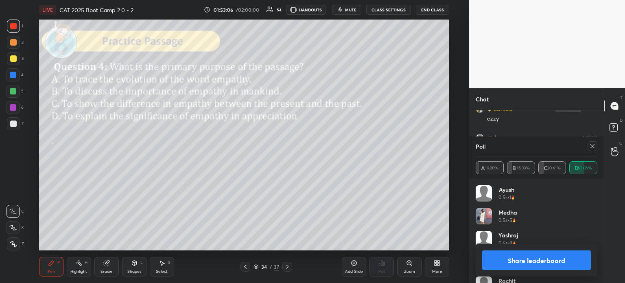
click at [513, 260] on button "Share leaderboard" at bounding box center [536, 260] width 109 height 20
type textarea "x"
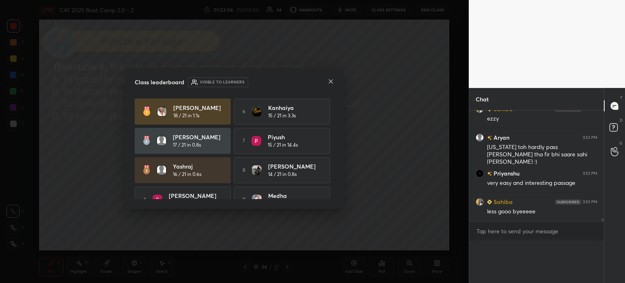
scroll to position [4227, 0]
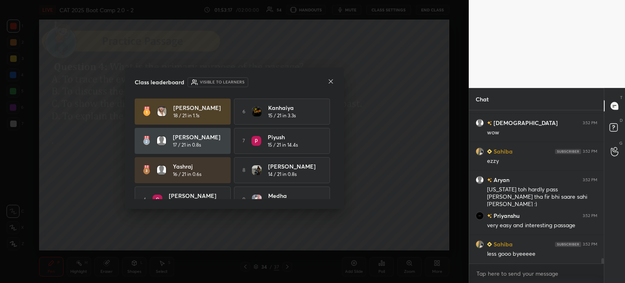
click at [332, 79] on icon at bounding box center [331, 81] width 7 height 7
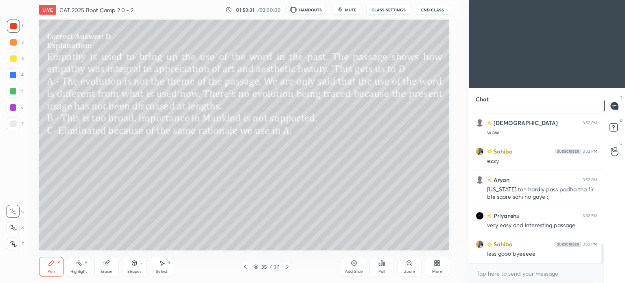
scroll to position [40456, 40251]
click at [435, 265] on icon at bounding box center [436, 264] width 2 height 2
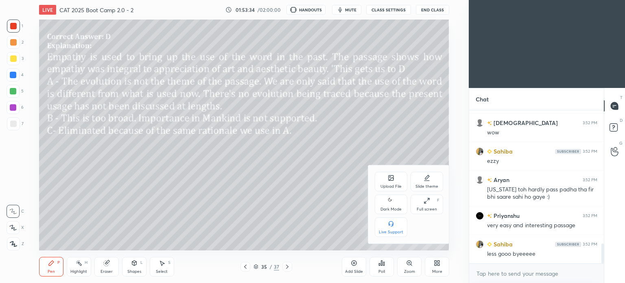
click at [389, 208] on div "Dark Mode" at bounding box center [390, 209] width 21 height 4
type textarea "x"
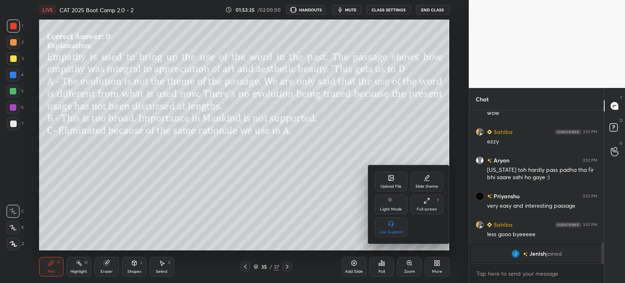
scroll to position [979, 0]
click at [438, 265] on div at bounding box center [312, 141] width 625 height 283
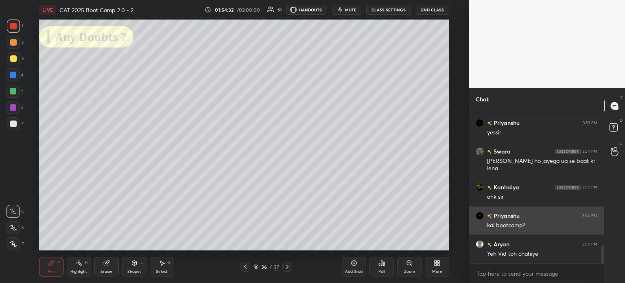
scroll to position [1186, 0]
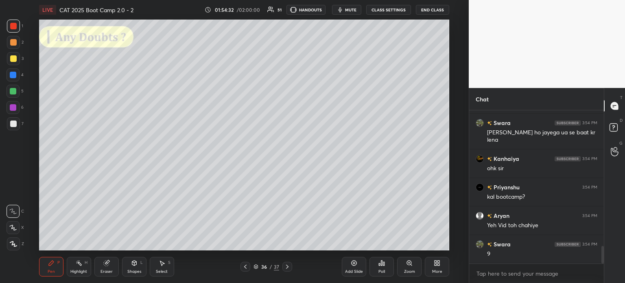
click at [459, 201] on div "Setting up your live class Poll for secs No correct answer Start poll" at bounding box center [244, 135] width 436 height 231
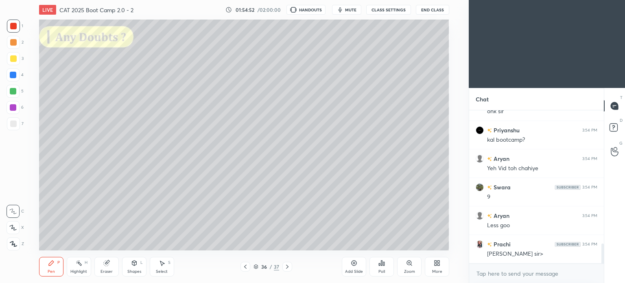
scroll to position [40456, 40251]
click at [437, 263] on icon at bounding box center [437, 263] width 7 height 7
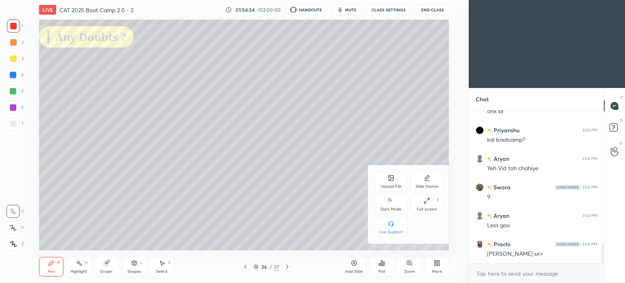
click at [394, 207] on div "Dark Mode" at bounding box center [390, 209] width 21 height 4
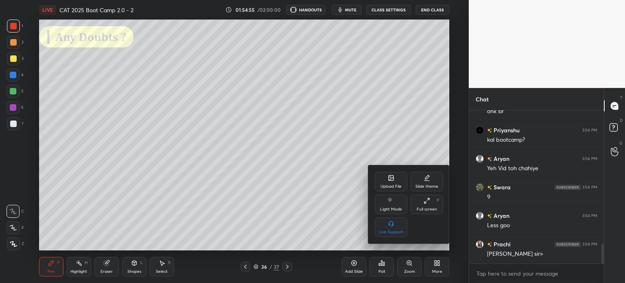
click at [440, 266] on div at bounding box center [312, 141] width 625 height 283
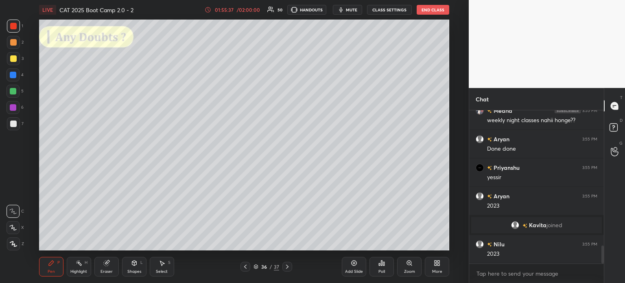
scroll to position [1146, 0]
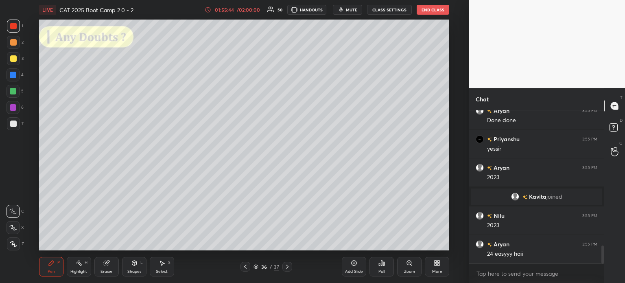
click at [350, 268] on div "Add Slide" at bounding box center [354, 267] width 24 height 20
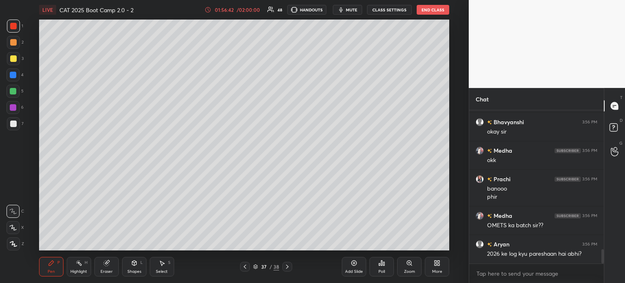
scroll to position [1503, 0]
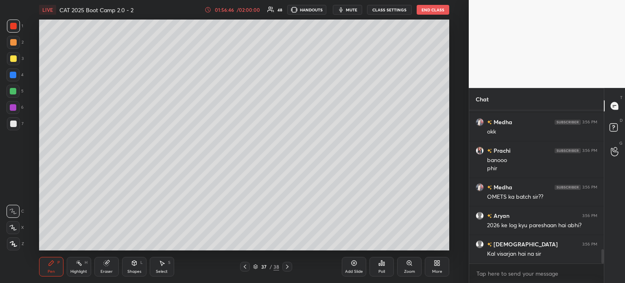
click at [462, 199] on div "1 2 3 4 5 6 7 C X Z C X Z E E Erase all H H LIVE CAT 2025 Boot Camp 2.0 - 2 01:…" at bounding box center [234, 141] width 469 height 283
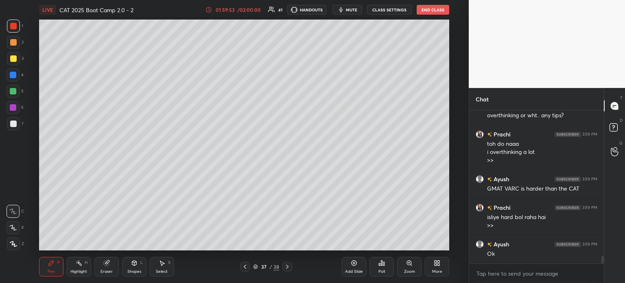
scroll to position [2920, 0]
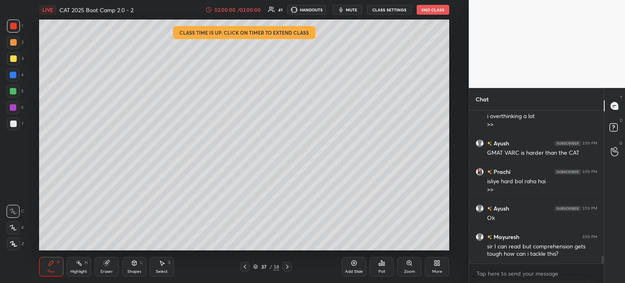
click at [352, 265] on icon at bounding box center [354, 263] width 7 height 7
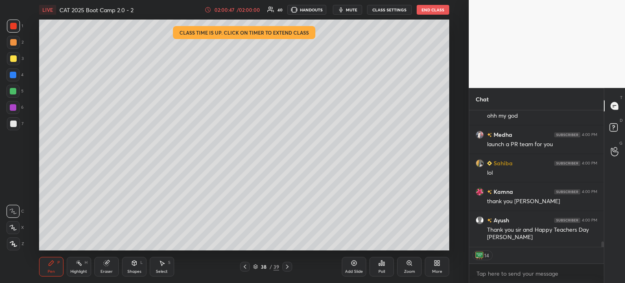
scroll to position [3528, 0]
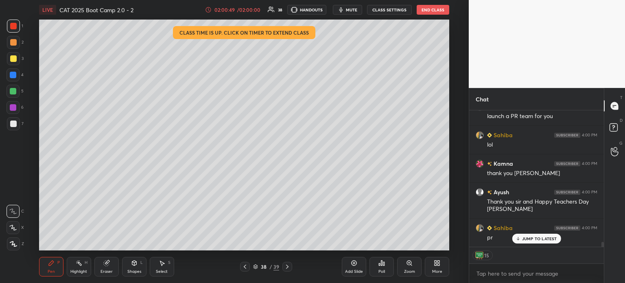
click at [436, 9] on button "End Class" at bounding box center [433, 10] width 33 height 10
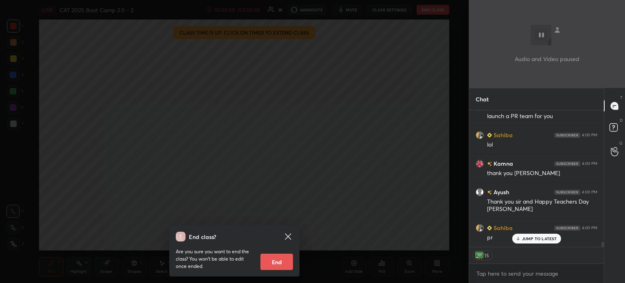
click at [266, 255] on button "End" at bounding box center [276, 261] width 33 height 16
type textarea "x"
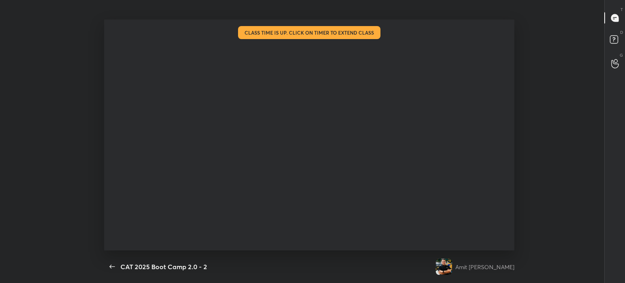
scroll to position [0, 0]
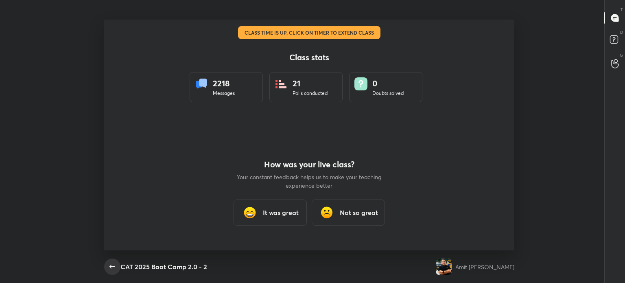
click at [109, 267] on icon "button" at bounding box center [112, 267] width 10 height 10
